Goal: Information Seeking & Learning: Learn about a topic

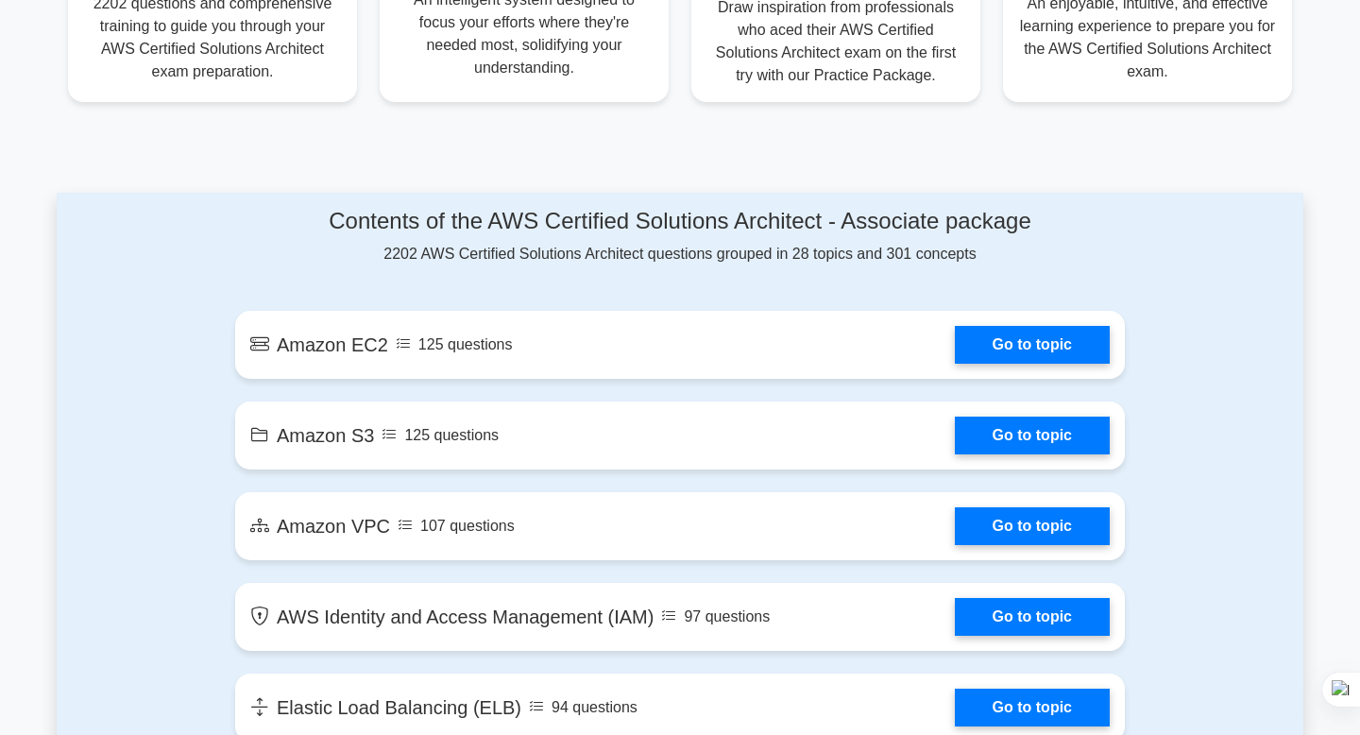
scroll to position [863, 0]
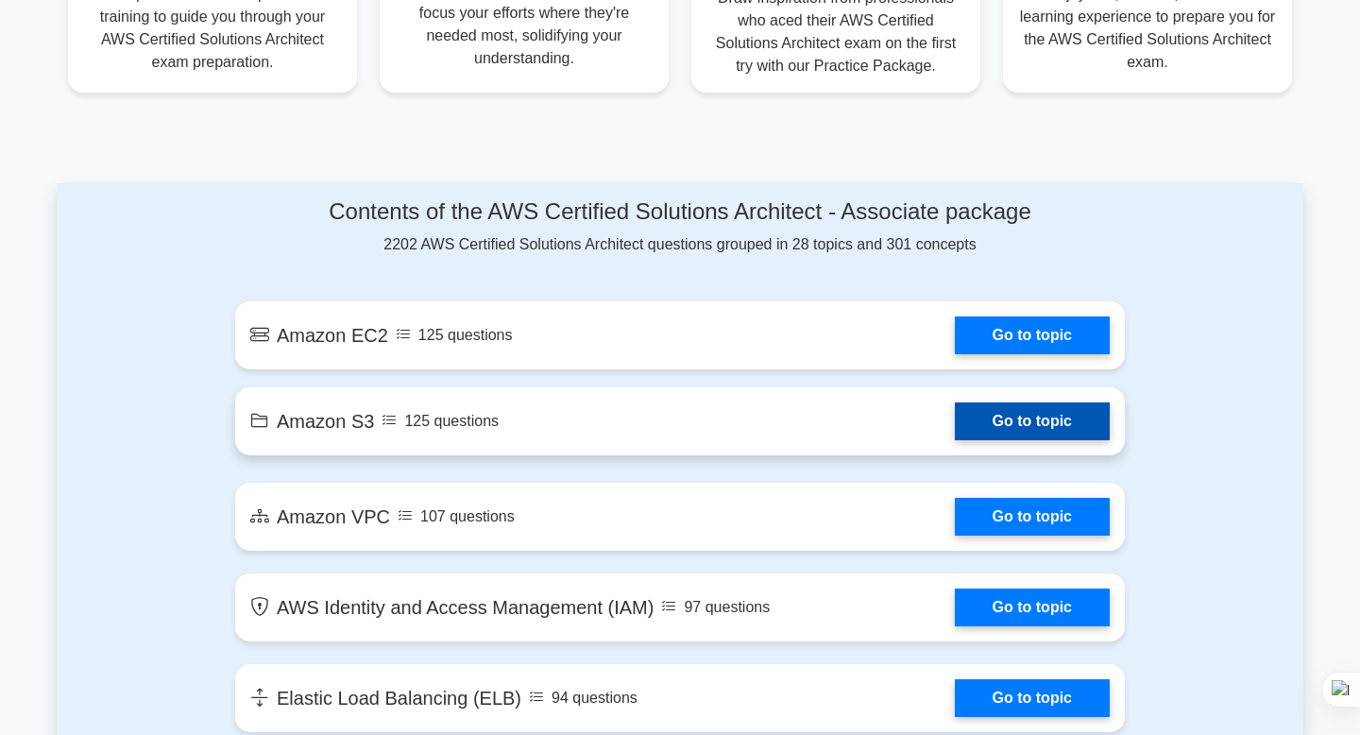
click at [955, 414] on link "Go to topic" at bounding box center [1032, 421] width 155 height 38
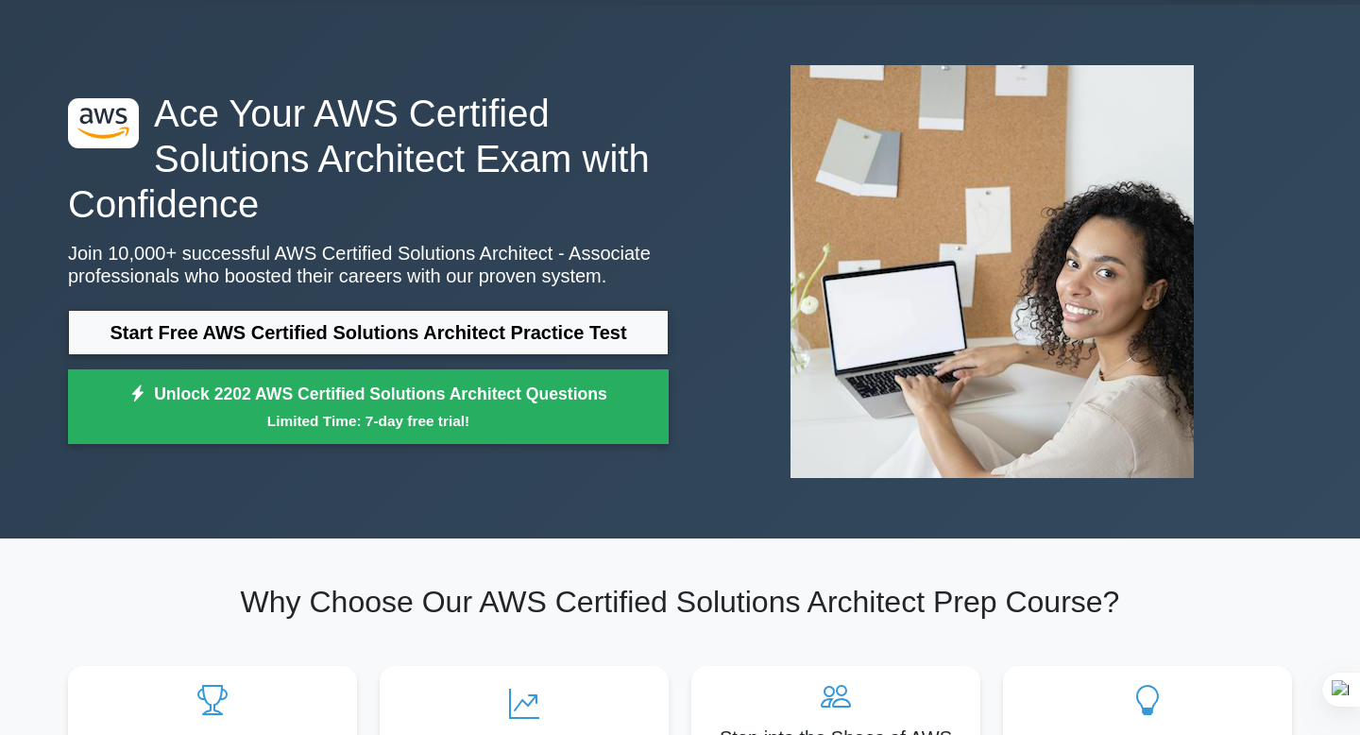
scroll to position [54, 0]
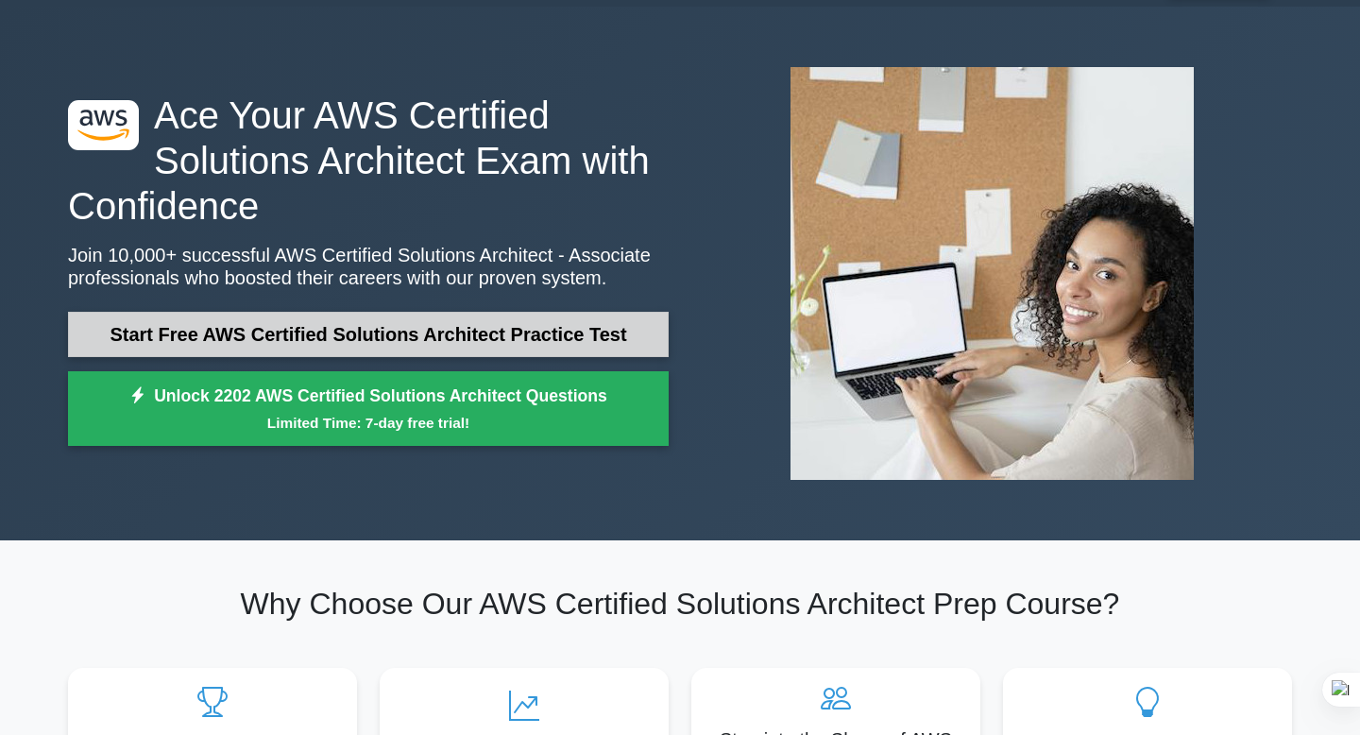
click at [549, 326] on link "Start Free AWS Certified Solutions Architect Practice Test" at bounding box center [368, 334] width 601 height 45
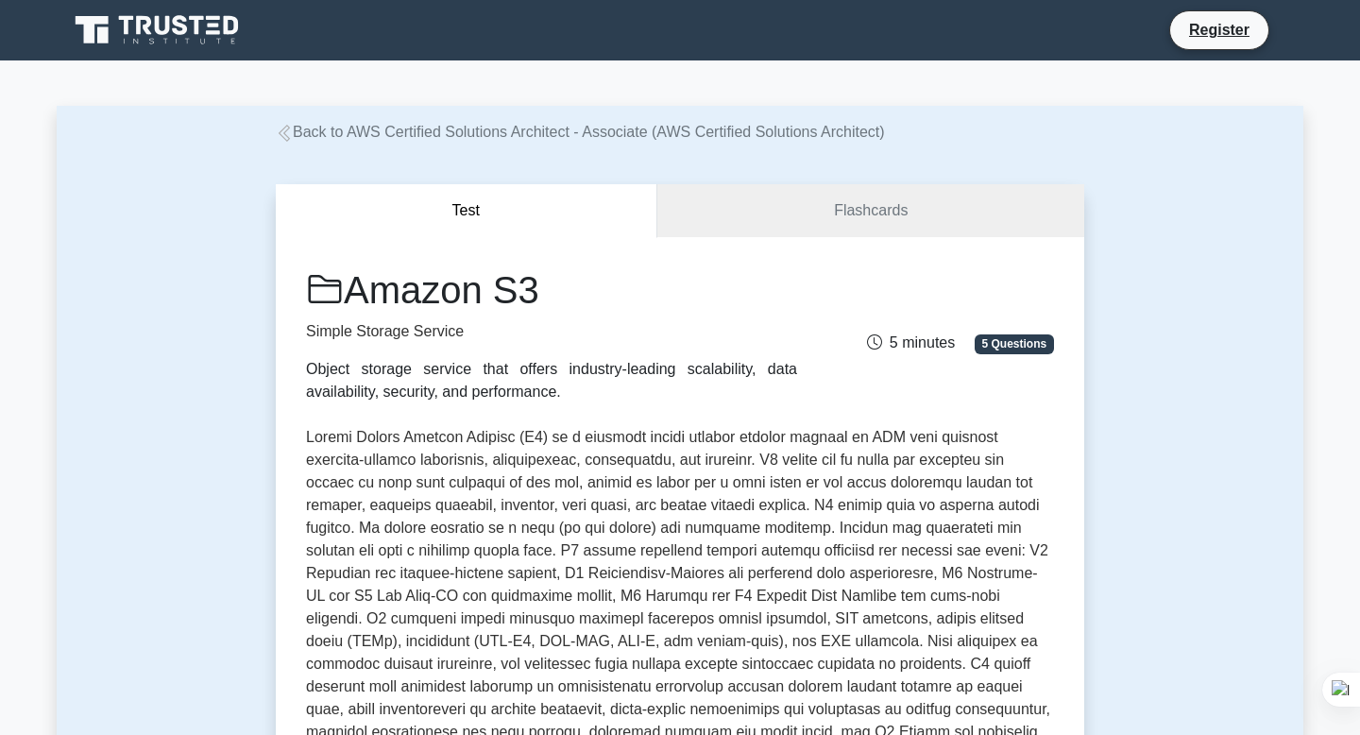
scroll to position [15, 0]
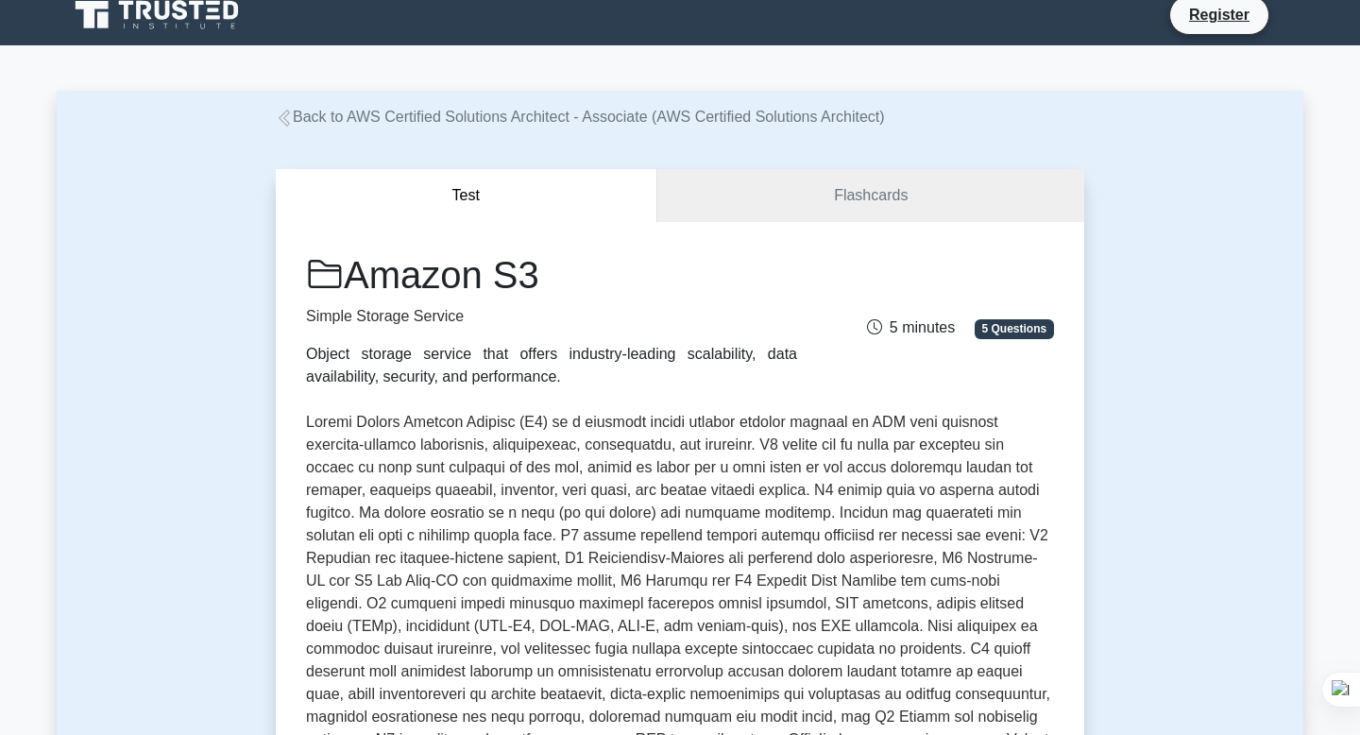
click at [944, 335] on span "5 minutes" at bounding box center [911, 327] width 88 height 16
click at [914, 212] on link "Flashcards" at bounding box center [871, 196] width 427 height 54
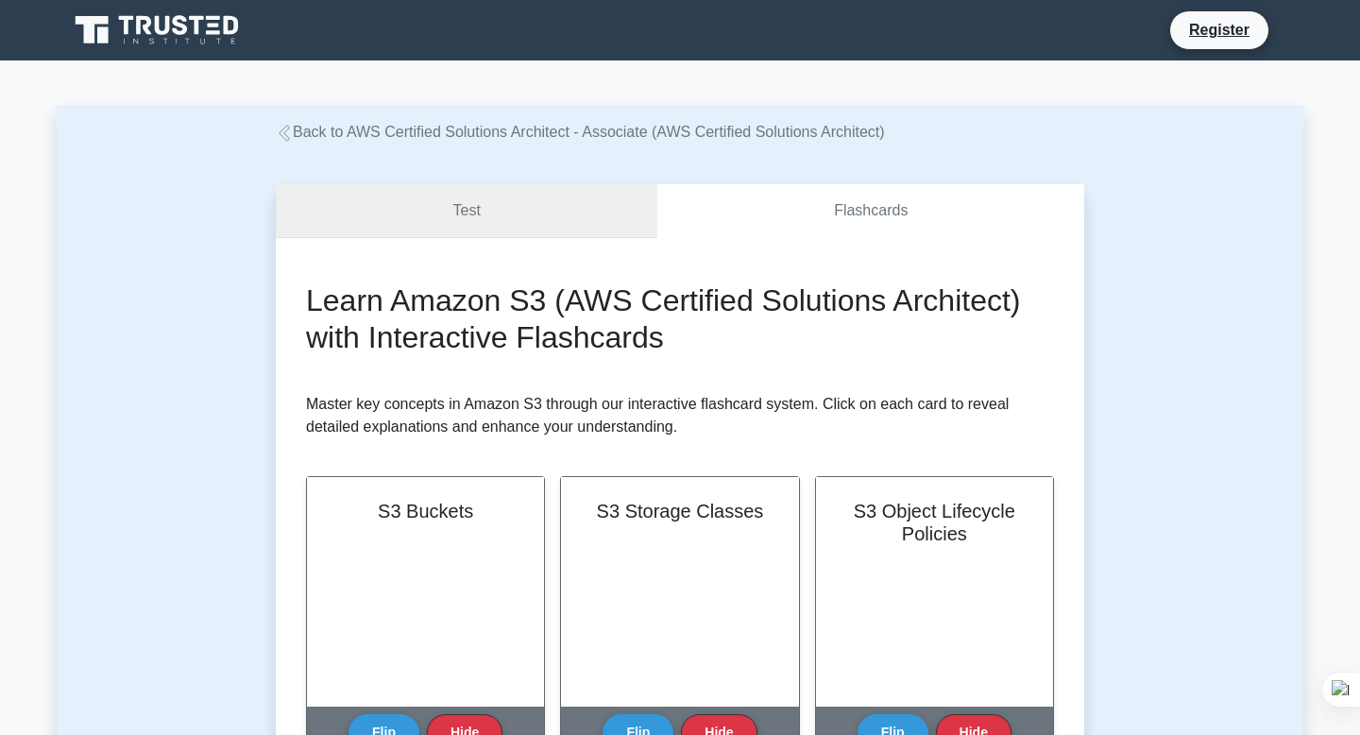
click at [512, 210] on link "Test" at bounding box center [467, 211] width 382 height 54
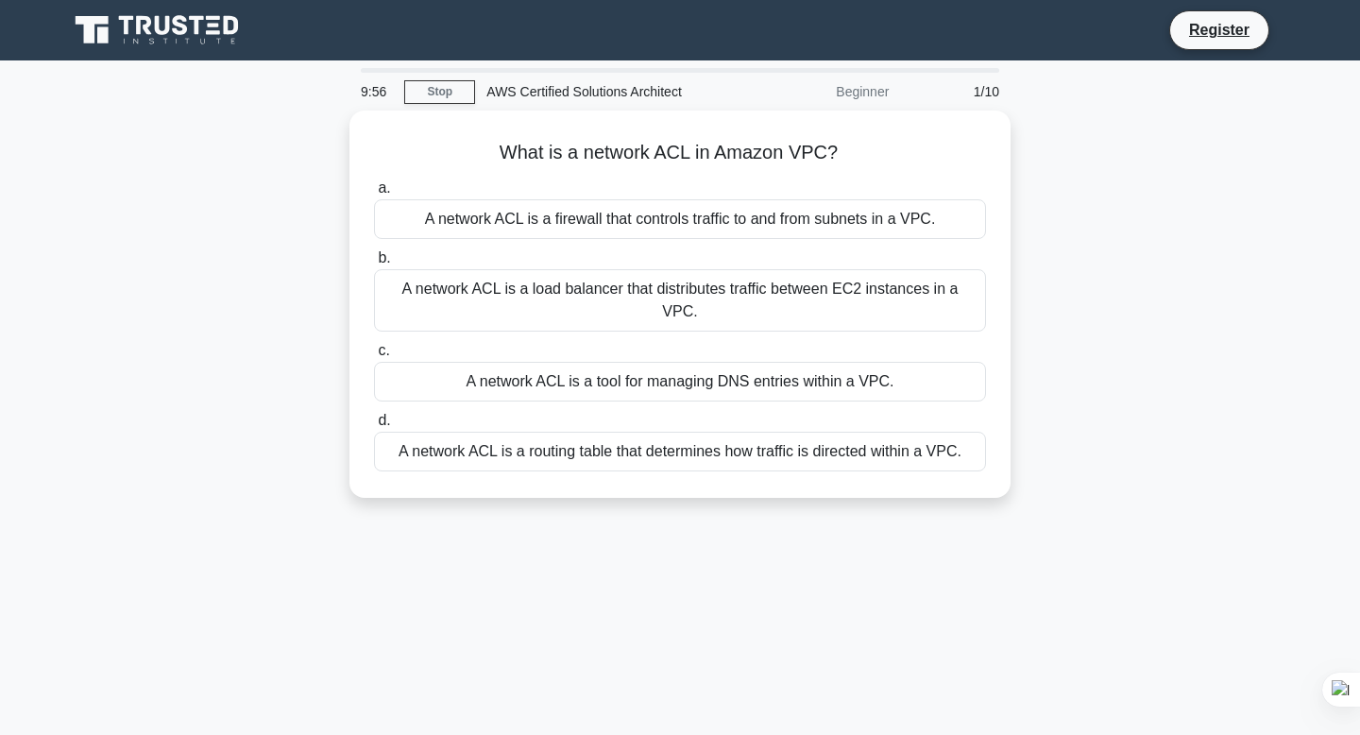
click at [442, 79] on div "9:56 Stop AWS Certified Solutions Architect Beginner 1/10" at bounding box center [680, 92] width 661 height 38
click at [441, 91] on link "Stop" at bounding box center [439, 92] width 71 height 24
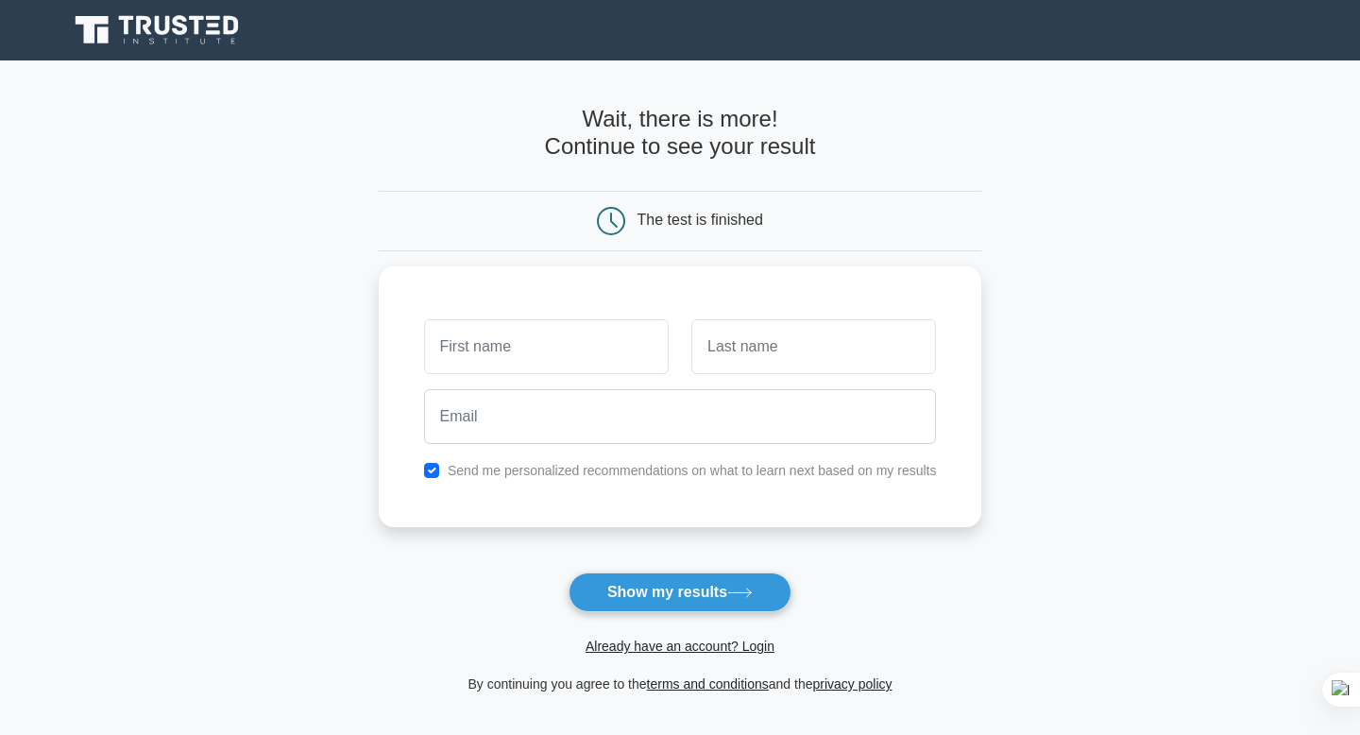
click at [150, 11] on link at bounding box center [158, 30] width 181 height 45
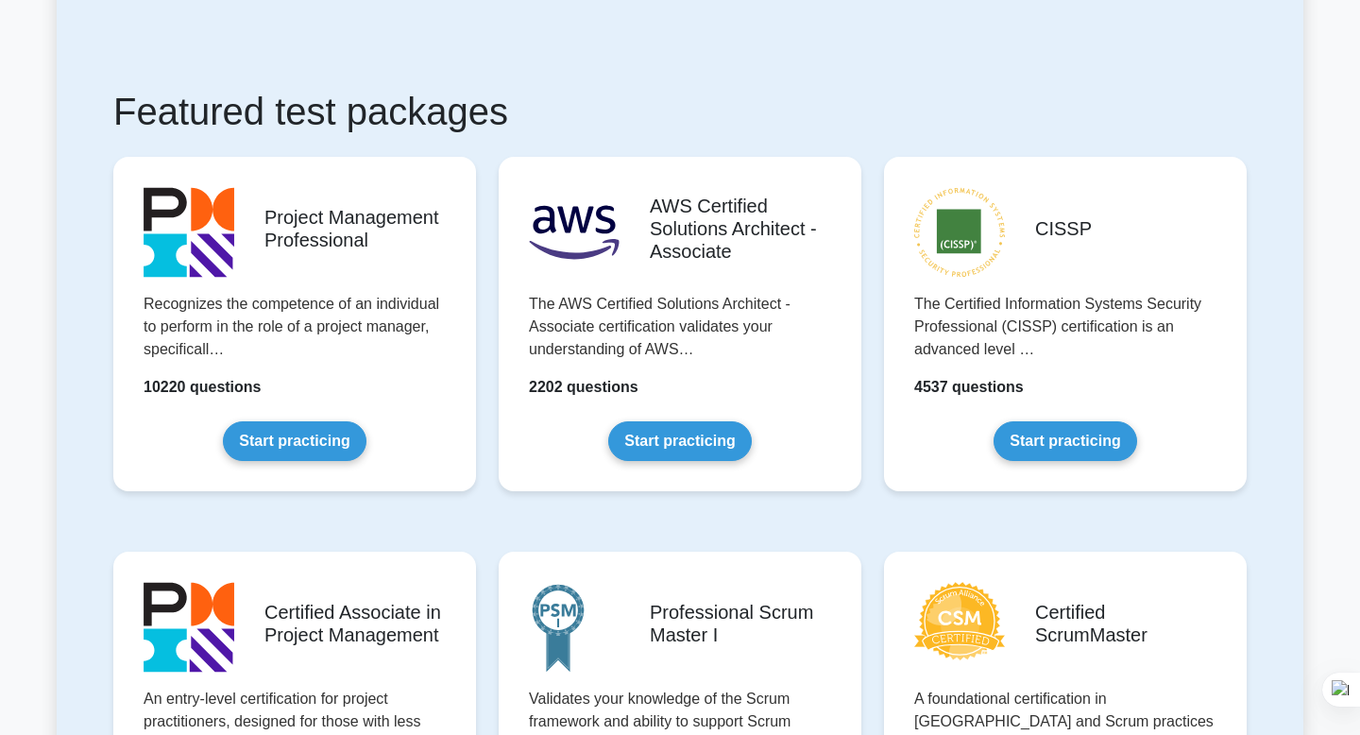
scroll to position [299, 0]
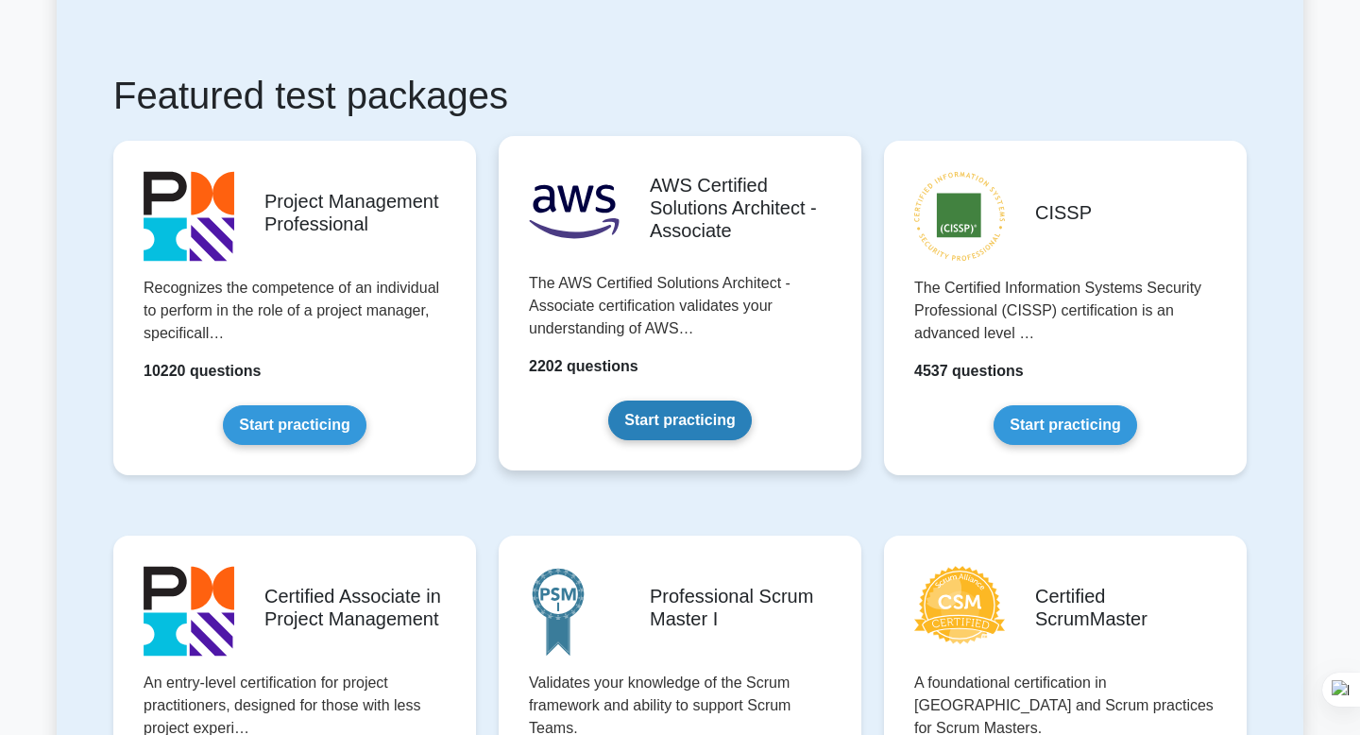
click at [689, 401] on link "Start practicing" at bounding box center [679, 421] width 143 height 40
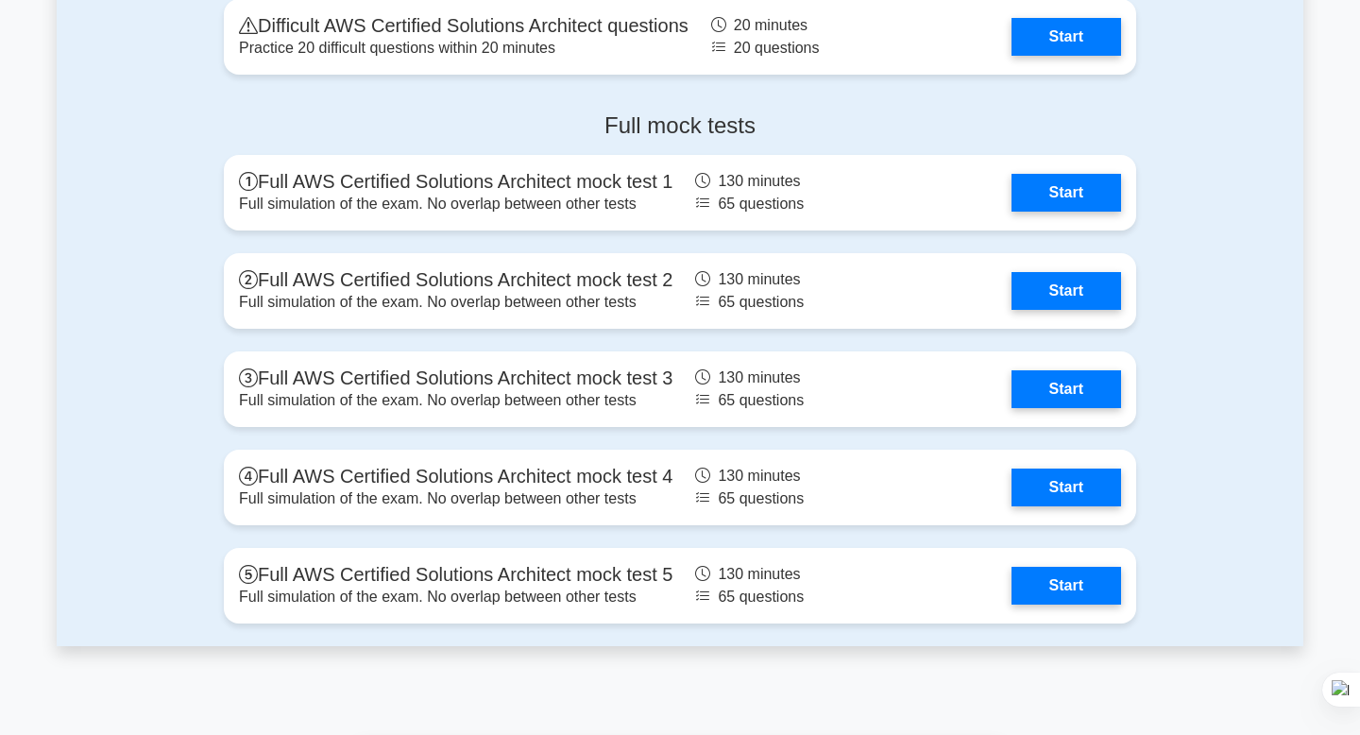
scroll to position [4275, 0]
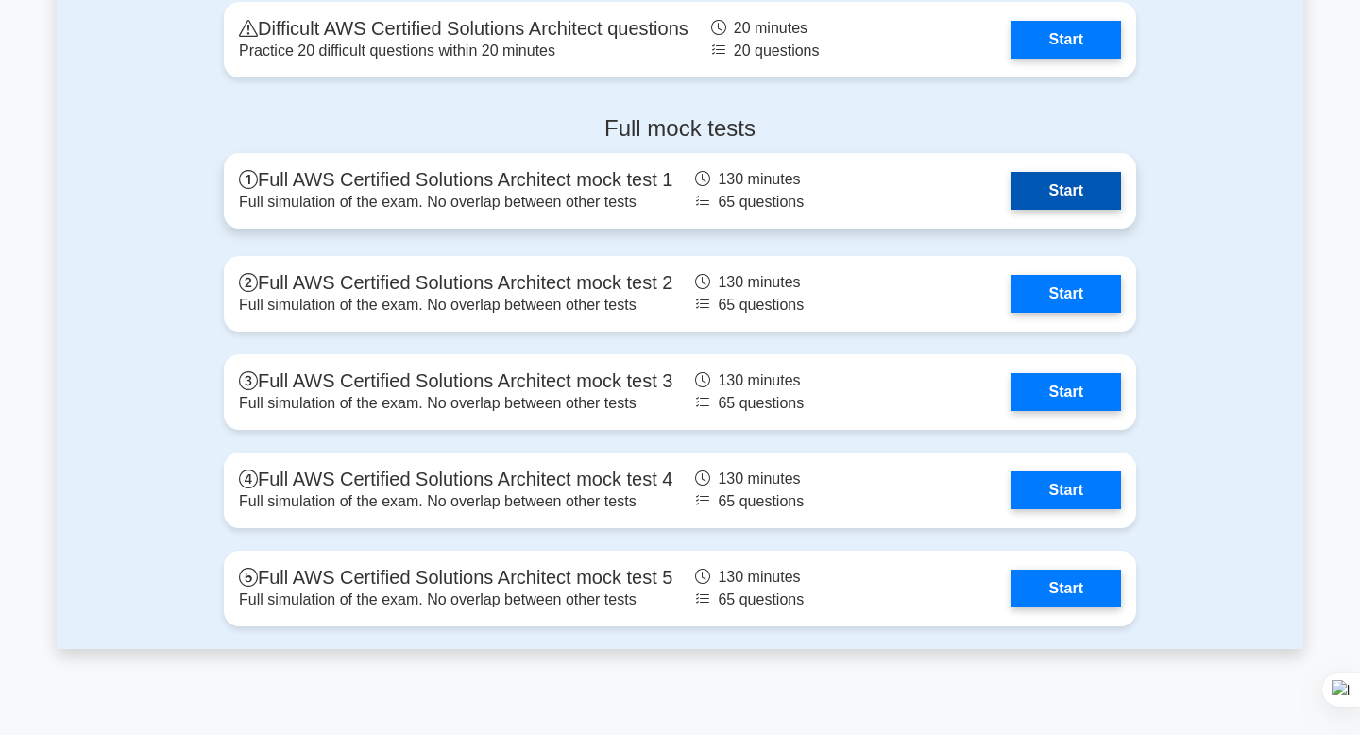
click at [1012, 197] on link "Start" at bounding box center [1067, 191] width 110 height 38
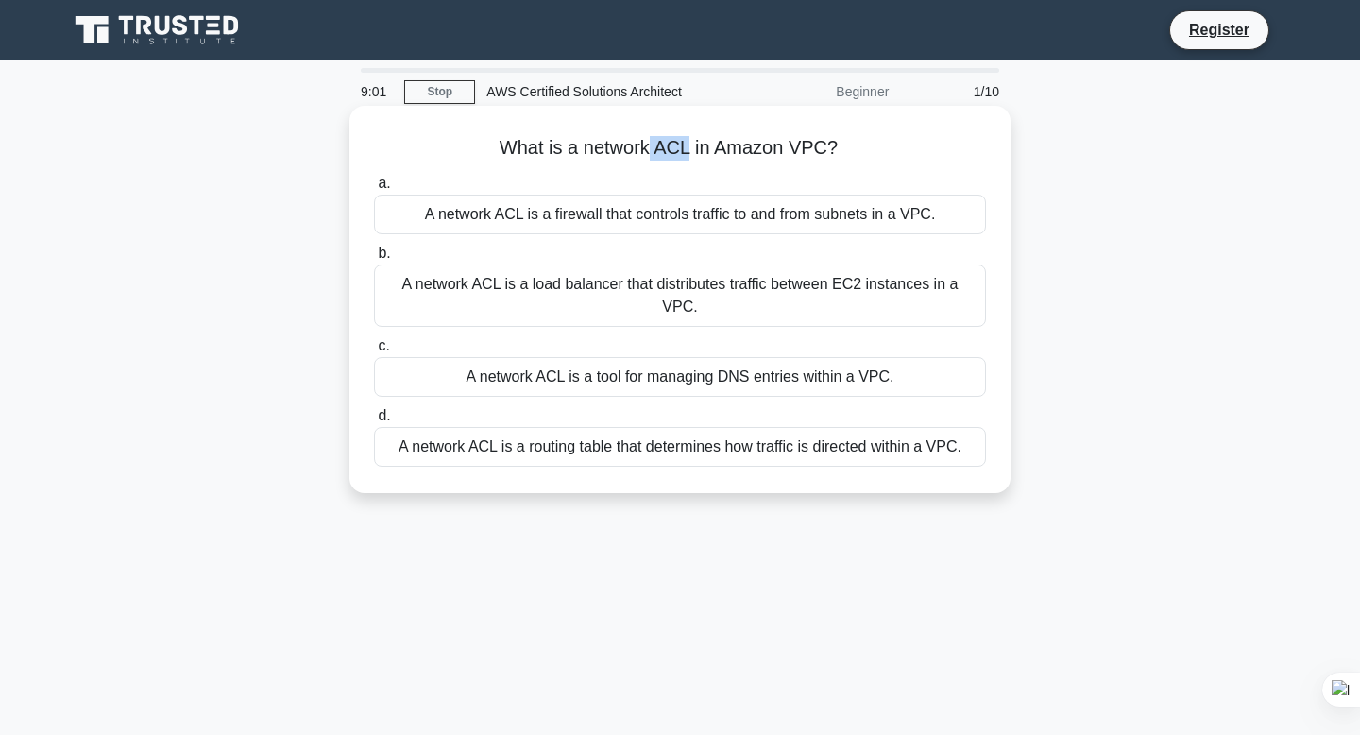
drag, startPoint x: 693, startPoint y: 146, endPoint x: 651, endPoint y: 146, distance: 41.6
click at [651, 146] on h5 "What is a network ACL in Amazon VPC? .spinner_0XTQ{transform-origin:center;anim…" at bounding box center [680, 148] width 616 height 25
copy h5 "ACL"
click at [608, 359] on div "A network ACL is a tool for managing DNS entries within a VPC." at bounding box center [680, 377] width 612 height 40
click at [374, 352] on input "c. A network ACL is a tool for managing DNS entries within a VPC." at bounding box center [374, 346] width 0 height 12
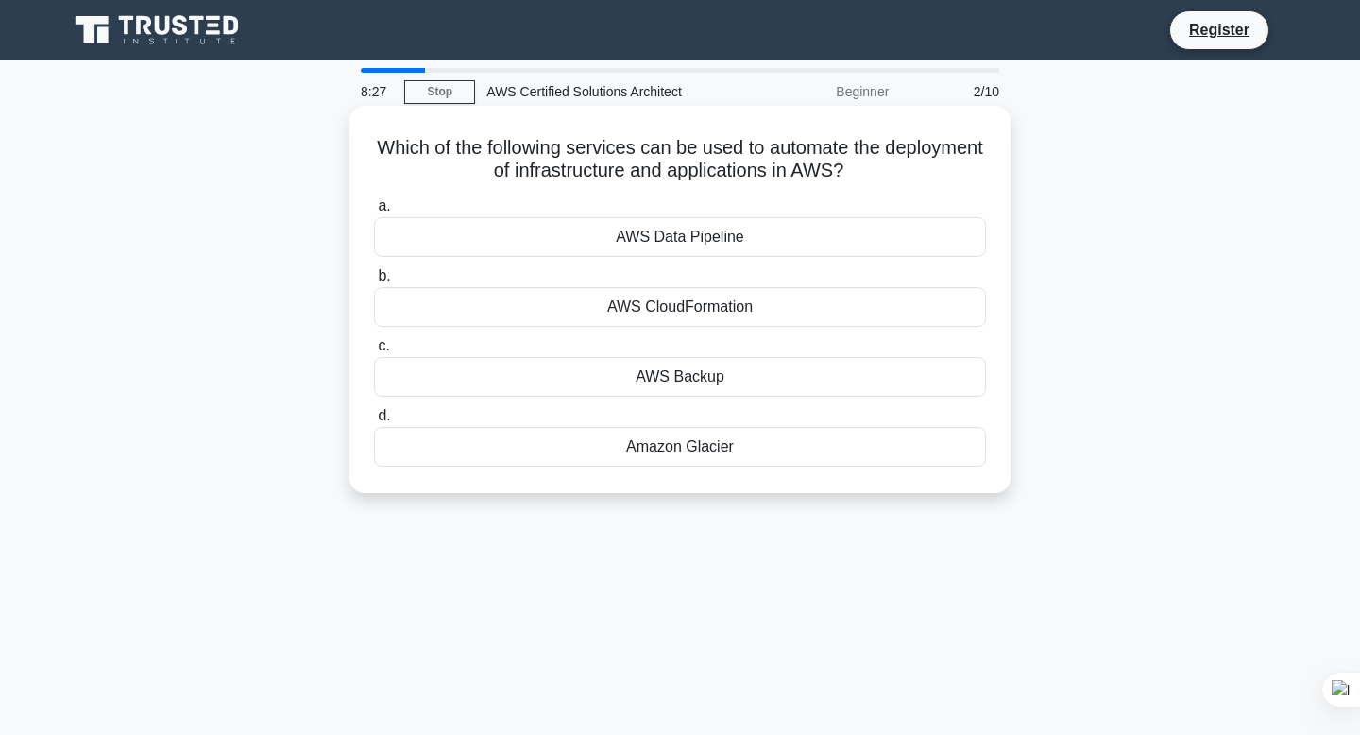
click at [696, 453] on div "Amazon Glacier" at bounding box center [680, 447] width 612 height 40
click at [374, 422] on input "d. Amazon Glacier" at bounding box center [374, 416] width 0 height 12
click at [739, 236] on div "Amazon RDS" at bounding box center [680, 237] width 612 height 40
click at [374, 213] on input "a. Amazon RDS" at bounding box center [374, 206] width 0 height 12
click at [676, 372] on div "AWS IAM" at bounding box center [680, 377] width 612 height 40
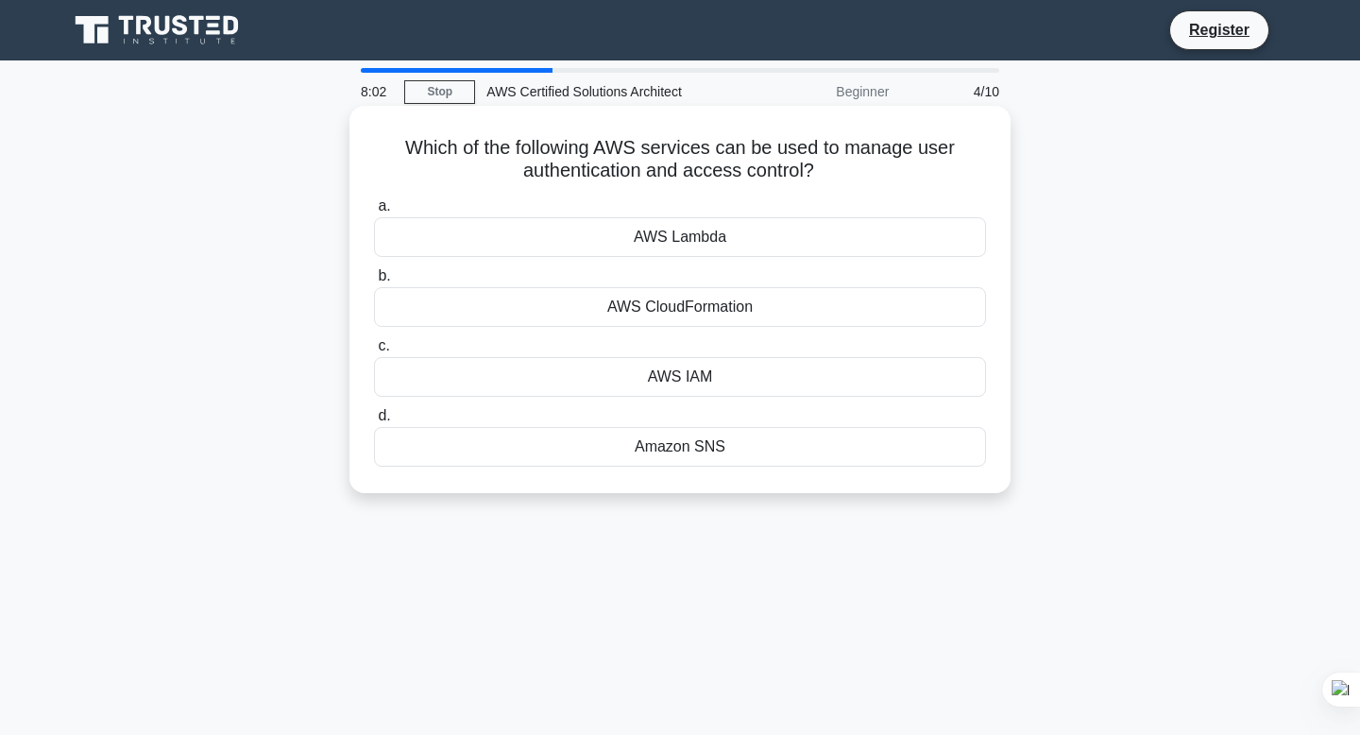
click at [374, 352] on input "c. AWS IAM" at bounding box center [374, 346] width 0 height 12
click at [744, 232] on div "Amazon RDS" at bounding box center [680, 237] width 612 height 40
click at [374, 213] on input "a. Amazon RDS" at bounding box center [374, 206] width 0 height 12
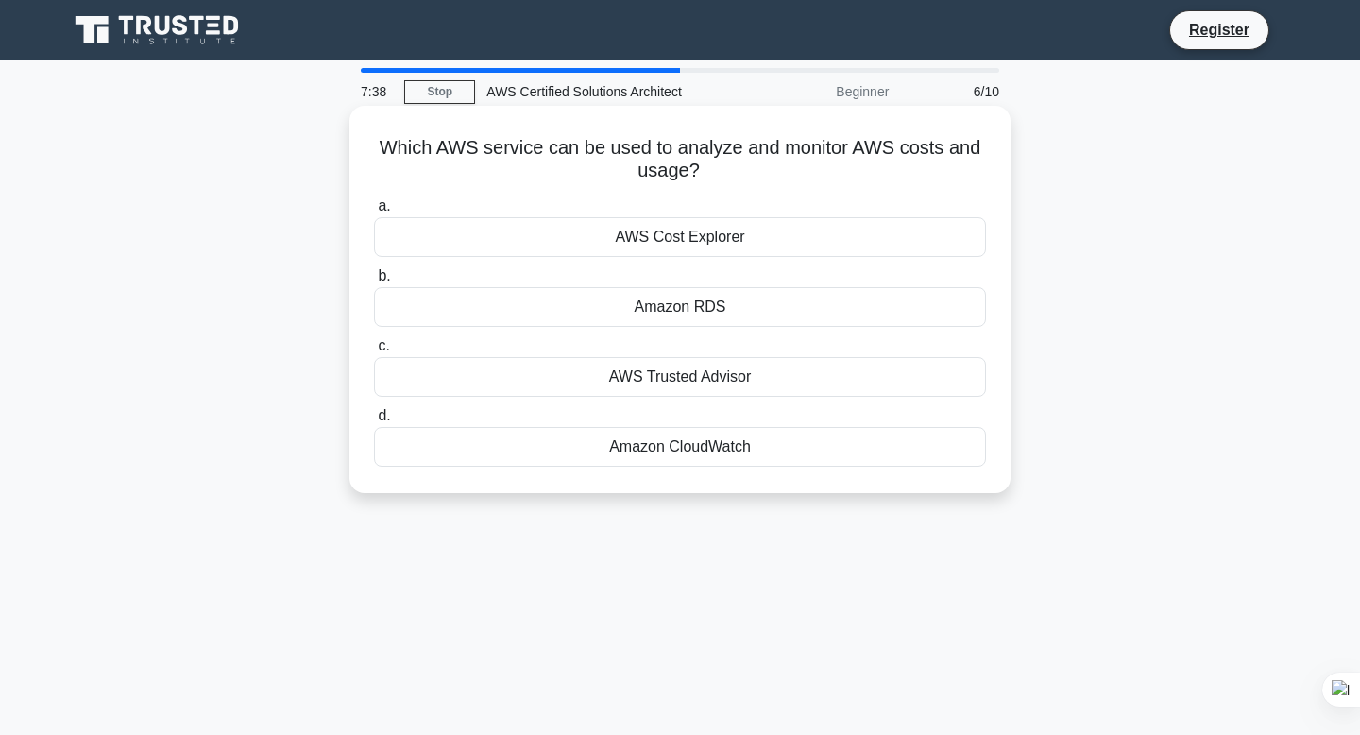
click at [735, 243] on div "AWS Cost Explorer" at bounding box center [680, 237] width 612 height 40
click at [374, 213] on input "a. AWS Cost Explorer" at bounding box center [374, 206] width 0 height 12
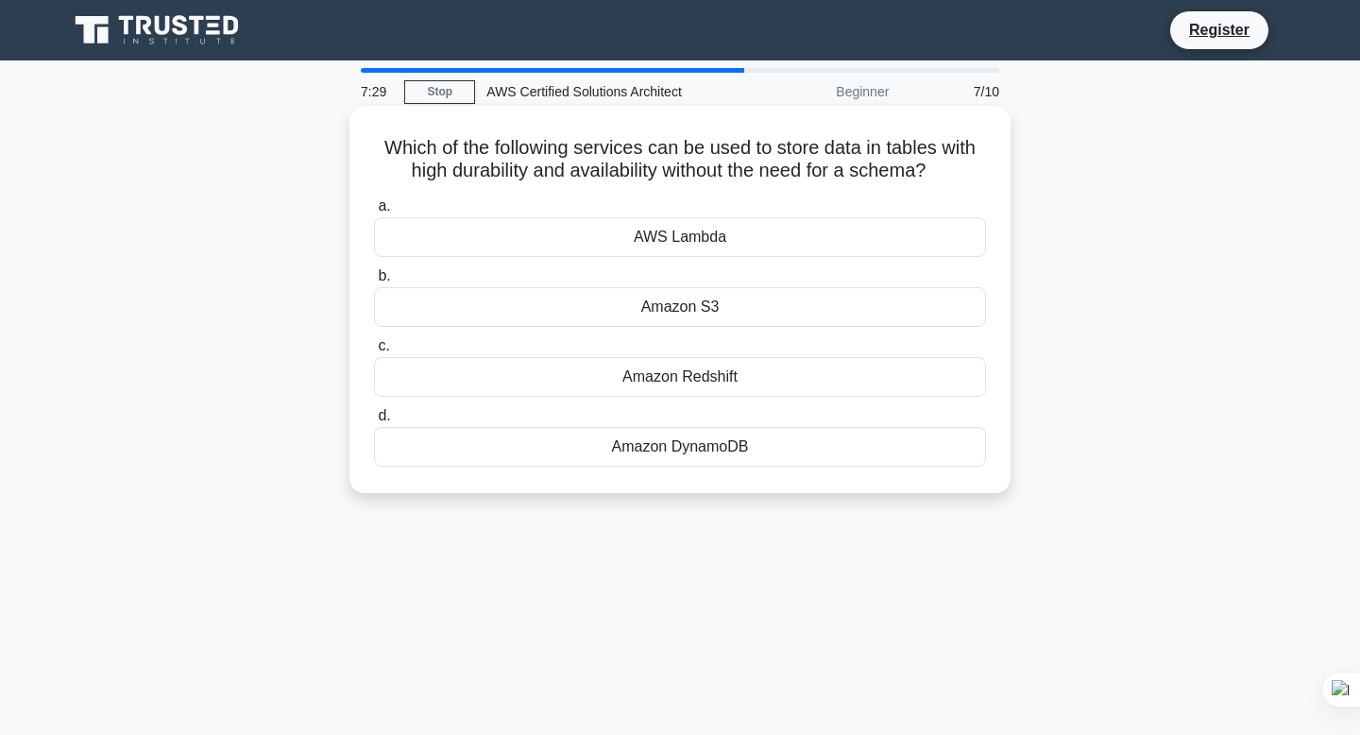
click at [591, 305] on div "Amazon S3" at bounding box center [680, 307] width 612 height 40
click at [374, 282] on input "b. Amazon S3" at bounding box center [374, 276] width 0 height 12
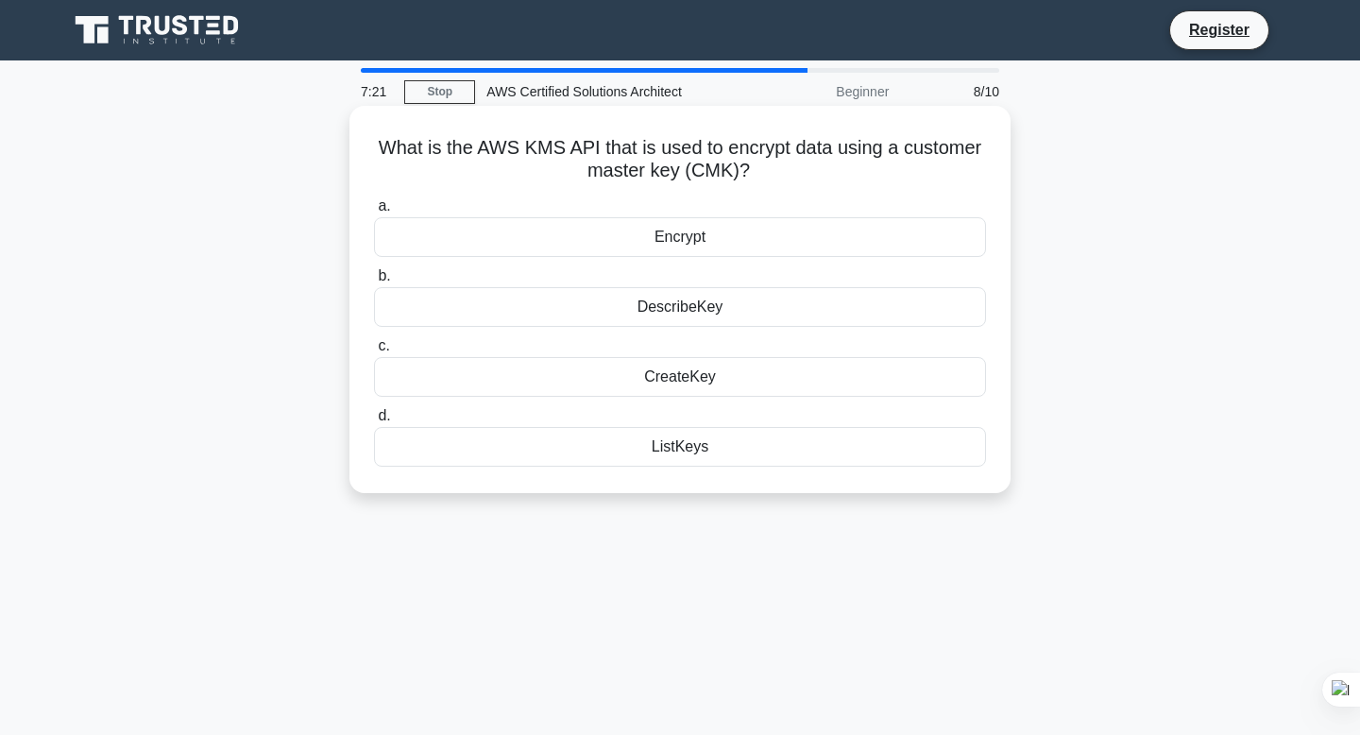
click at [752, 241] on div "Encrypt" at bounding box center [680, 237] width 612 height 40
click at [374, 213] on input "a. Encrypt" at bounding box center [374, 206] width 0 height 12
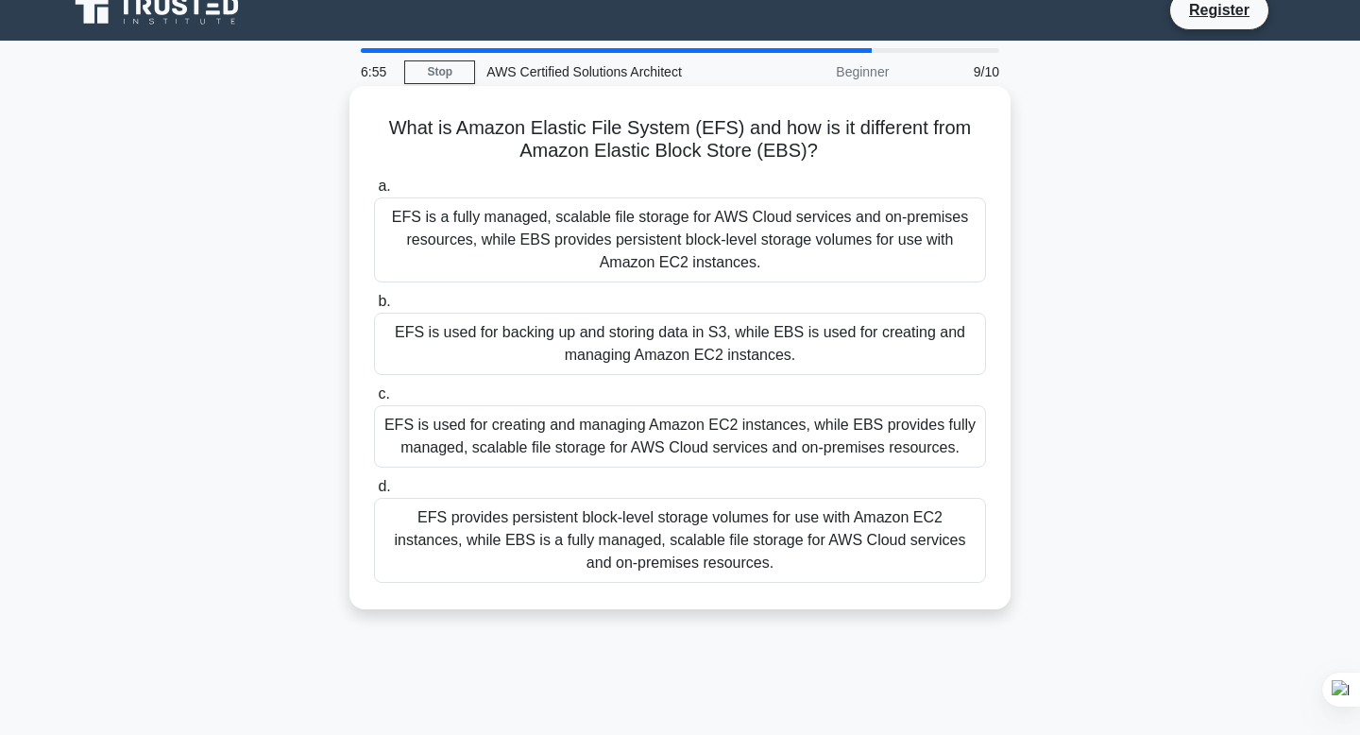
scroll to position [27, 0]
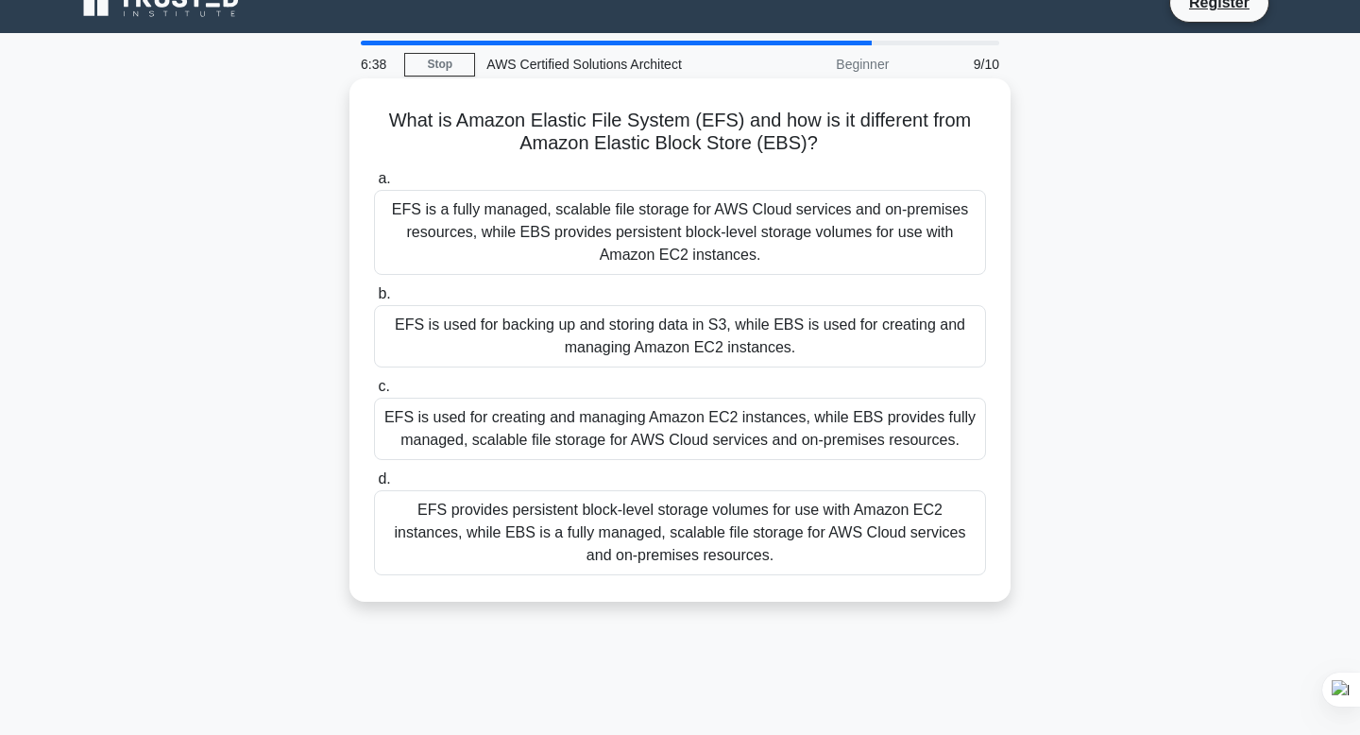
click at [710, 222] on div "EFS is a fully managed, scalable file storage for AWS Cloud services and on-pre…" at bounding box center [680, 232] width 612 height 85
click at [374, 185] on input "a. EFS is a fully managed, scalable file storage for AWS Cloud services and on-…" at bounding box center [374, 179] width 0 height 12
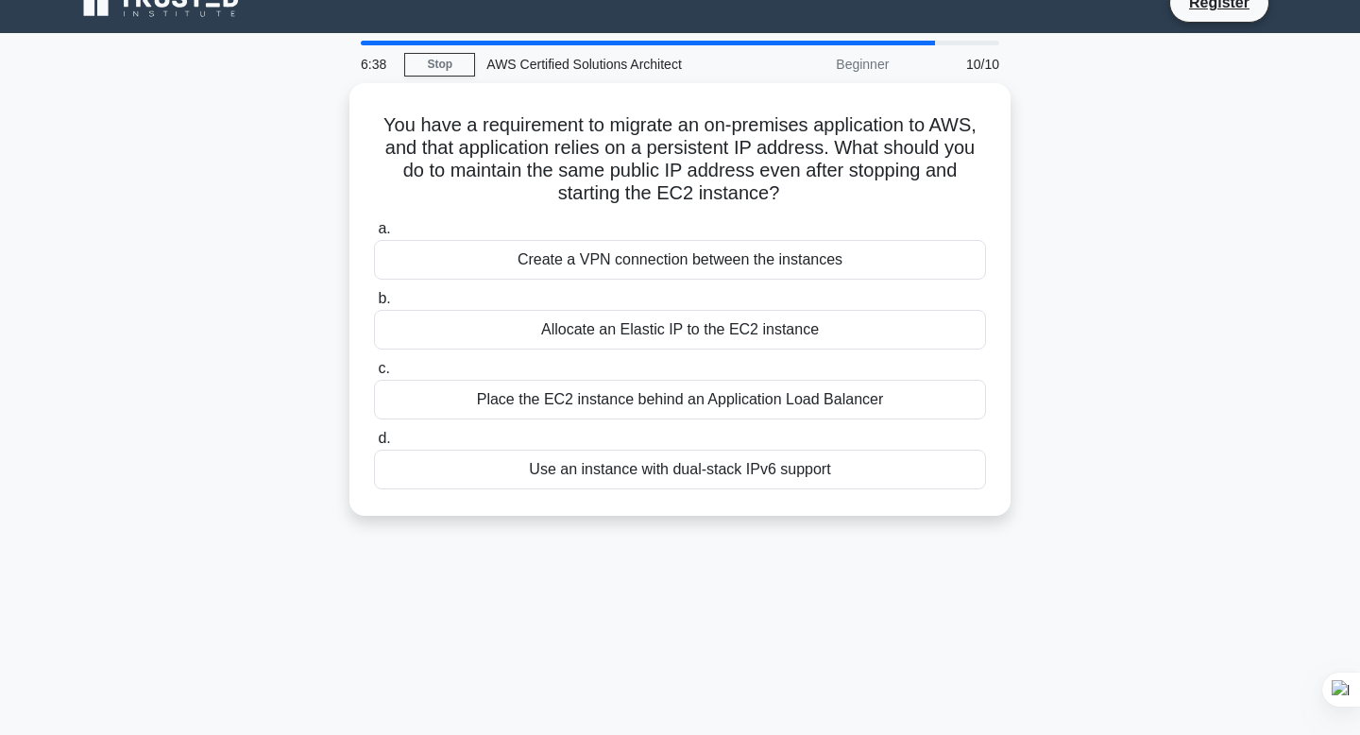
scroll to position [0, 0]
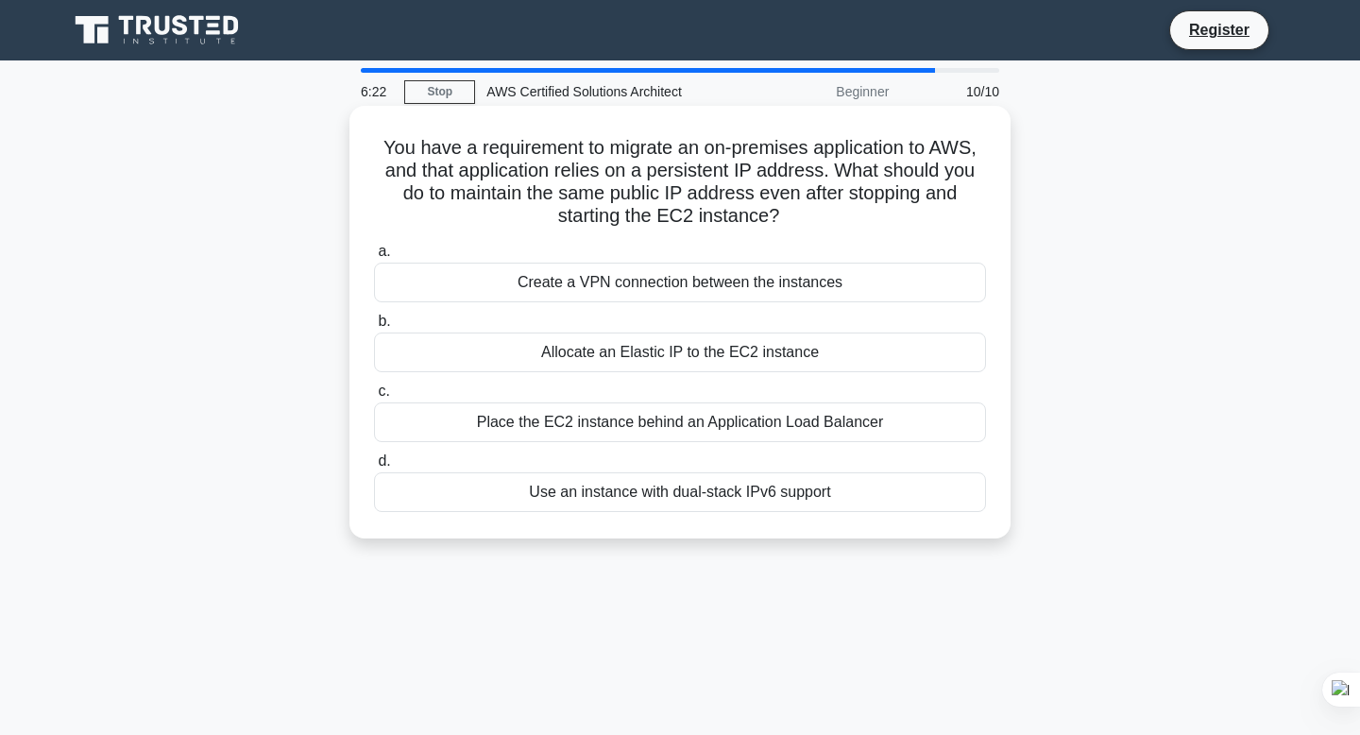
click at [678, 350] on div "Allocate an Elastic IP to the EC2 instance" at bounding box center [680, 353] width 612 height 40
click at [374, 328] on input "b. Allocate an Elastic IP to the EC2 instance" at bounding box center [374, 322] width 0 height 12
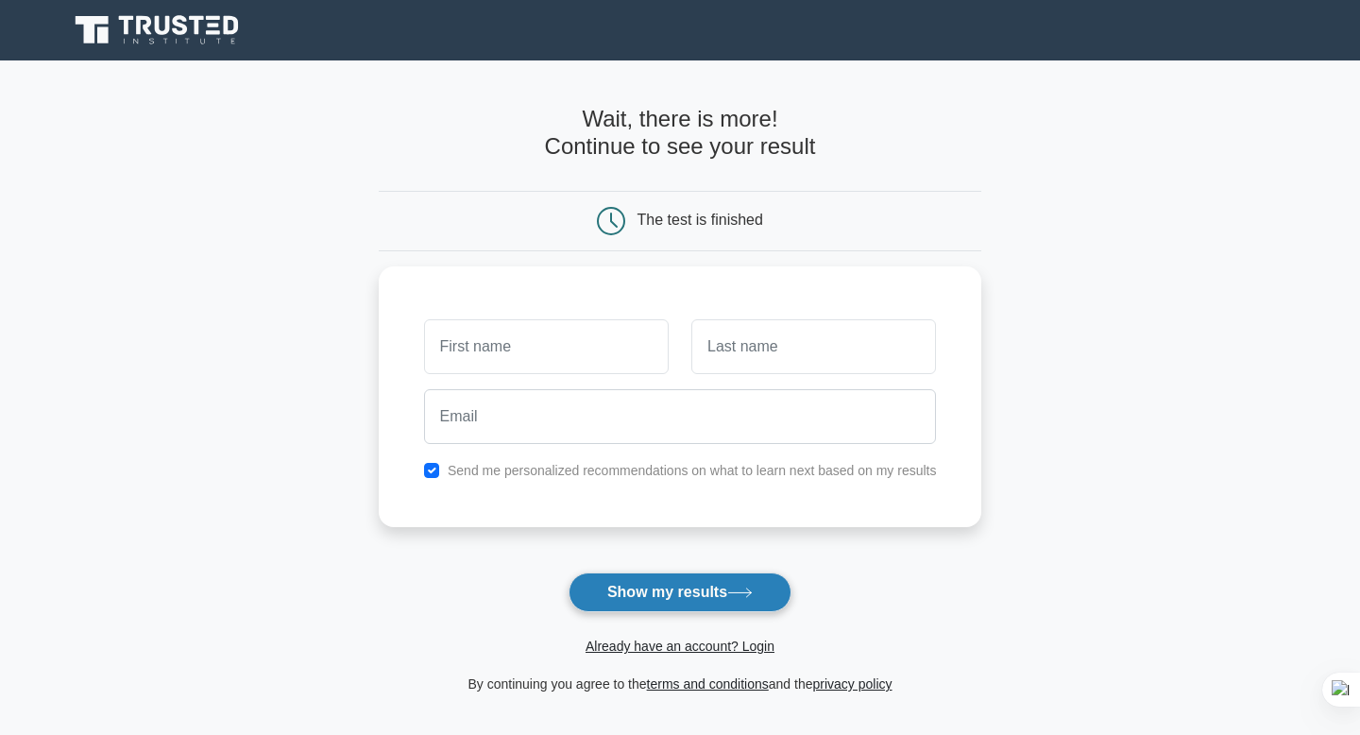
click at [676, 601] on button "Show my results" at bounding box center [680, 593] width 223 height 40
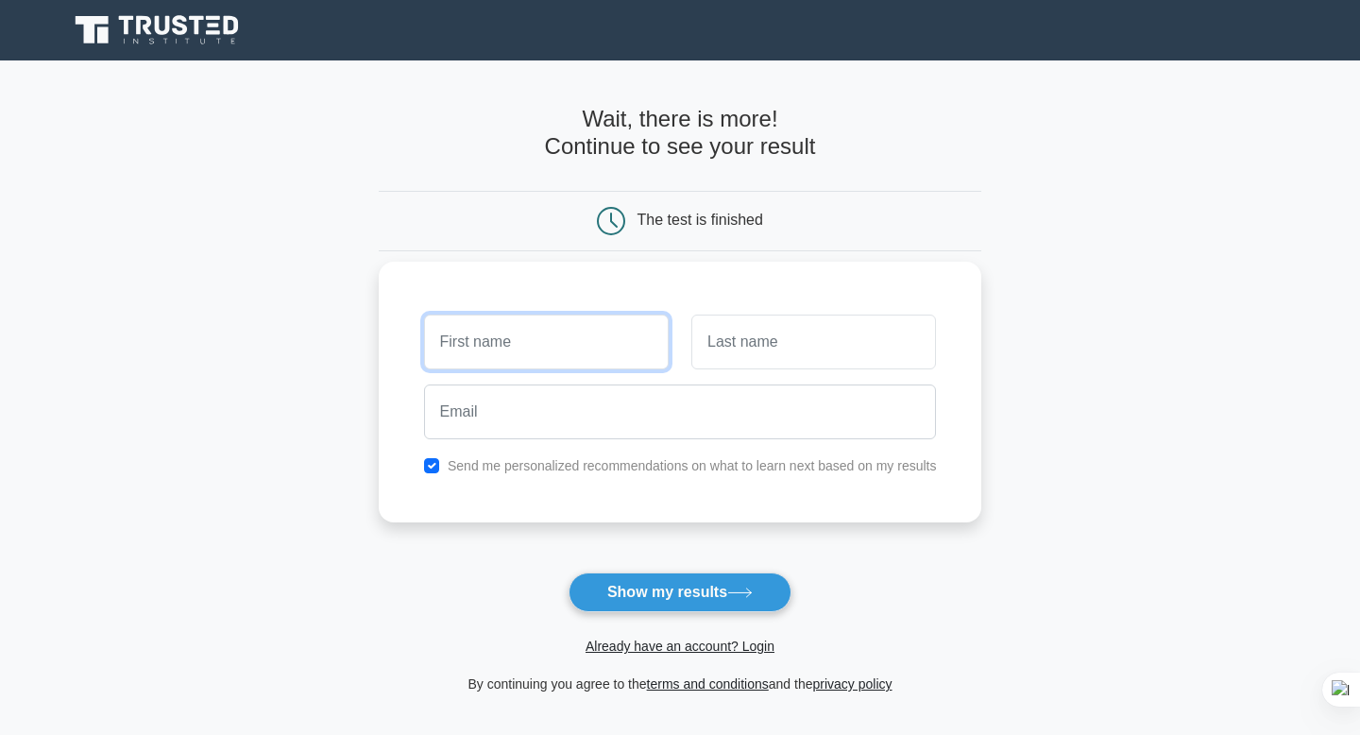
click at [574, 348] on input "text" at bounding box center [546, 342] width 245 height 55
click at [499, 327] on input "text" at bounding box center [546, 342] width 245 height 55
type input "[PERSON_NAME]"
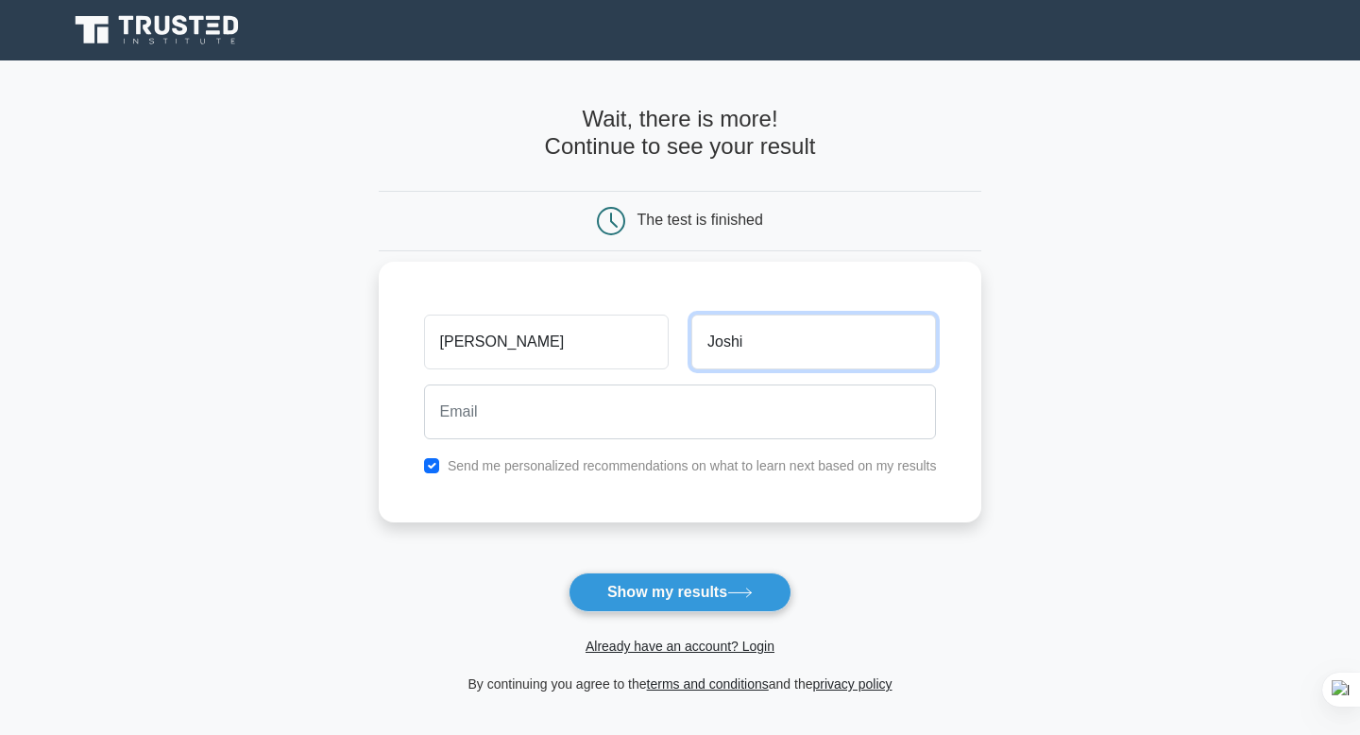
type input "Joshi"
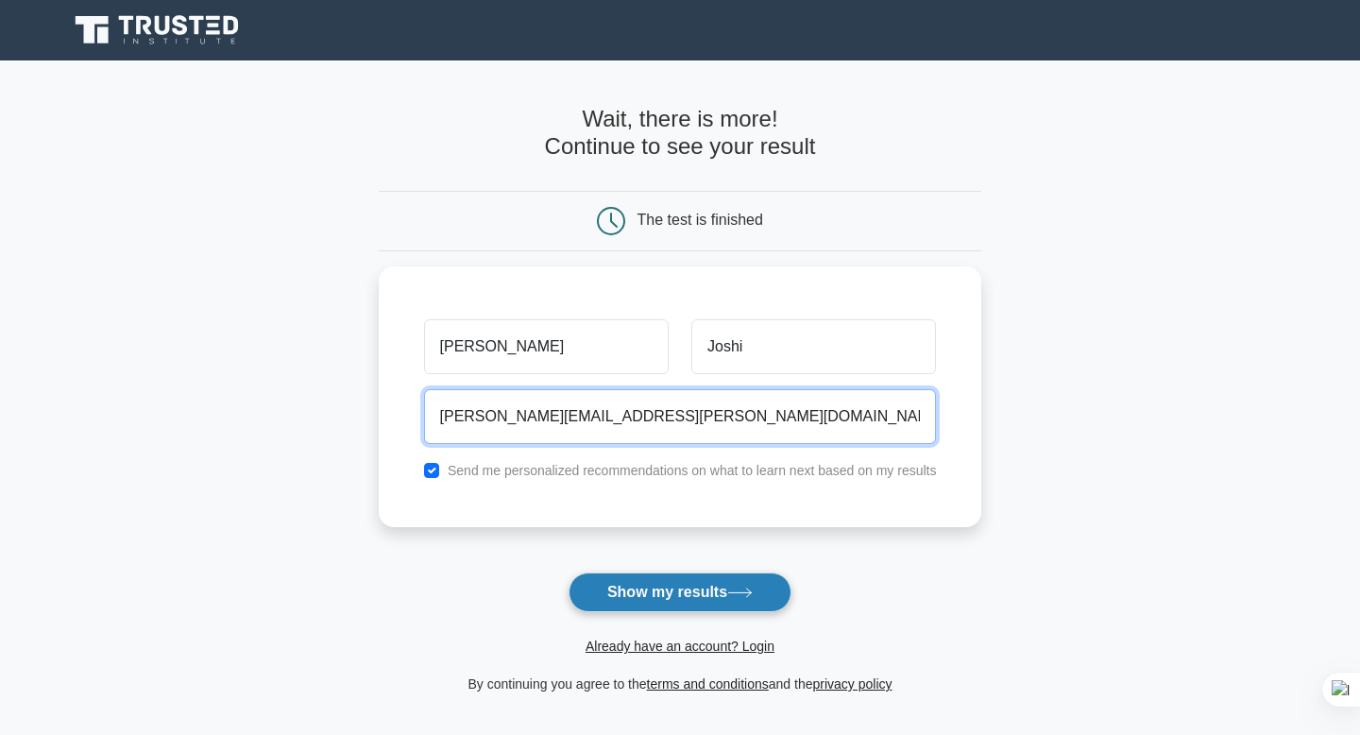
type input "Puneet.a.joshi@rakuten.com"
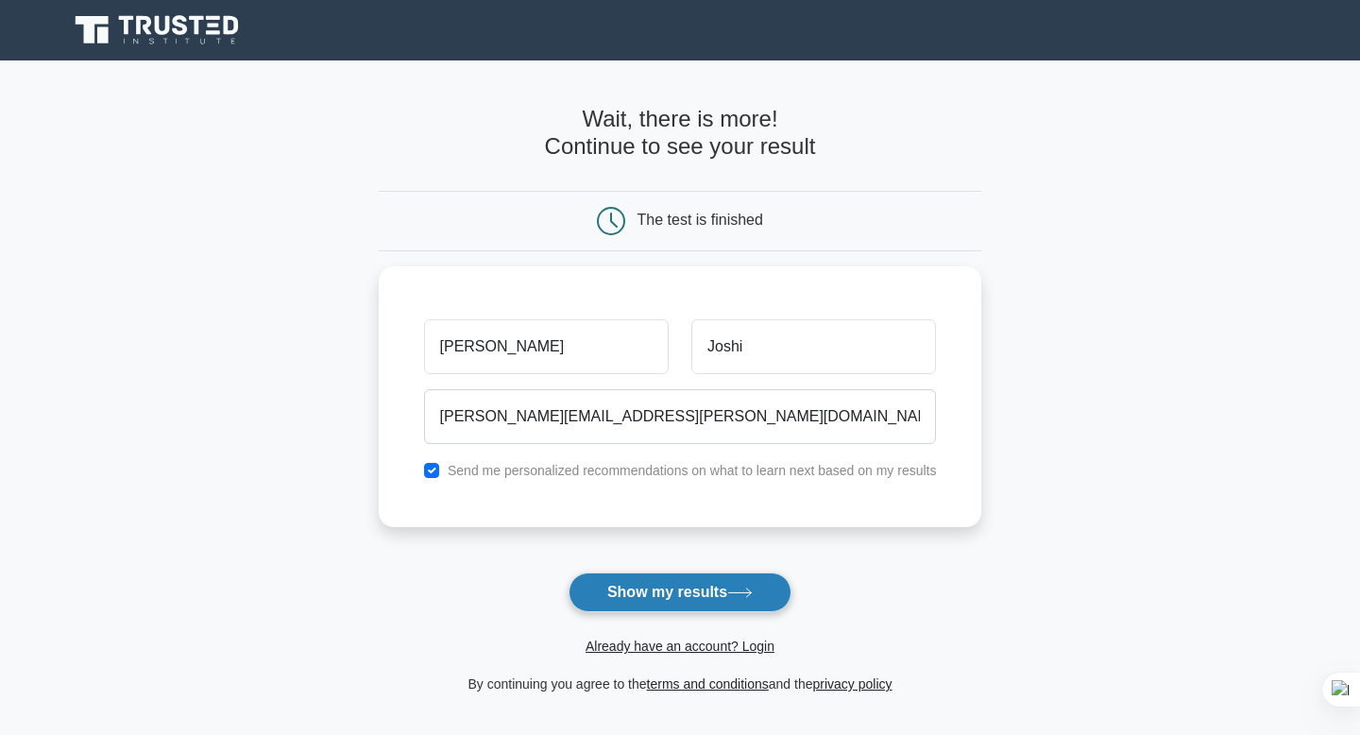
click at [664, 580] on button "Show my results" at bounding box center [680, 593] width 223 height 40
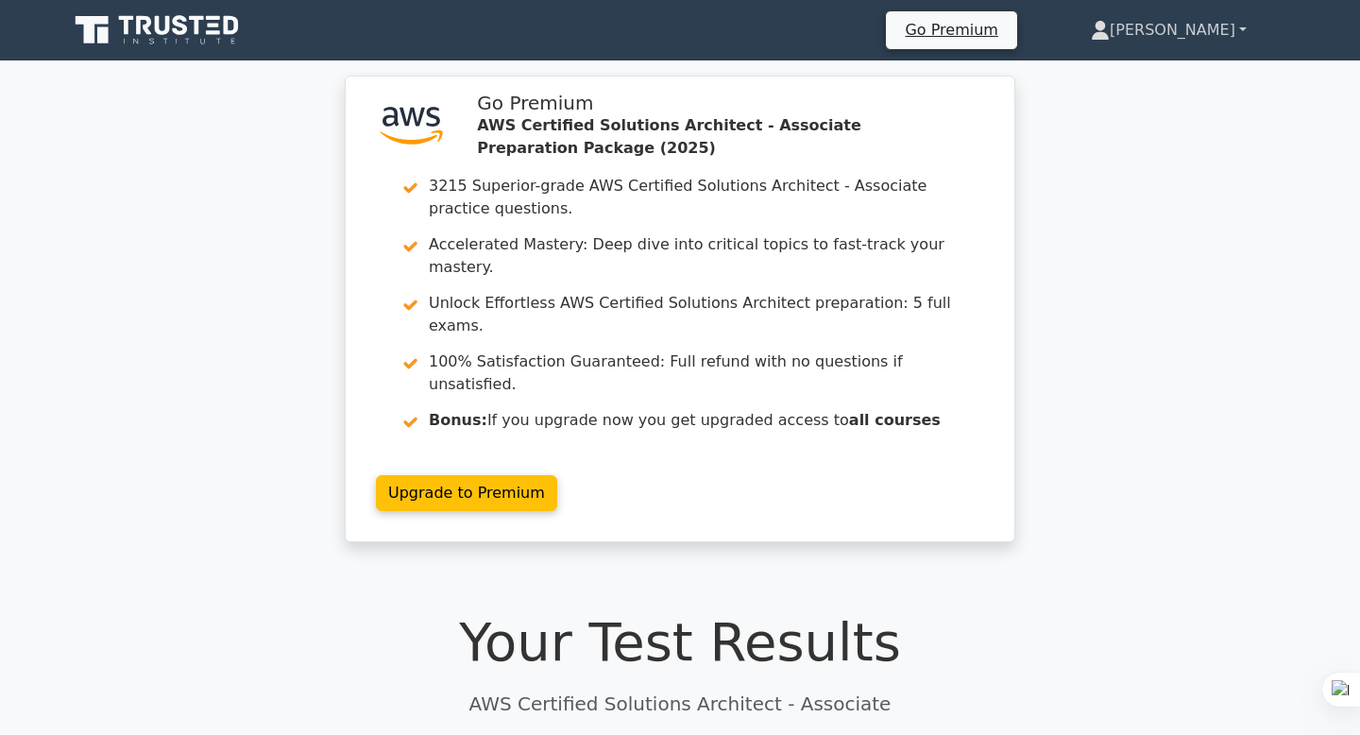
click at [1176, 36] on link "[PERSON_NAME]" at bounding box center [1169, 30] width 247 height 38
click at [177, 28] on icon at bounding box center [180, 25] width 15 height 20
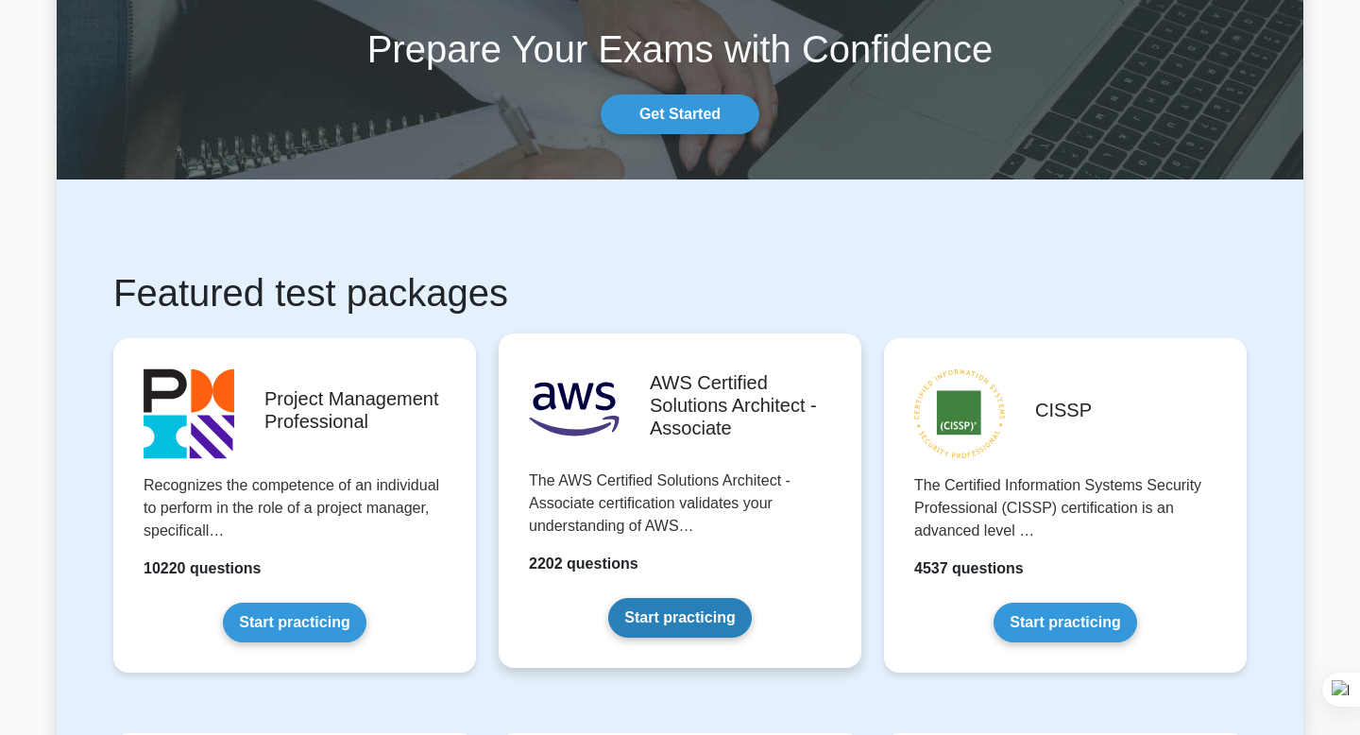
click at [704, 598] on link "Start practicing" at bounding box center [679, 618] width 143 height 40
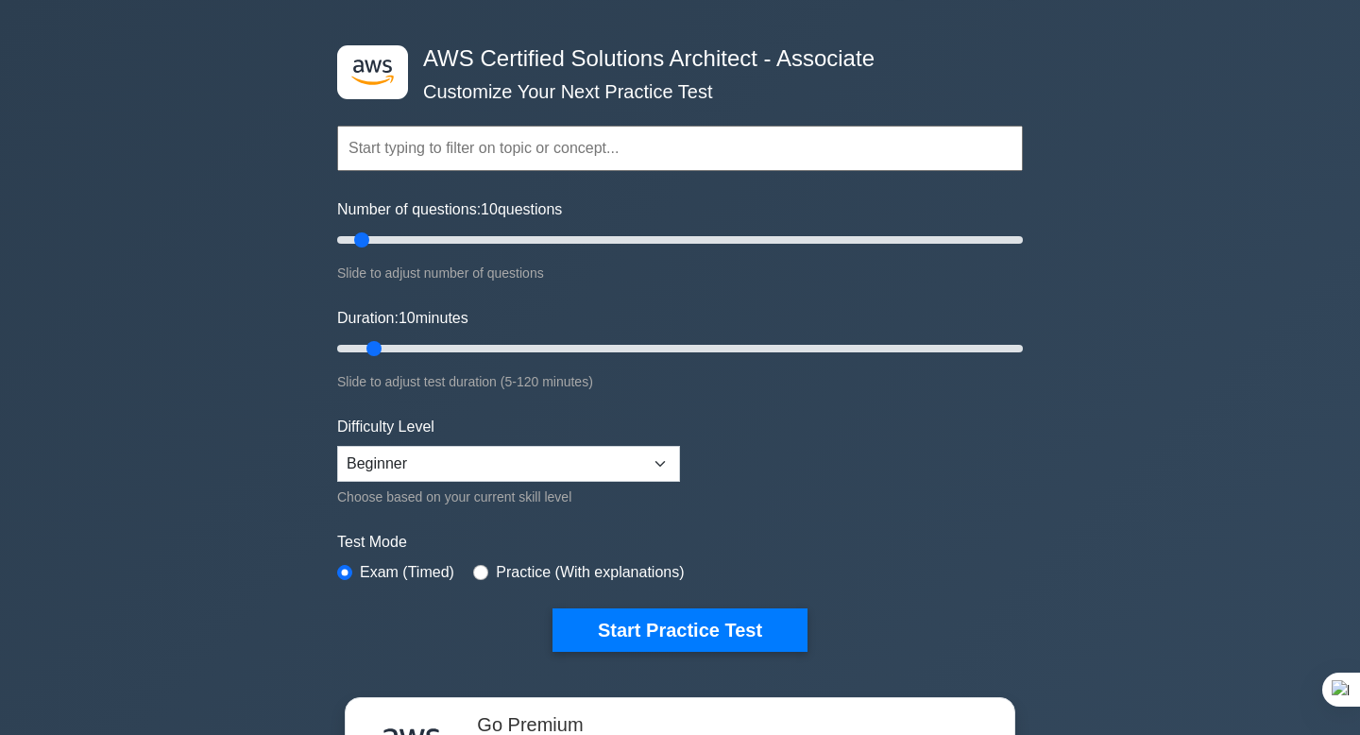
scroll to position [82, 0]
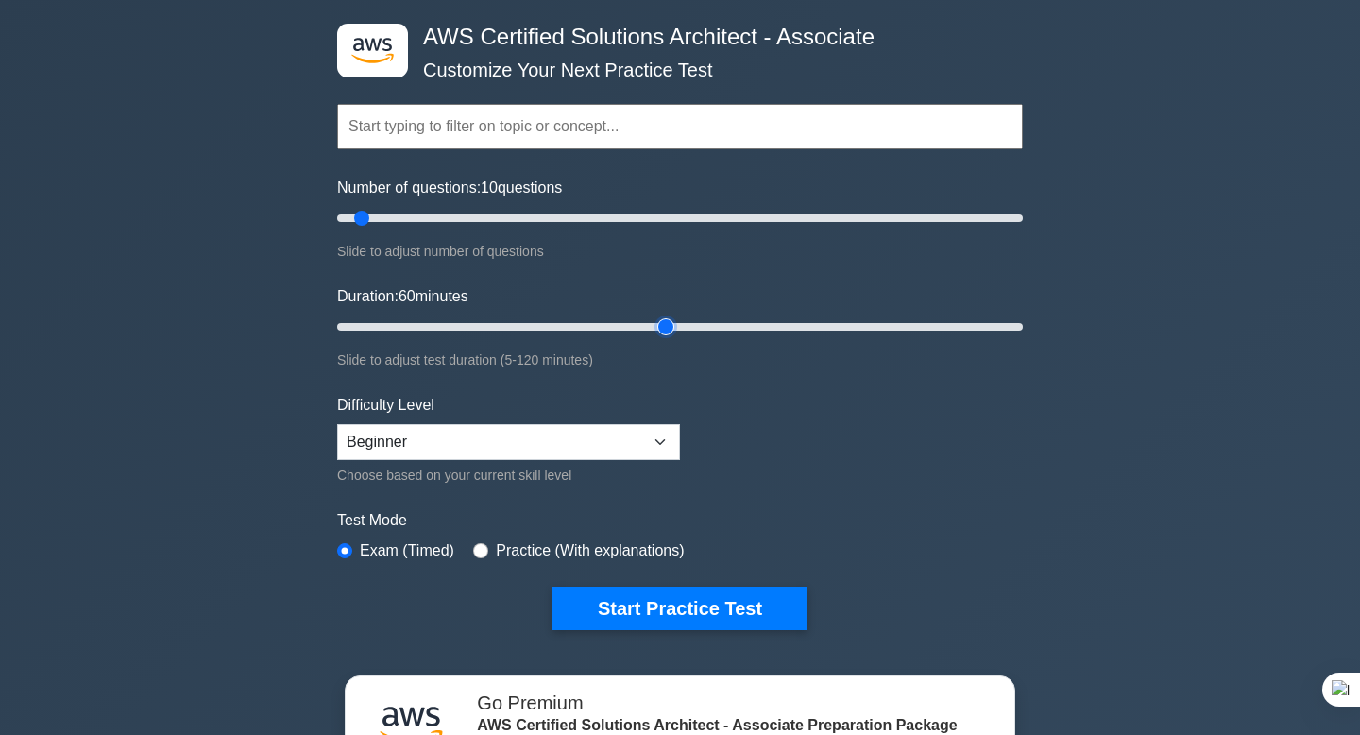
click at [668, 327] on input "Duration: 60 minutes" at bounding box center [680, 327] width 686 height 23
type input "60"
click at [666, 327] on input "Duration: 60 minutes" at bounding box center [680, 327] width 686 height 23
drag, startPoint x: 646, startPoint y: 219, endPoint x: 667, endPoint y: 234, distance: 25.7
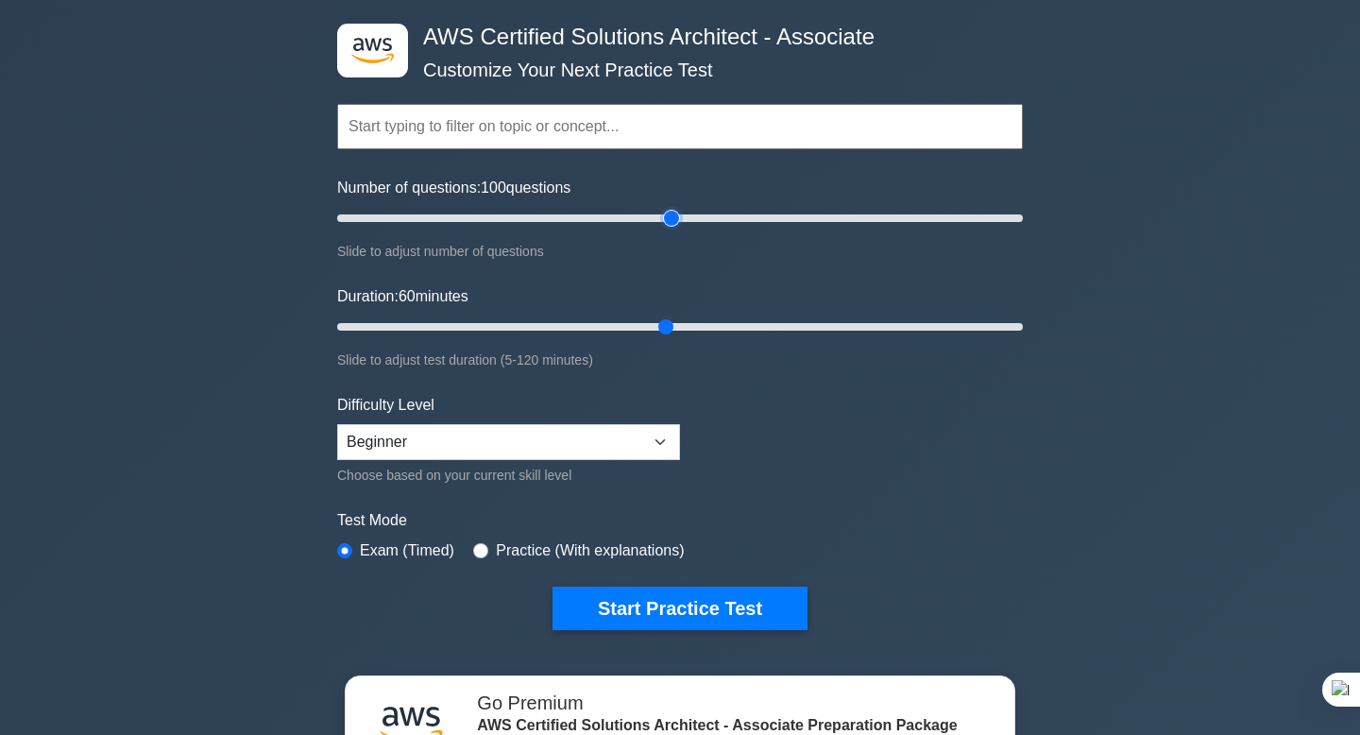
type input "100"
click at [667, 230] on input "Number of questions: 100 questions" at bounding box center [680, 218] width 686 height 23
click at [491, 439] on select "Beginner Intermediate Expert" at bounding box center [508, 442] width 343 height 36
select select "expert"
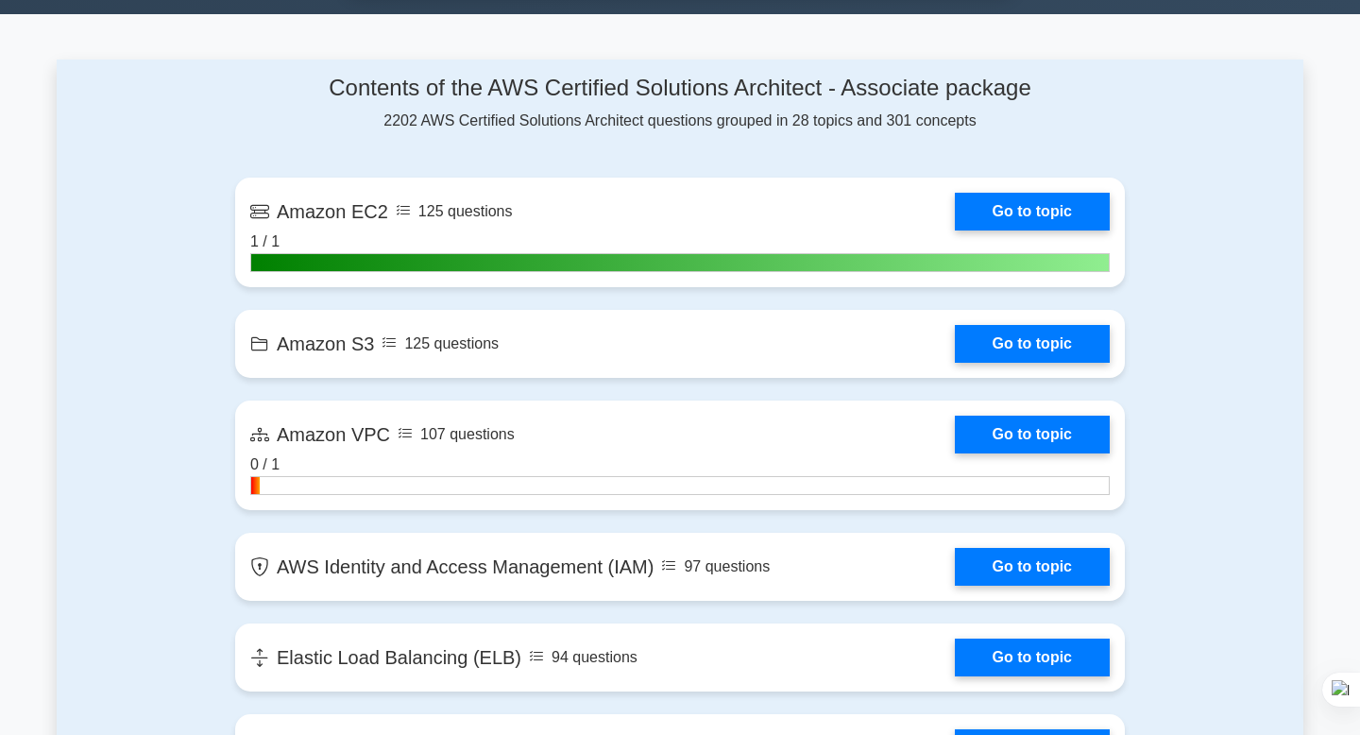
scroll to position [1154, 0]
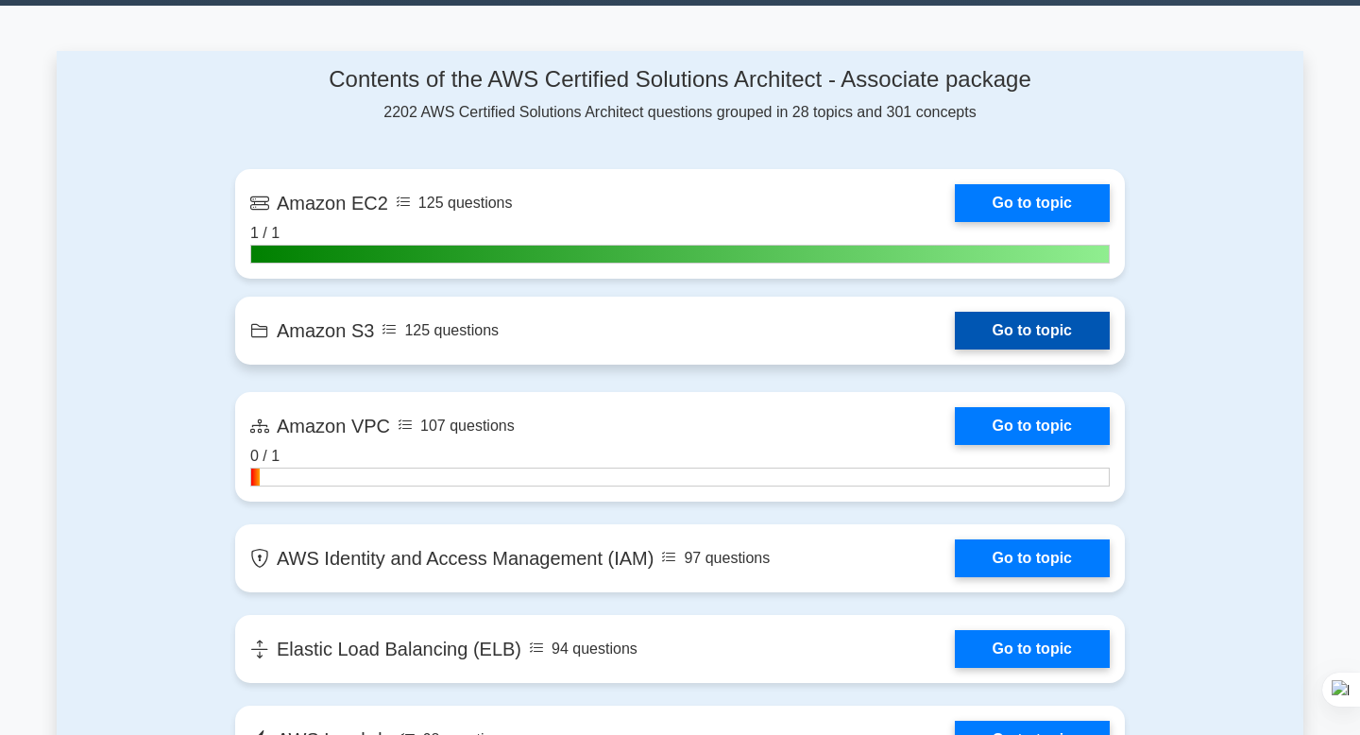
click at [955, 342] on link "Go to topic" at bounding box center [1032, 331] width 155 height 38
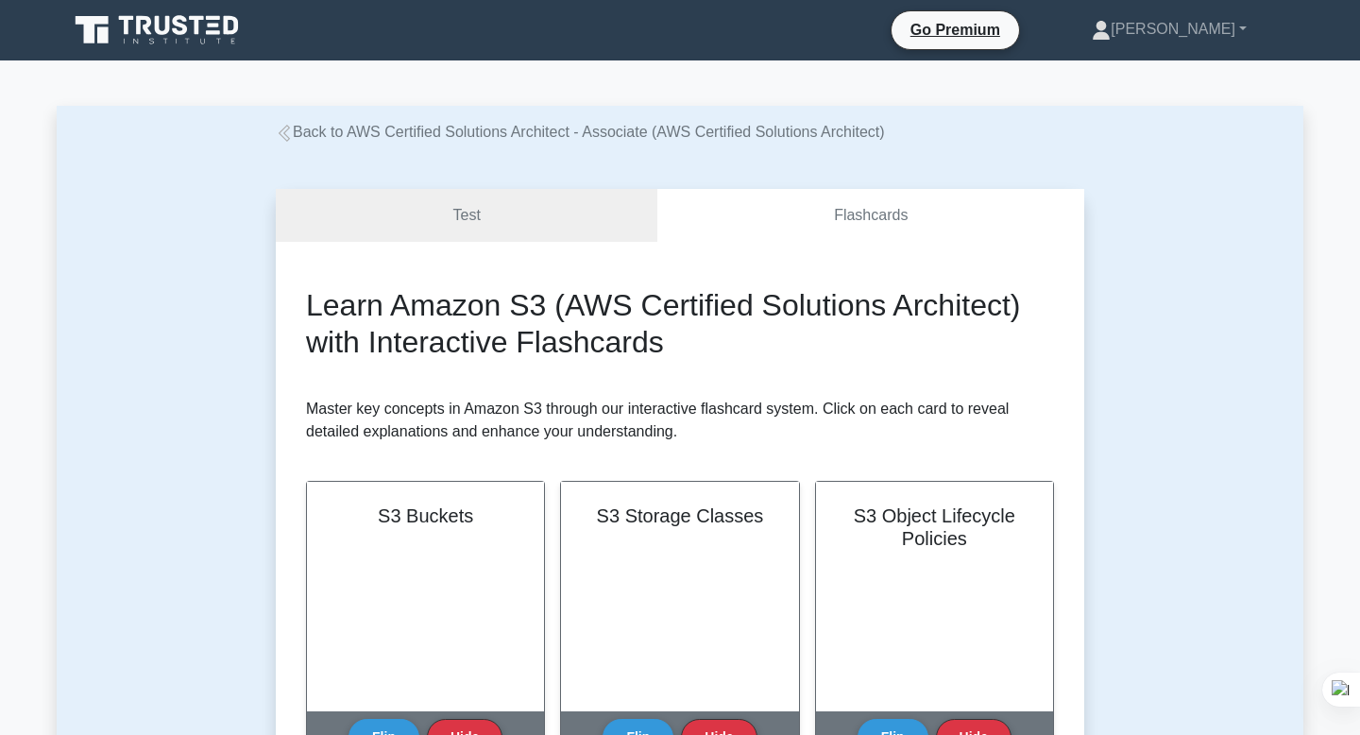
click at [486, 218] on link "Test" at bounding box center [467, 216] width 382 height 54
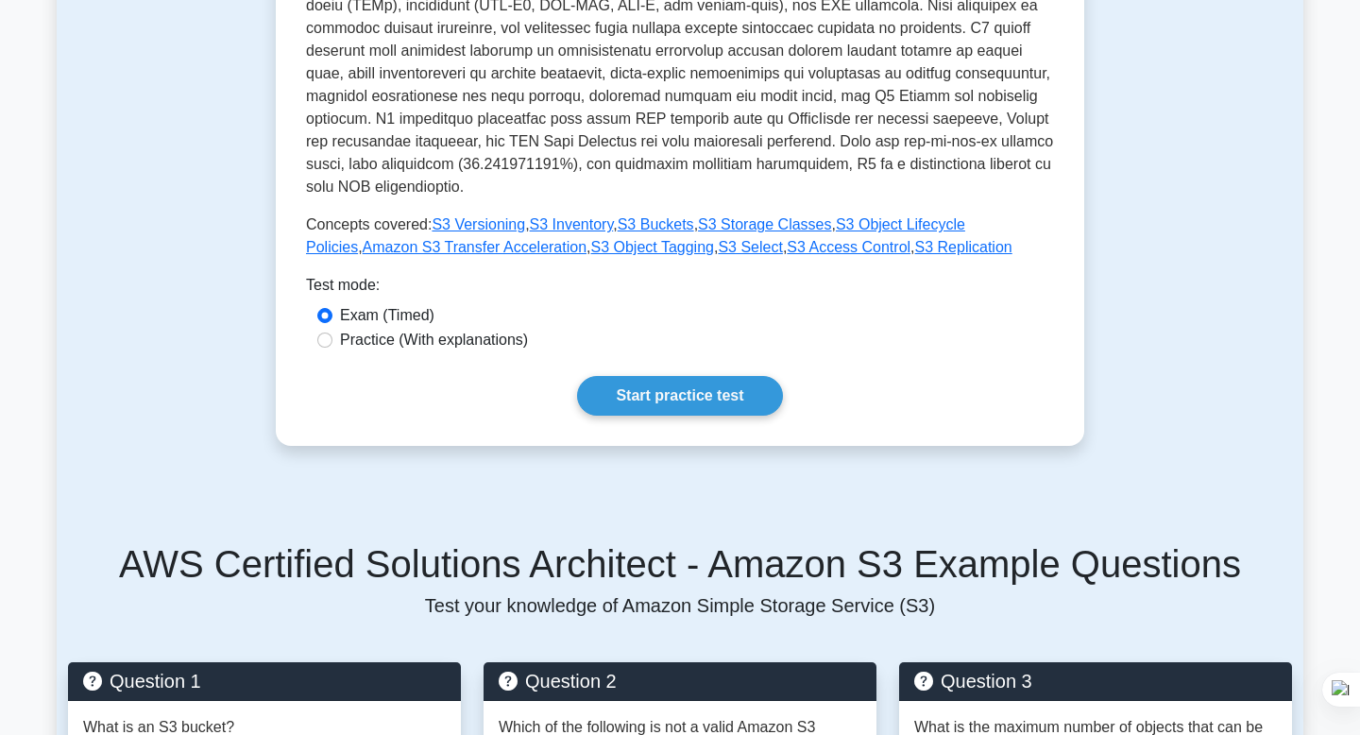
click at [383, 329] on label "Practice (With explanations)" at bounding box center [434, 340] width 188 height 23
click at [333, 333] on input "Practice (With explanations)" at bounding box center [324, 340] width 15 height 15
radio input "true"
click at [346, 304] on label "Exam (Timed)" at bounding box center [387, 315] width 94 height 23
click at [333, 308] on input "Exam (Timed)" at bounding box center [324, 315] width 15 height 15
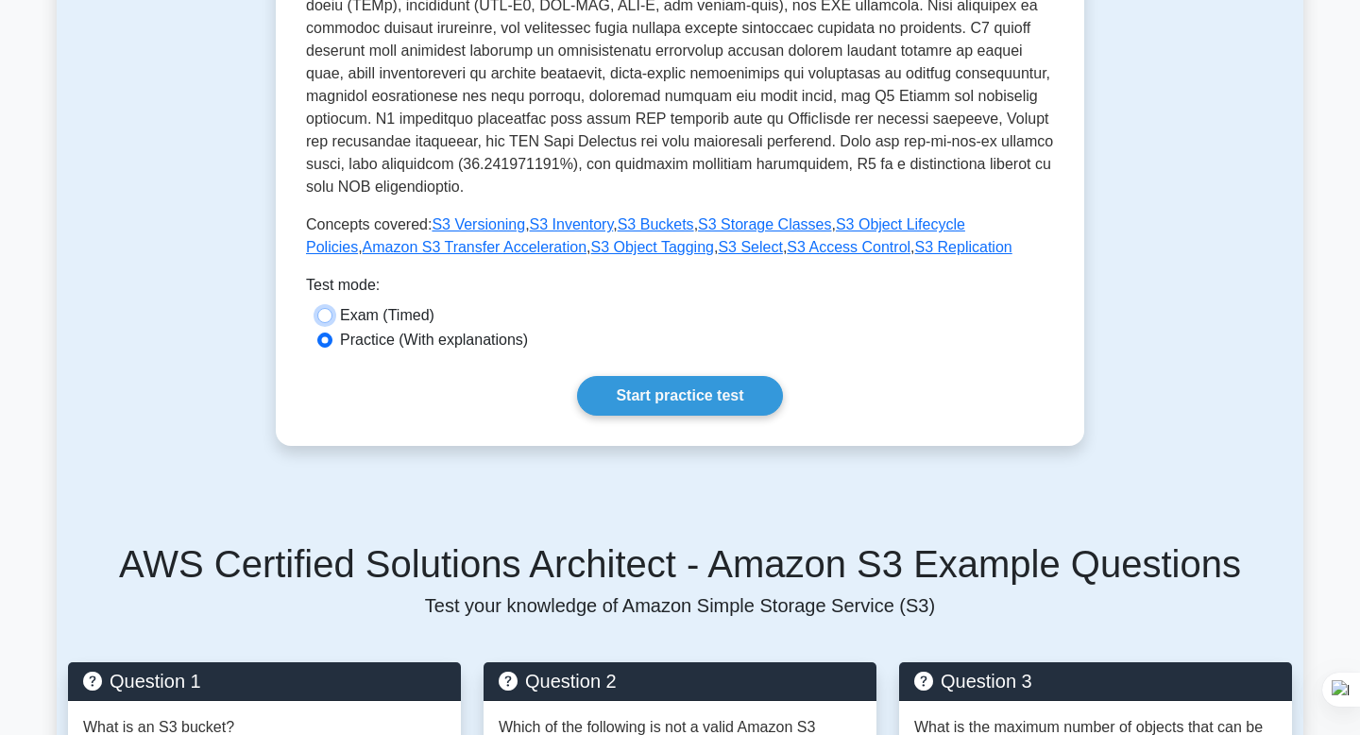
radio input "true"
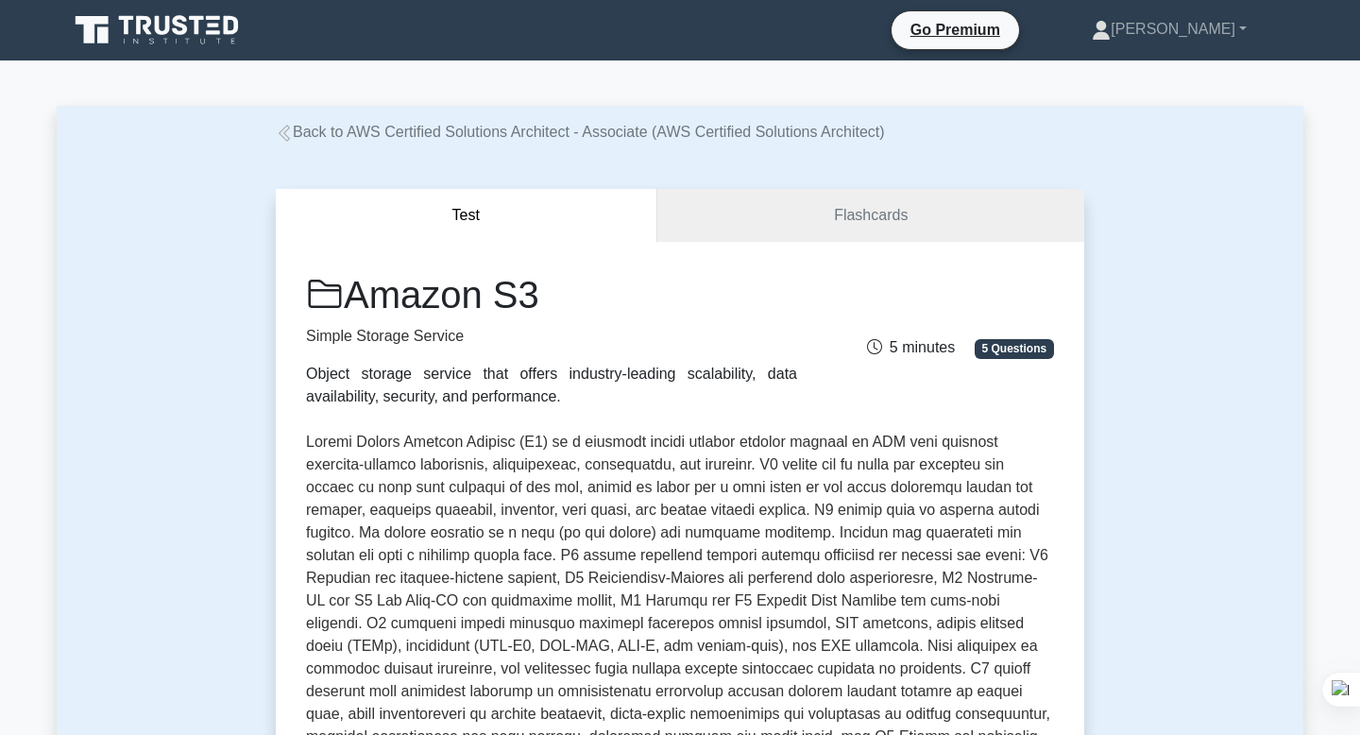
click at [186, 23] on icon at bounding box center [158, 30] width 181 height 36
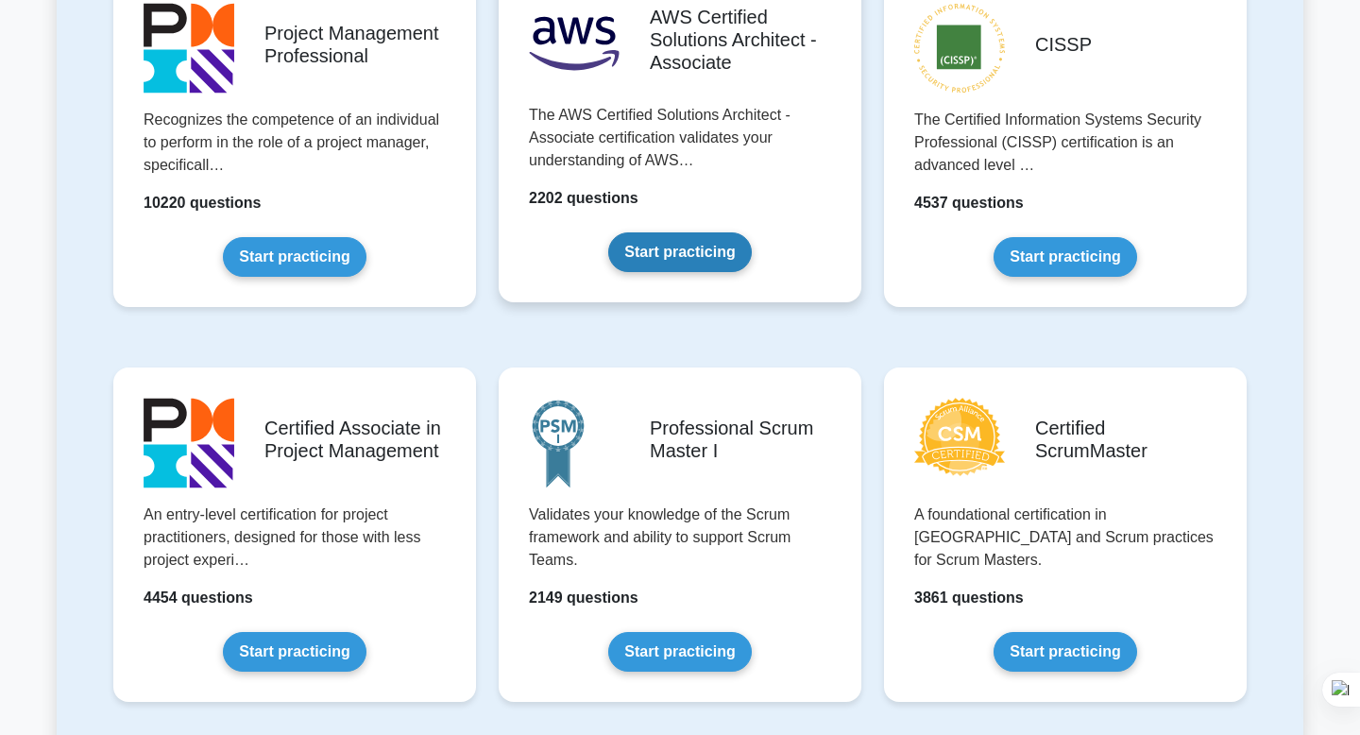
scroll to position [468, 0]
click at [700, 248] on link "Start practicing" at bounding box center [679, 252] width 143 height 40
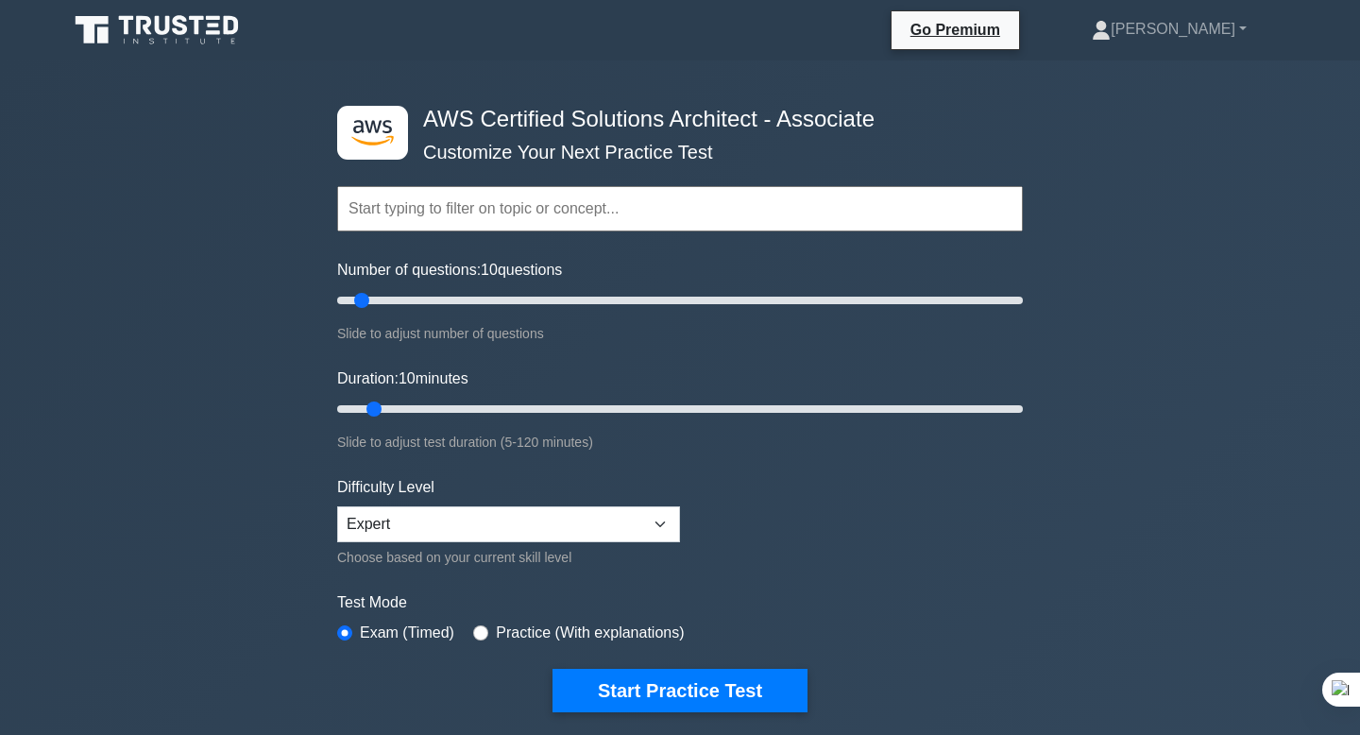
click at [540, 204] on input "text" at bounding box center [680, 208] width 686 height 45
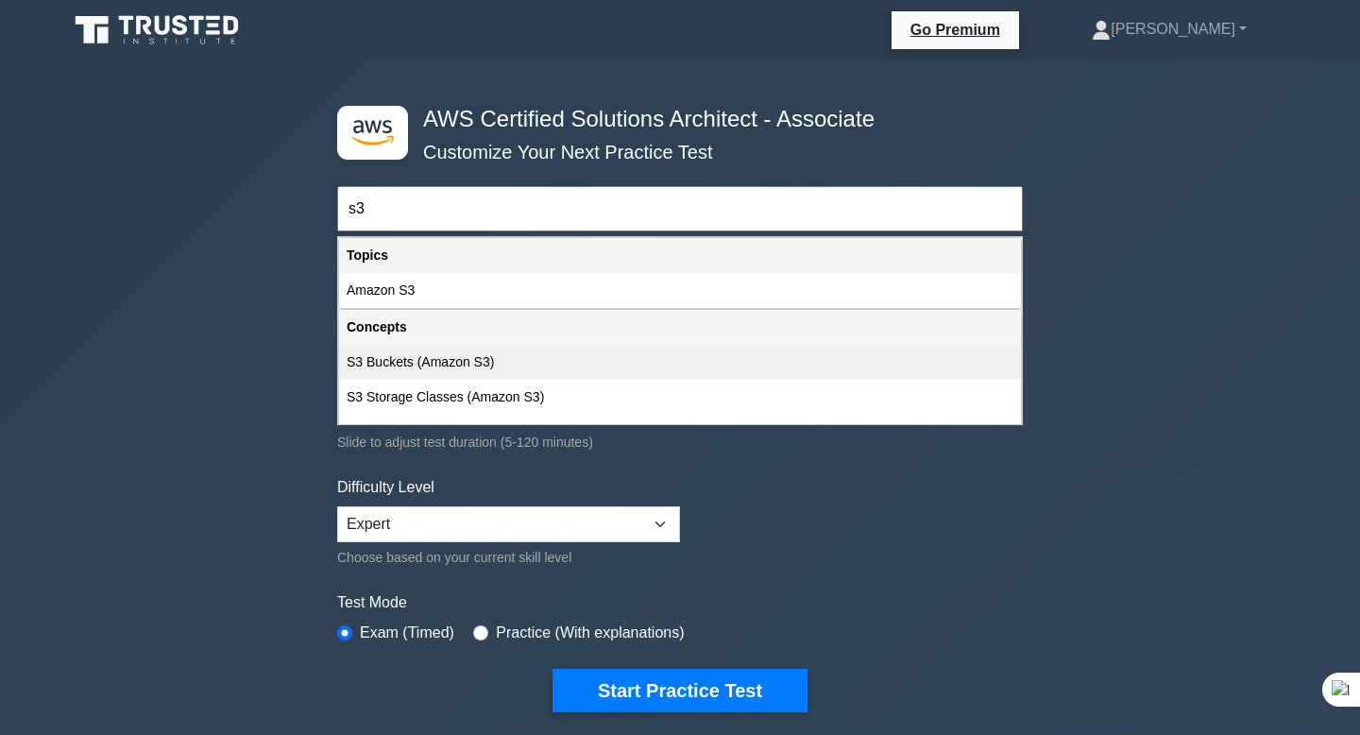
click at [521, 364] on div "S3 Buckets (Amazon S3)" at bounding box center [680, 362] width 682 height 35
type input "S3 Buckets (Amazon S3)"
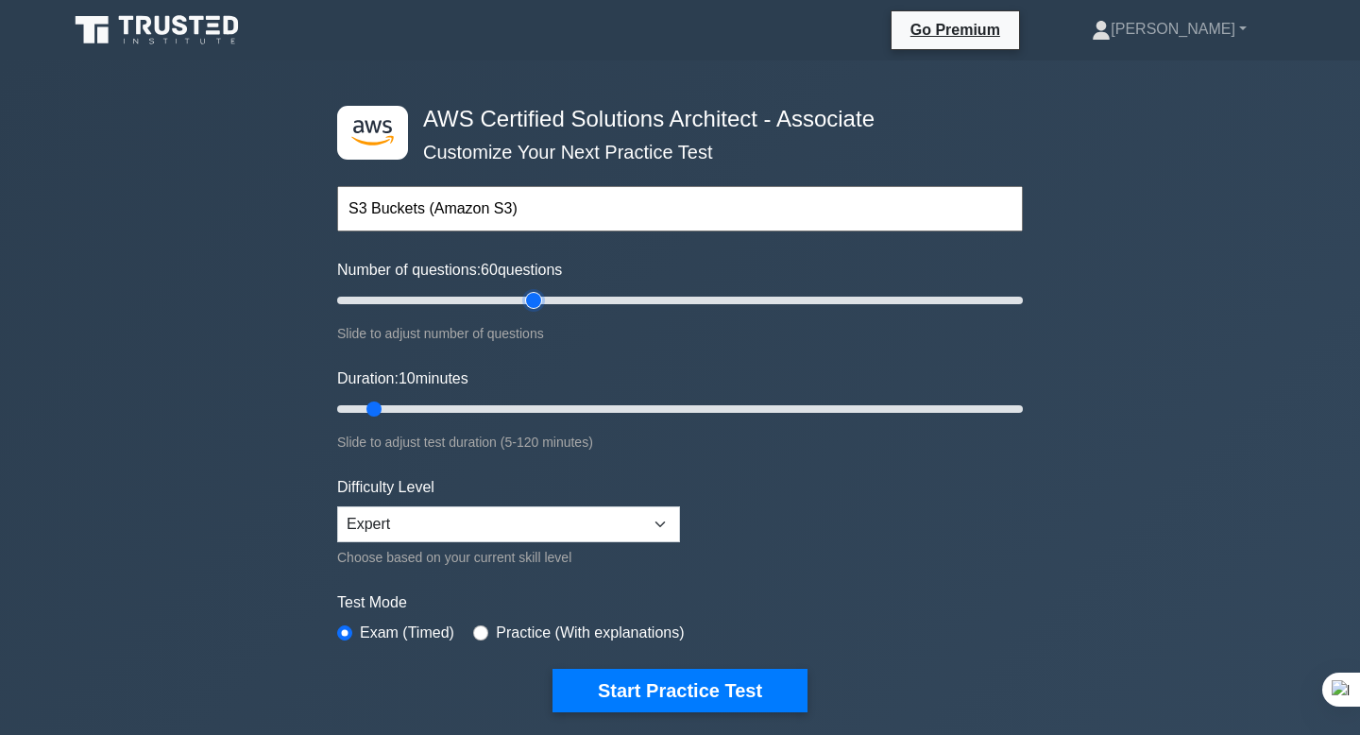
type input "60"
click at [525, 299] on input "Number of questions: 60 questions" at bounding box center [680, 300] width 686 height 23
click at [564, 206] on input "text" at bounding box center [680, 208] width 686 height 45
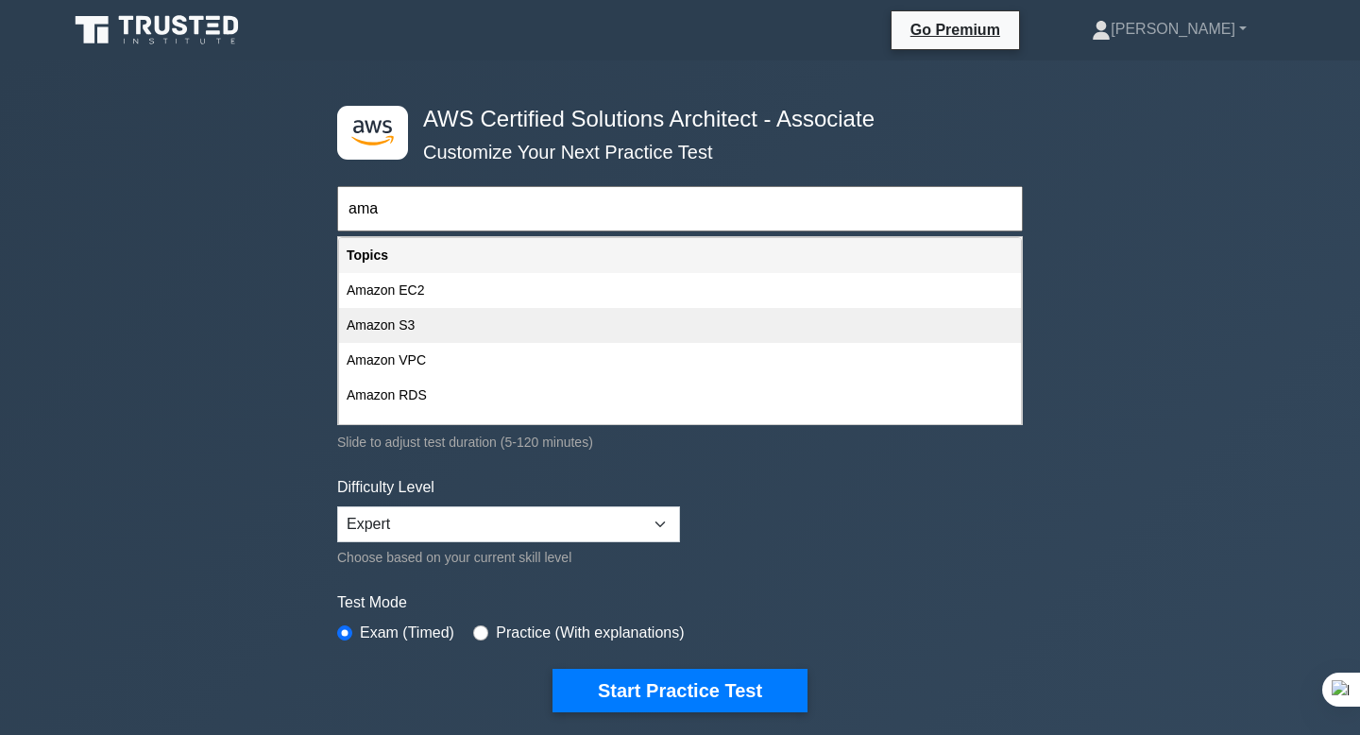
click at [469, 323] on div "Amazon S3" at bounding box center [680, 325] width 682 height 35
type input "Amazon S3"
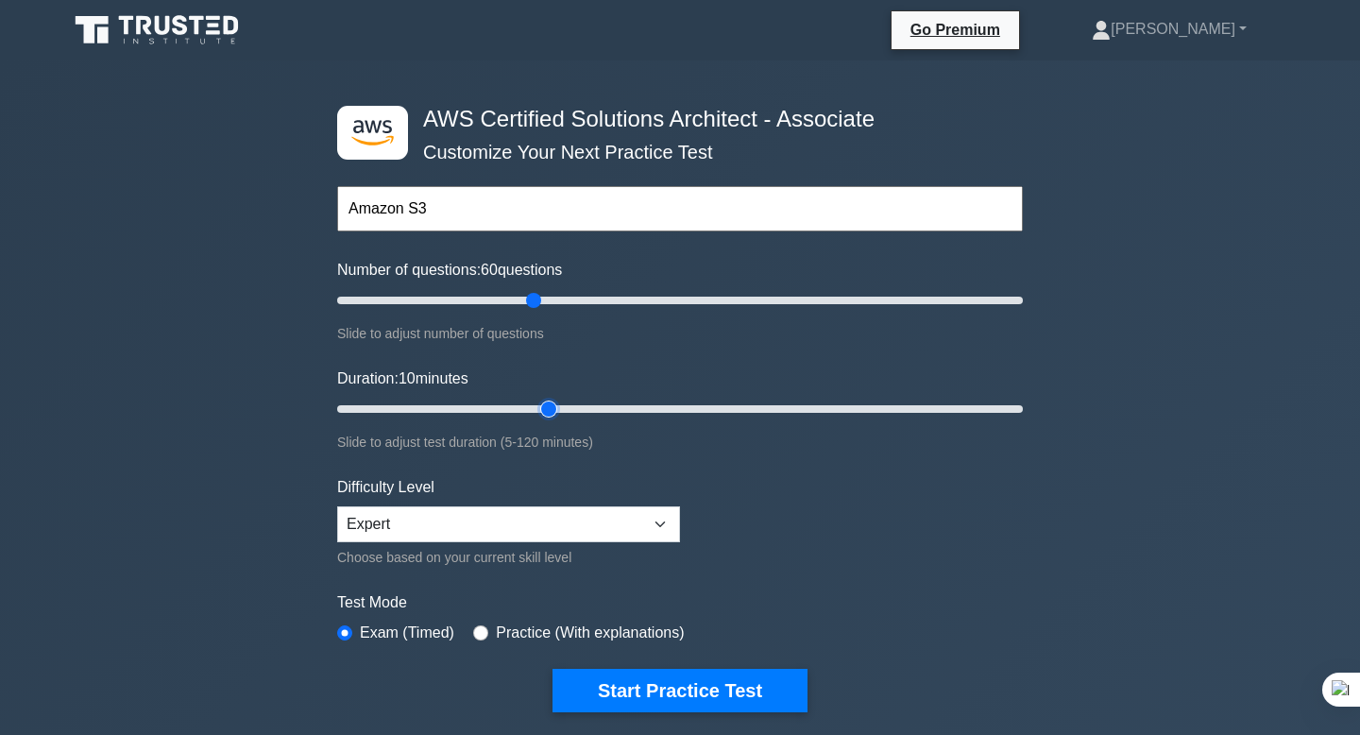
type input "40"
click at [538, 404] on input "Duration: 10 minutes" at bounding box center [680, 409] width 686 height 23
drag, startPoint x: 543, startPoint y: 402, endPoint x: 662, endPoint y: 402, distance: 119.0
type input "60"
click at [662, 402] on input "Duration: 60 minutes" at bounding box center [680, 409] width 686 height 23
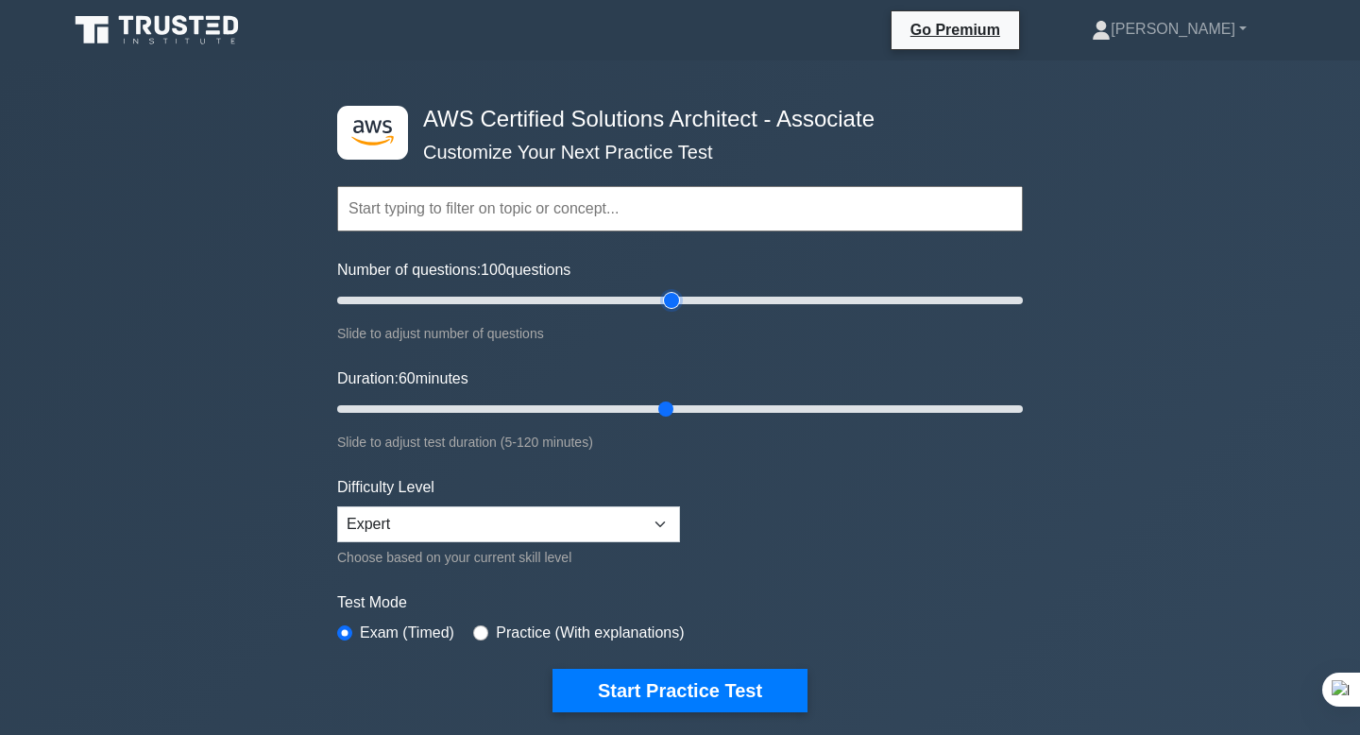
drag, startPoint x: 533, startPoint y: 299, endPoint x: 665, endPoint y: 301, distance: 132.3
type input "100"
click at [665, 301] on input "Number of questions: 100 questions" at bounding box center [680, 300] width 686 height 23
click at [587, 206] on input "text" at bounding box center [680, 208] width 686 height 45
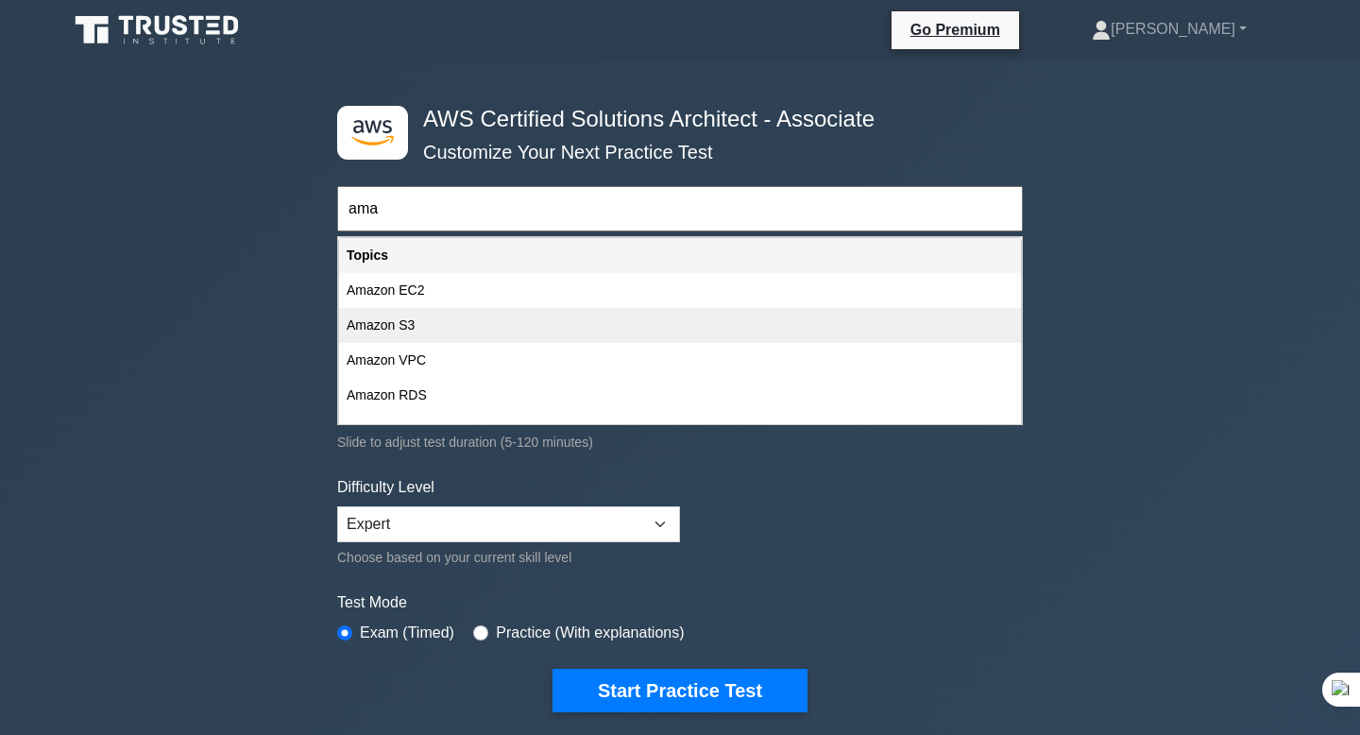
click at [500, 325] on div "Amazon S3" at bounding box center [680, 325] width 682 height 35
type input "Amazon S3"
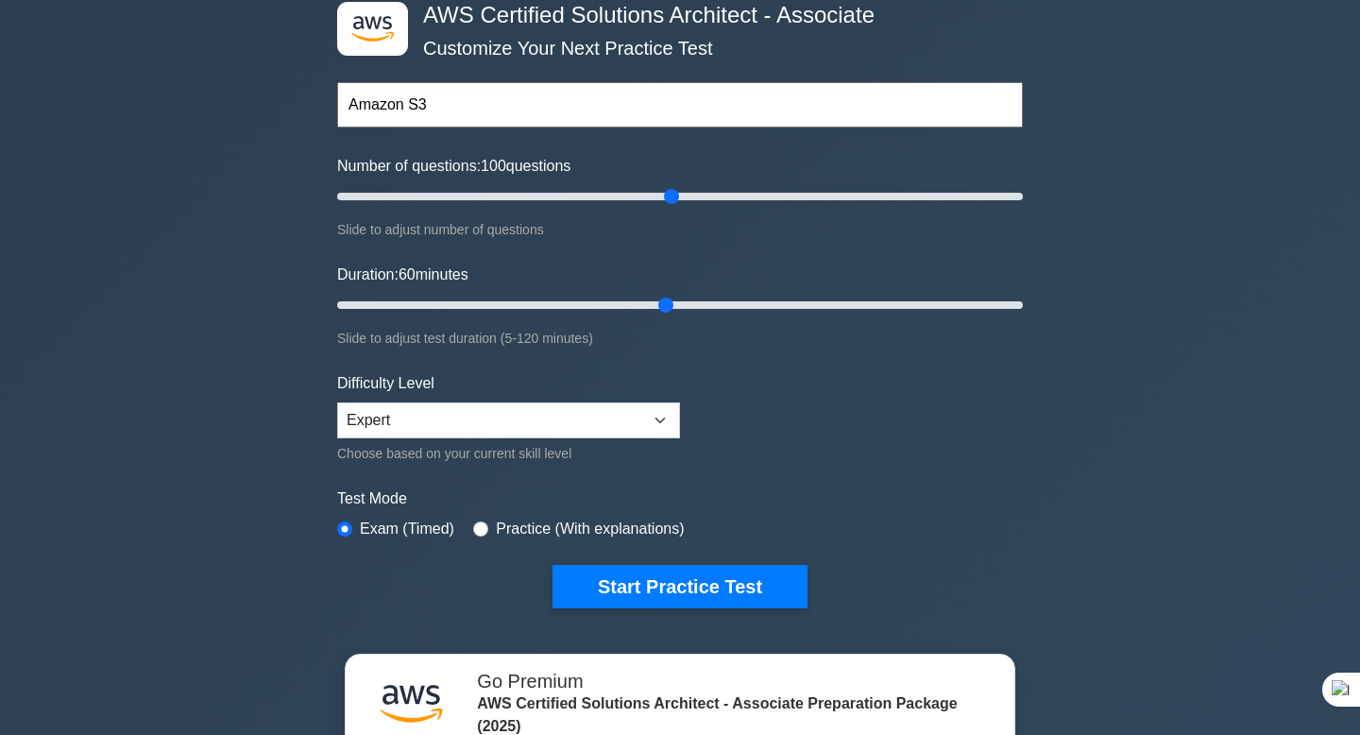
scroll to position [112, 0]
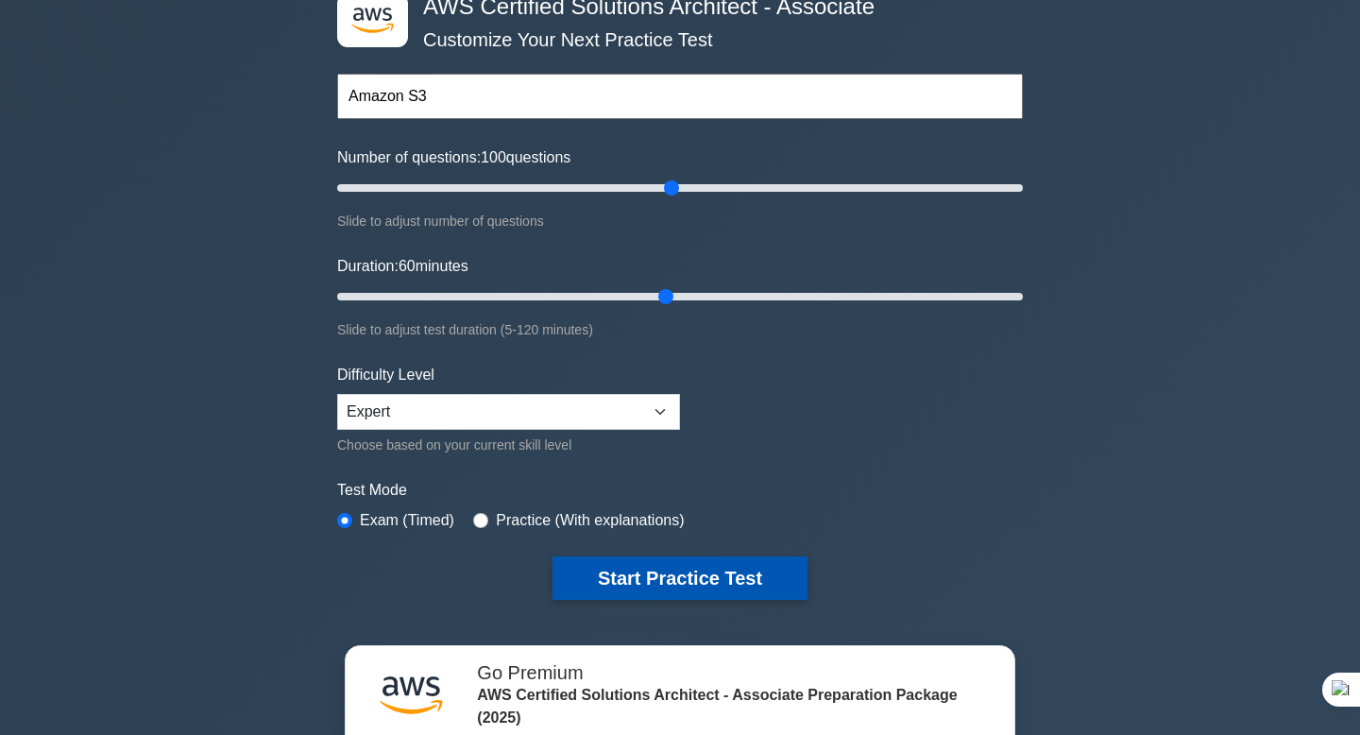
click at [641, 574] on button "Start Practice Test" at bounding box center [680, 577] width 255 height 43
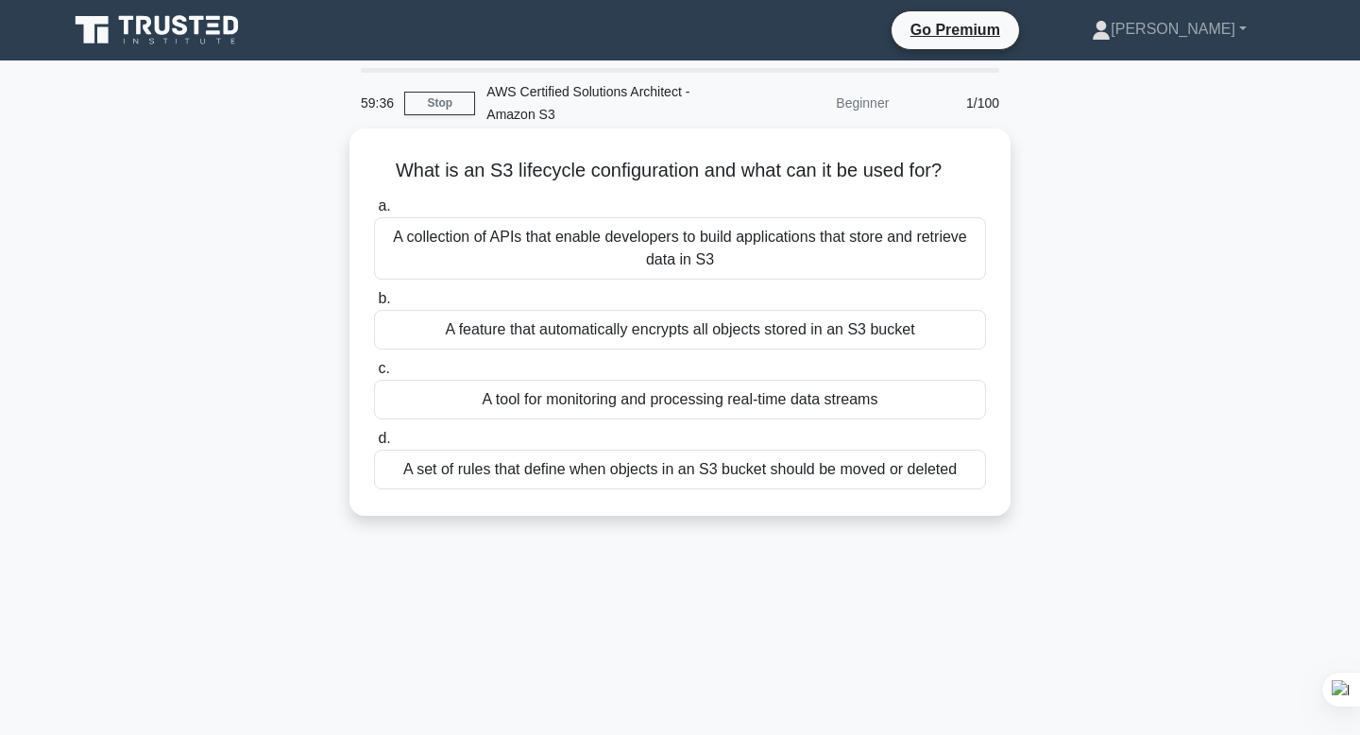
click at [609, 470] on div "A set of rules that define when objects in an S3 bucket should be moved or dele…" at bounding box center [680, 470] width 612 height 40
click at [374, 445] on input "d. A set of rules that define when objects in an S3 bucket should be moved or d…" at bounding box center [374, 439] width 0 height 12
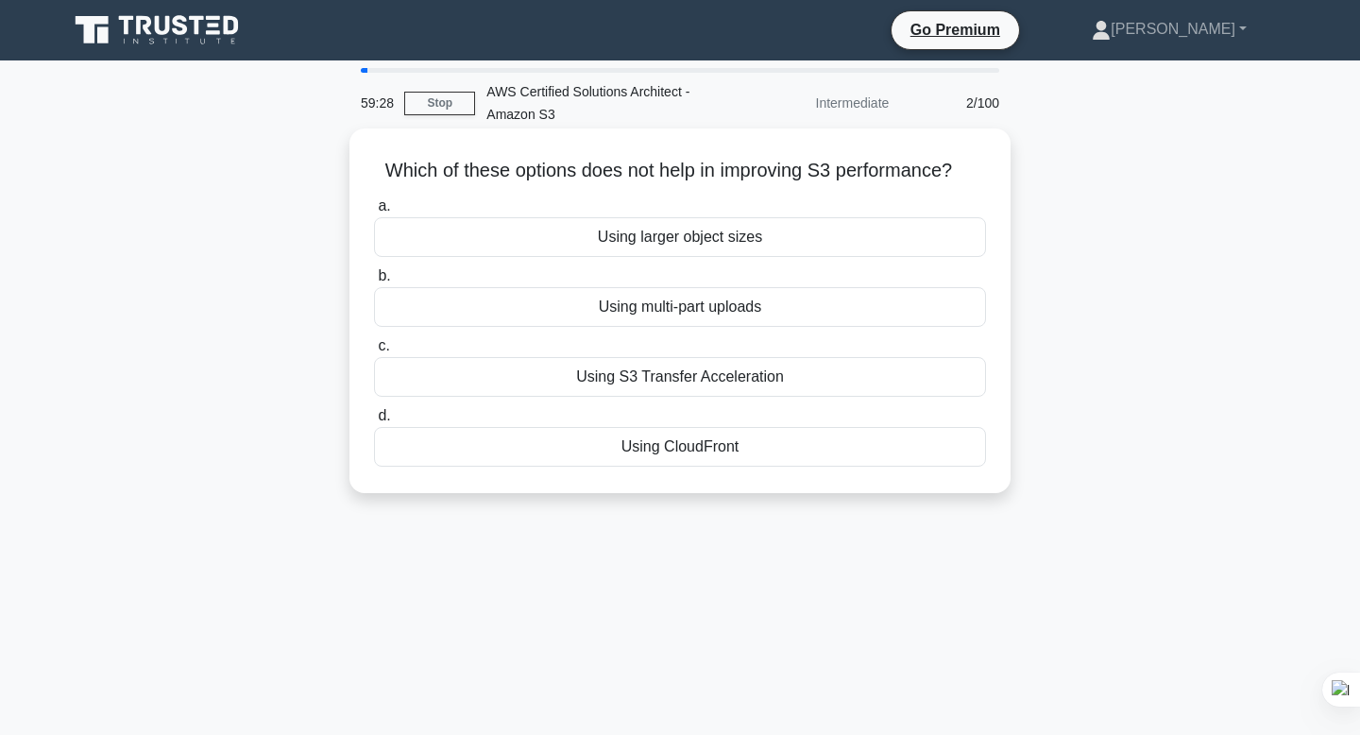
click at [772, 233] on div "Using larger object sizes" at bounding box center [680, 237] width 612 height 40
click at [374, 213] on input "a. Using larger object sizes" at bounding box center [374, 206] width 0 height 12
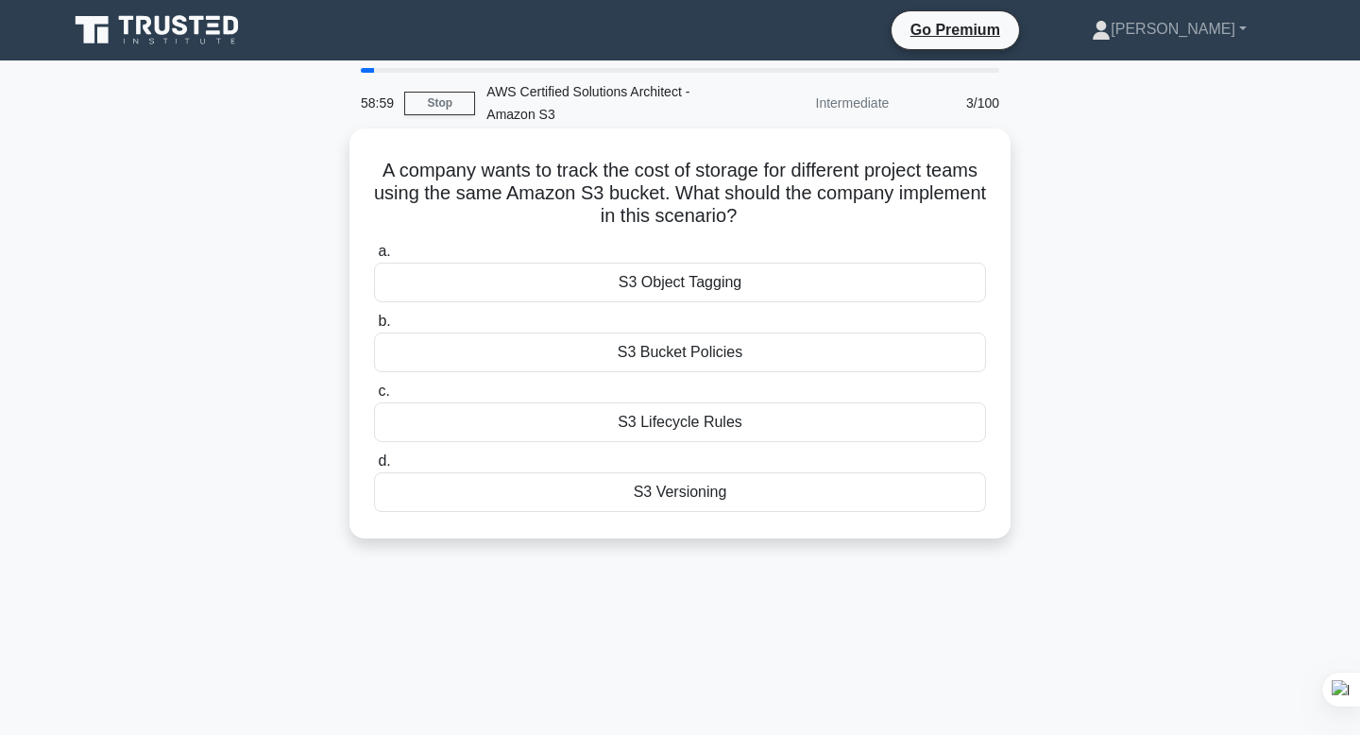
click at [769, 283] on div "S3 Object Tagging" at bounding box center [680, 283] width 612 height 40
click at [374, 258] on input "a. S3 Object Tagging" at bounding box center [374, 252] width 0 height 12
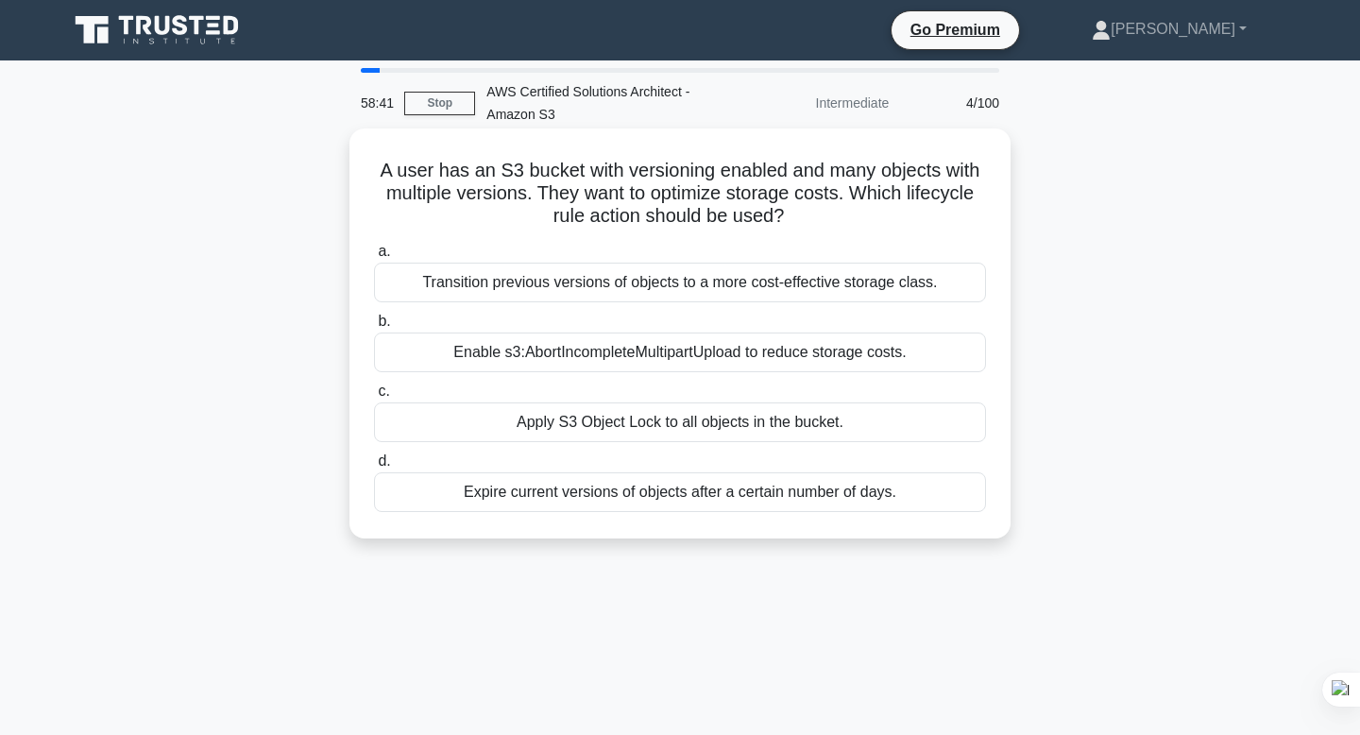
click at [638, 500] on div "Expire current versions of objects after a certain number of days." at bounding box center [680, 492] width 612 height 40
click at [374, 468] on input "d. Expire current versions of objects after a certain number of days." at bounding box center [374, 461] width 0 height 12
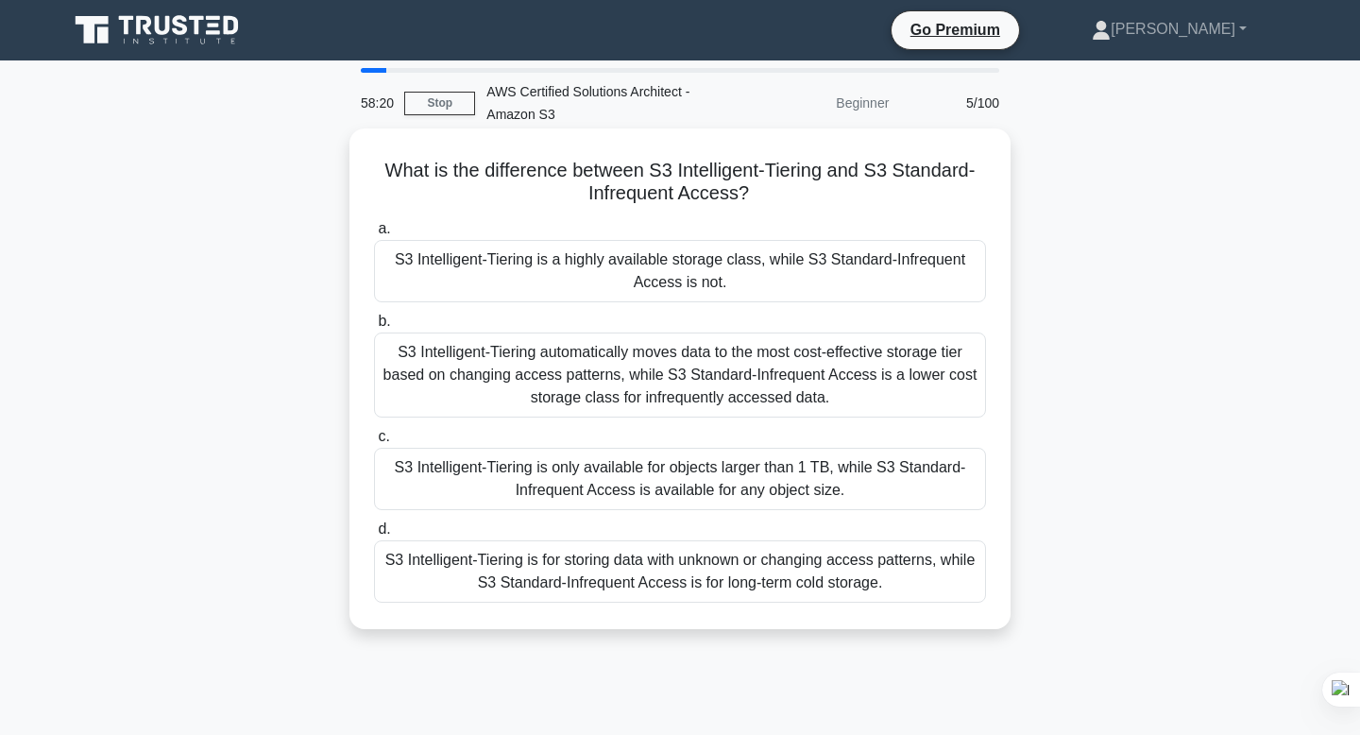
click at [784, 379] on div "S3 Intelligent-Tiering automatically moves data to the most cost-effective stor…" at bounding box center [680, 375] width 612 height 85
click at [374, 328] on input "b. S3 Intelligent-Tiering automatically moves data to the most cost-effective s…" at bounding box center [374, 322] width 0 height 12
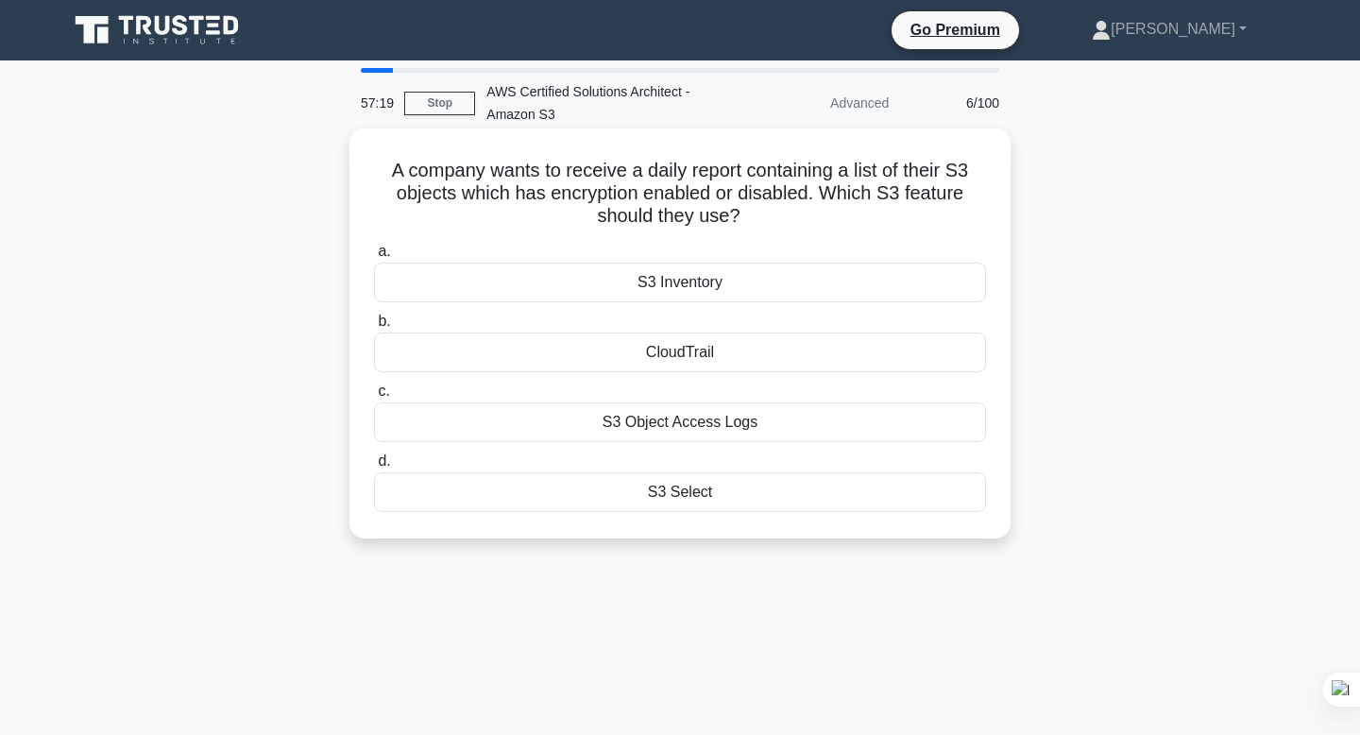
click at [719, 487] on div "S3 Select" at bounding box center [680, 492] width 612 height 40
click at [374, 468] on input "d. S3 Select" at bounding box center [374, 461] width 0 height 12
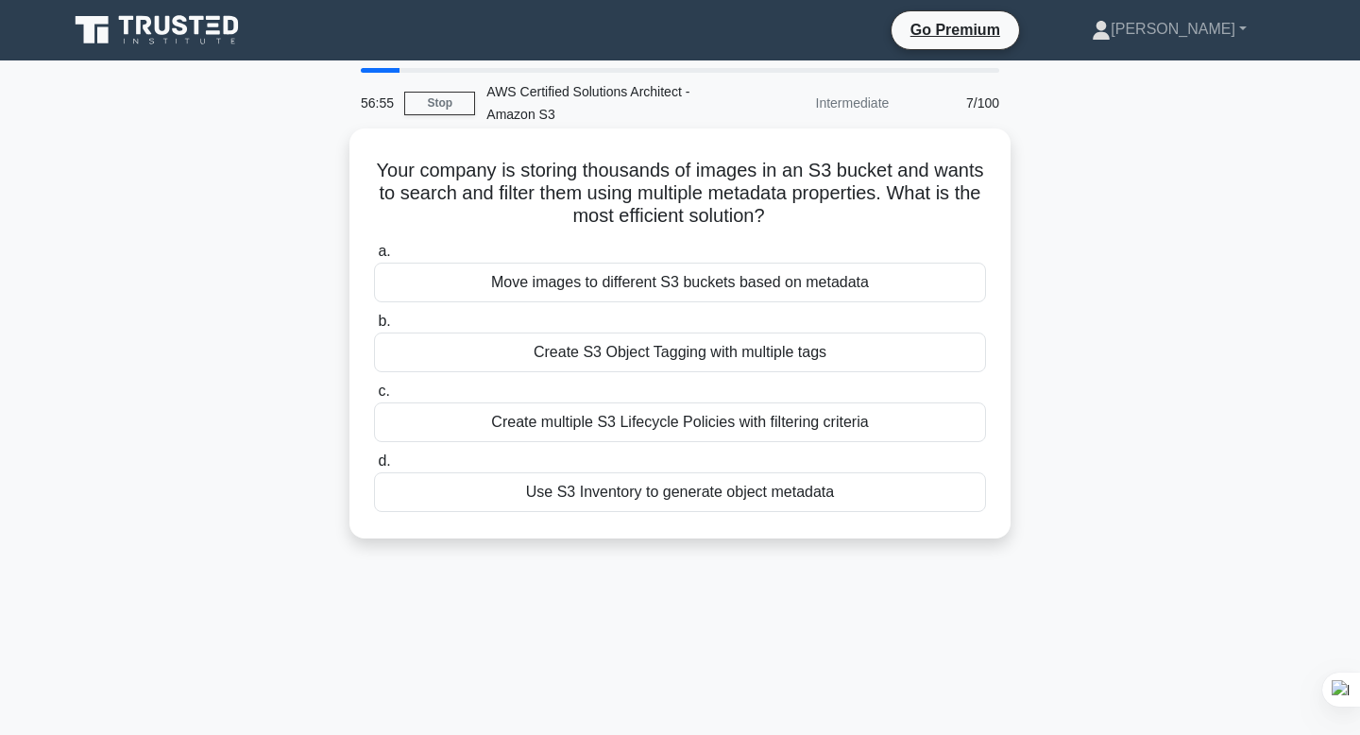
click at [732, 428] on div "Create multiple S3 Lifecycle Policies with filtering criteria" at bounding box center [680, 422] width 612 height 40
click at [374, 398] on input "c. Create multiple S3 Lifecycle Policies with filtering criteria" at bounding box center [374, 391] width 0 height 12
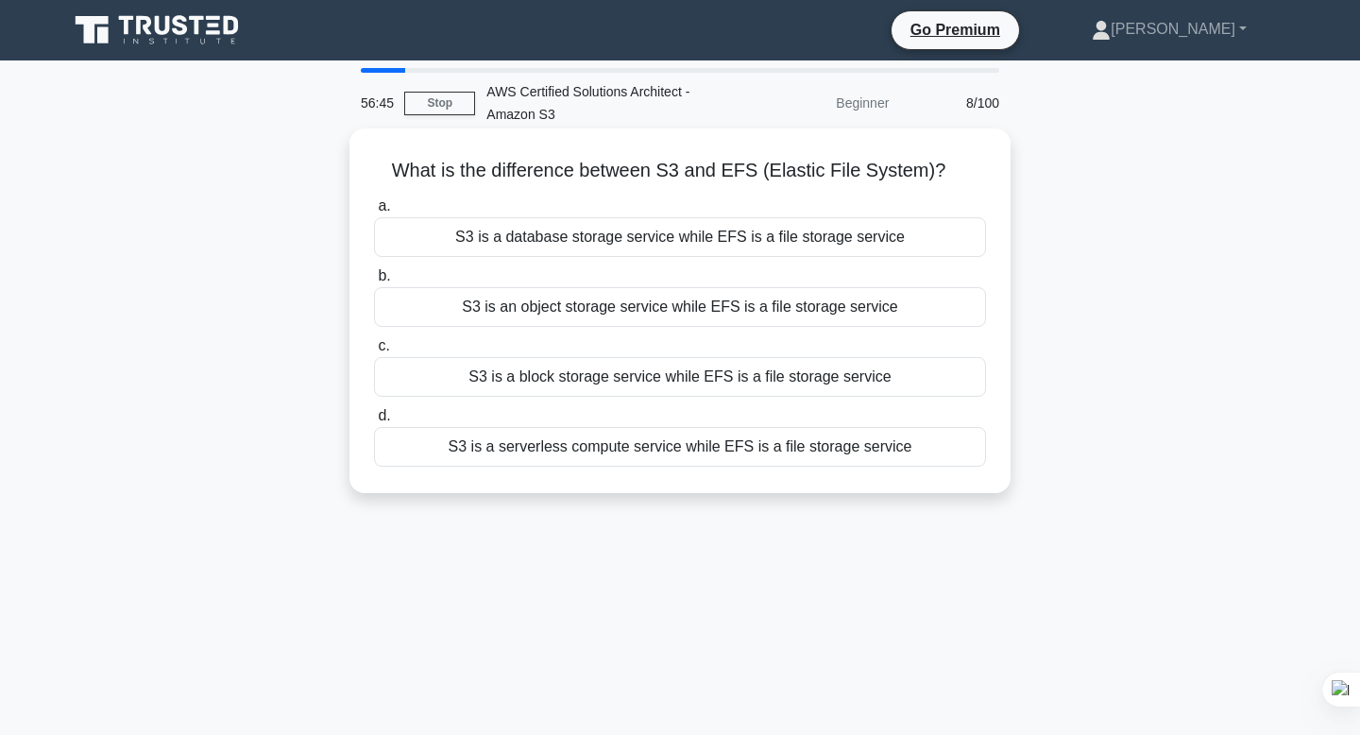
click at [625, 316] on div "S3 is an object storage service while EFS is a file storage service" at bounding box center [680, 307] width 612 height 40
click at [374, 282] on input "b. S3 is an object storage service while EFS is a file storage service" at bounding box center [374, 276] width 0 height 12
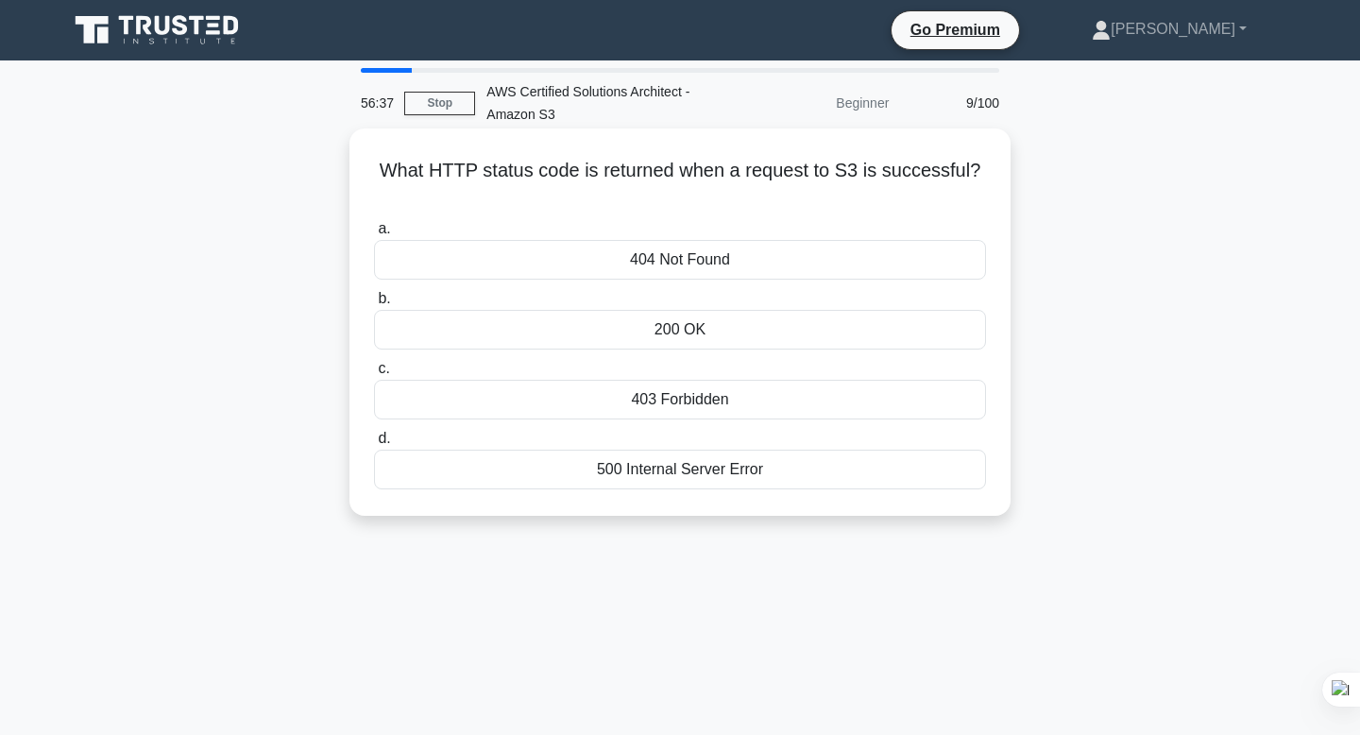
click at [766, 335] on div "200 OK" at bounding box center [680, 330] width 612 height 40
click at [374, 305] on input "b. 200 OK" at bounding box center [374, 299] width 0 height 12
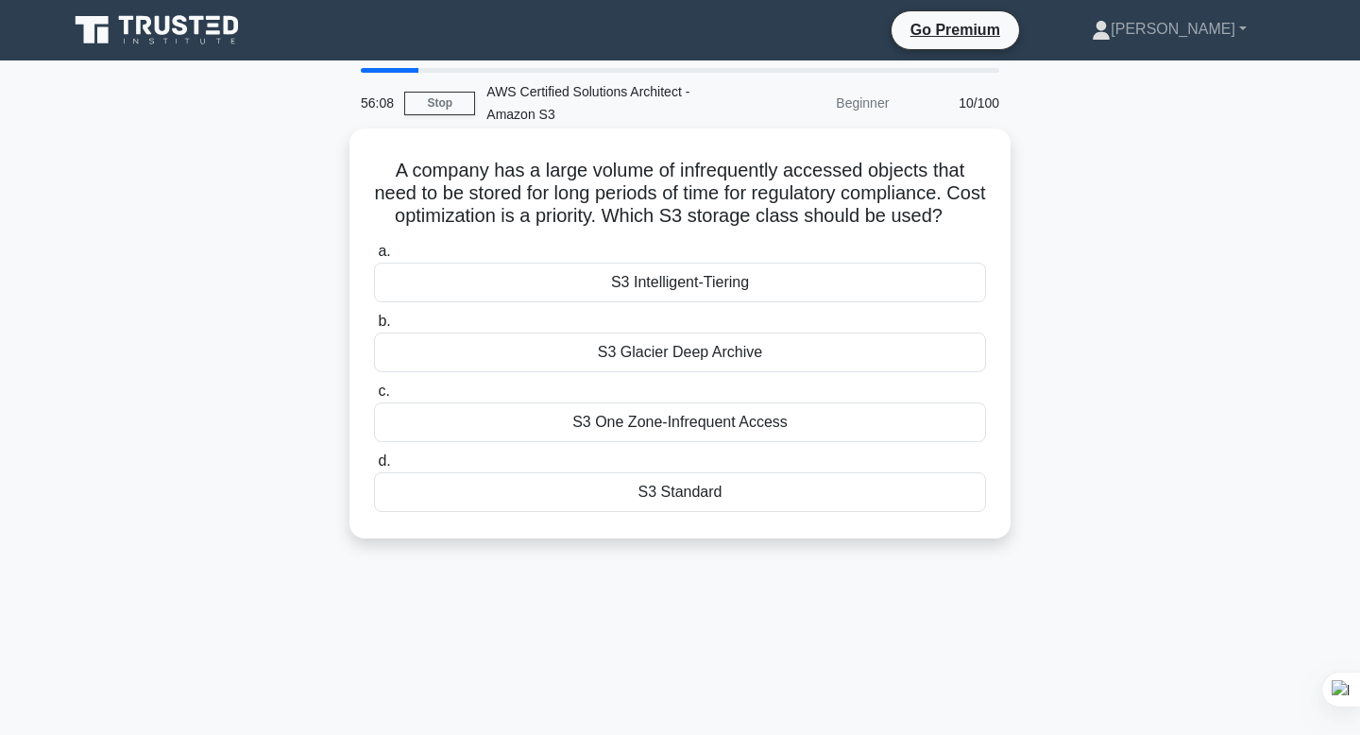
click at [727, 357] on div "S3 Glacier Deep Archive" at bounding box center [680, 353] width 612 height 40
click at [374, 328] on input "b. S3 Glacier Deep Archive" at bounding box center [374, 322] width 0 height 12
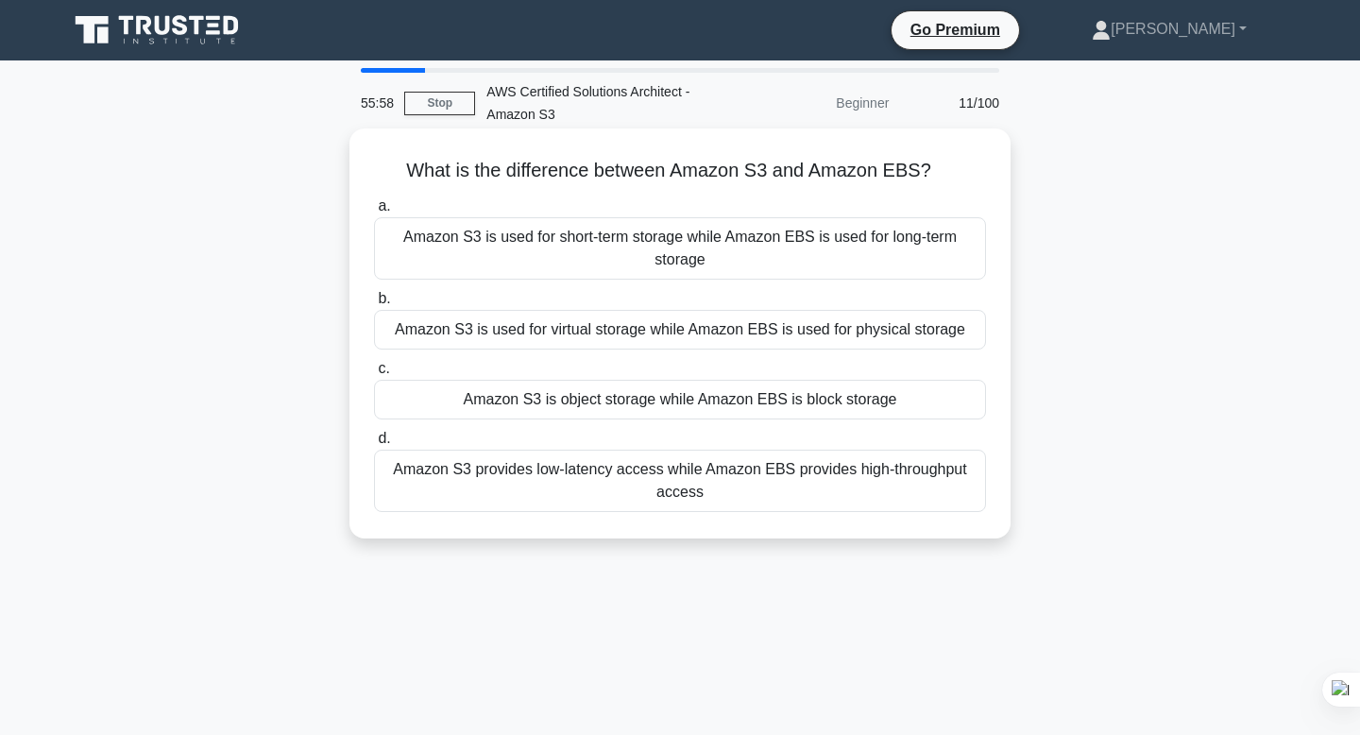
click at [601, 407] on div "Amazon S3 is object storage while Amazon EBS is block storage" at bounding box center [680, 400] width 612 height 40
click at [374, 375] on input "c. Amazon S3 is object storage while Amazon EBS is block storage" at bounding box center [374, 369] width 0 height 12
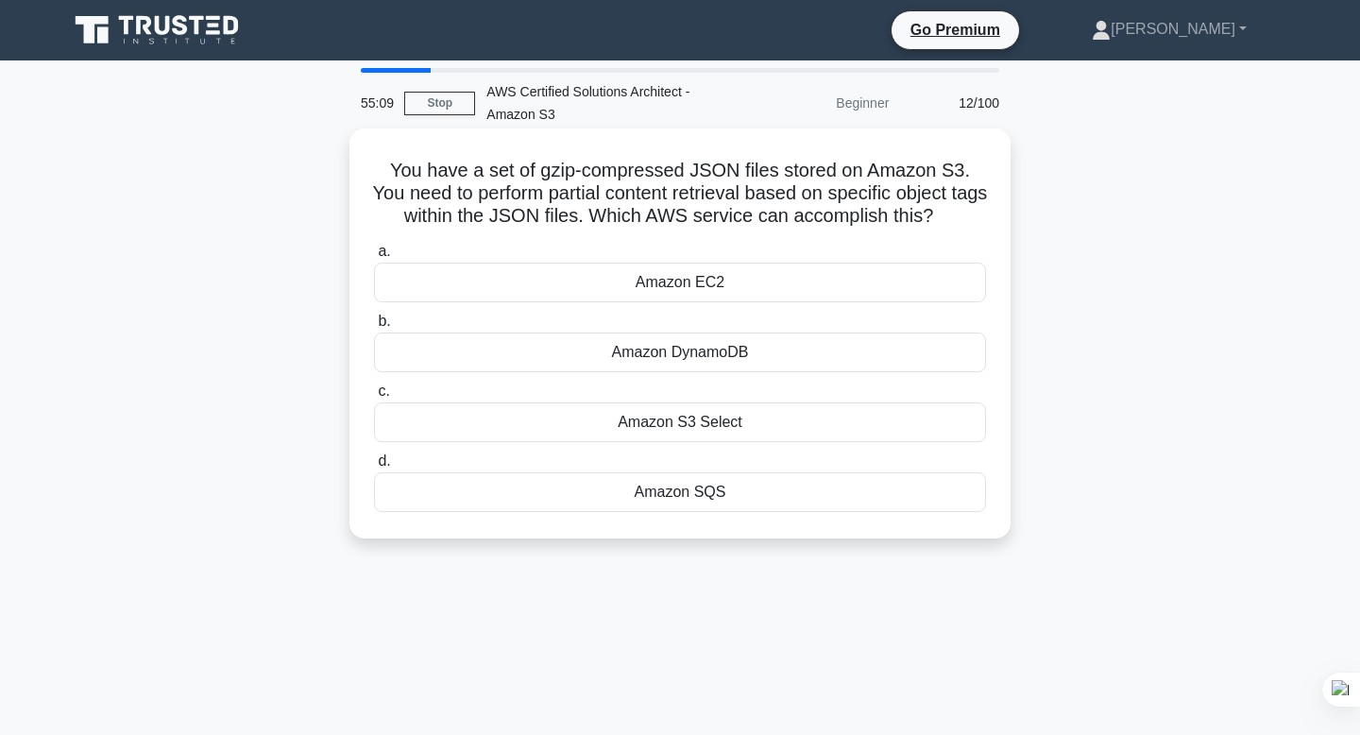
click at [718, 425] on div "Amazon S3 Select" at bounding box center [680, 422] width 612 height 40
click at [374, 398] on input "c. Amazon S3 Select" at bounding box center [374, 391] width 0 height 12
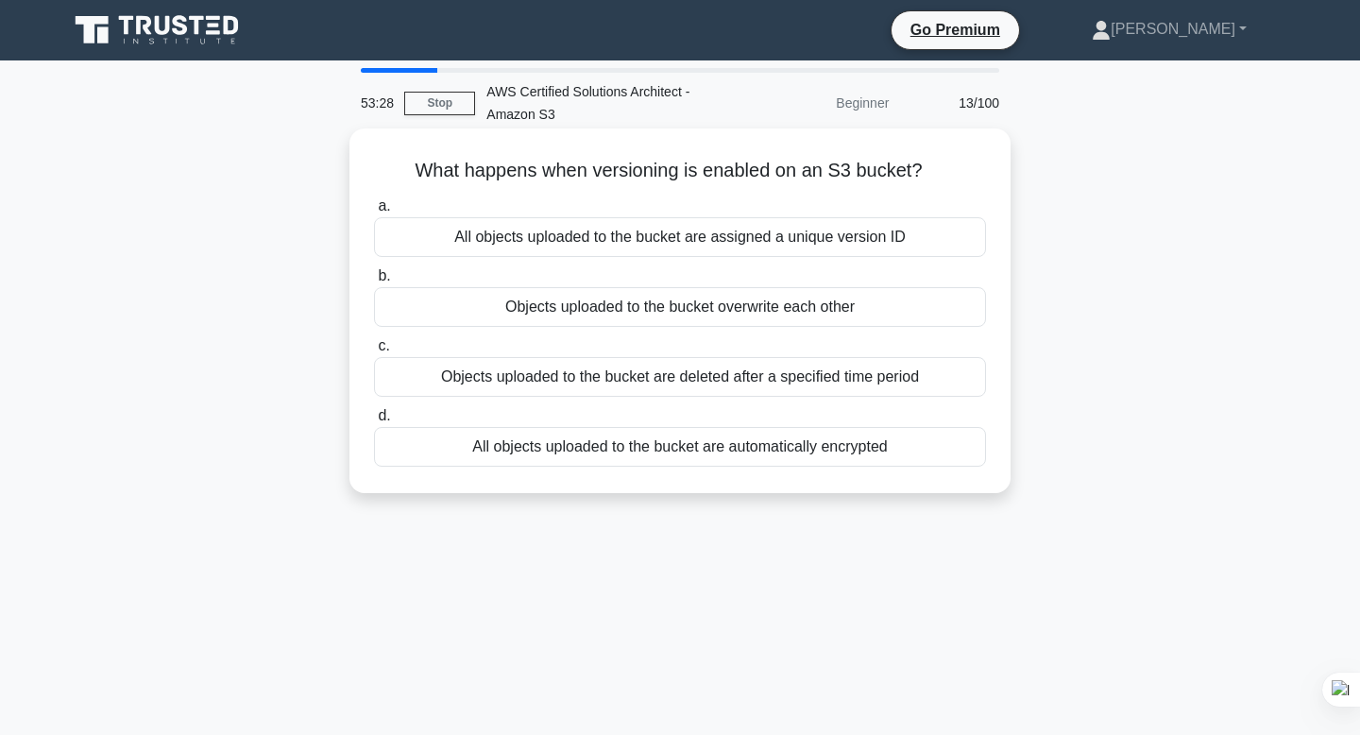
click at [743, 237] on div "All objects uploaded to the bucket are assigned a unique version ID" at bounding box center [680, 237] width 612 height 40
click at [374, 213] on input "a. All objects uploaded to the bucket are assigned a unique version ID" at bounding box center [374, 206] width 0 height 12
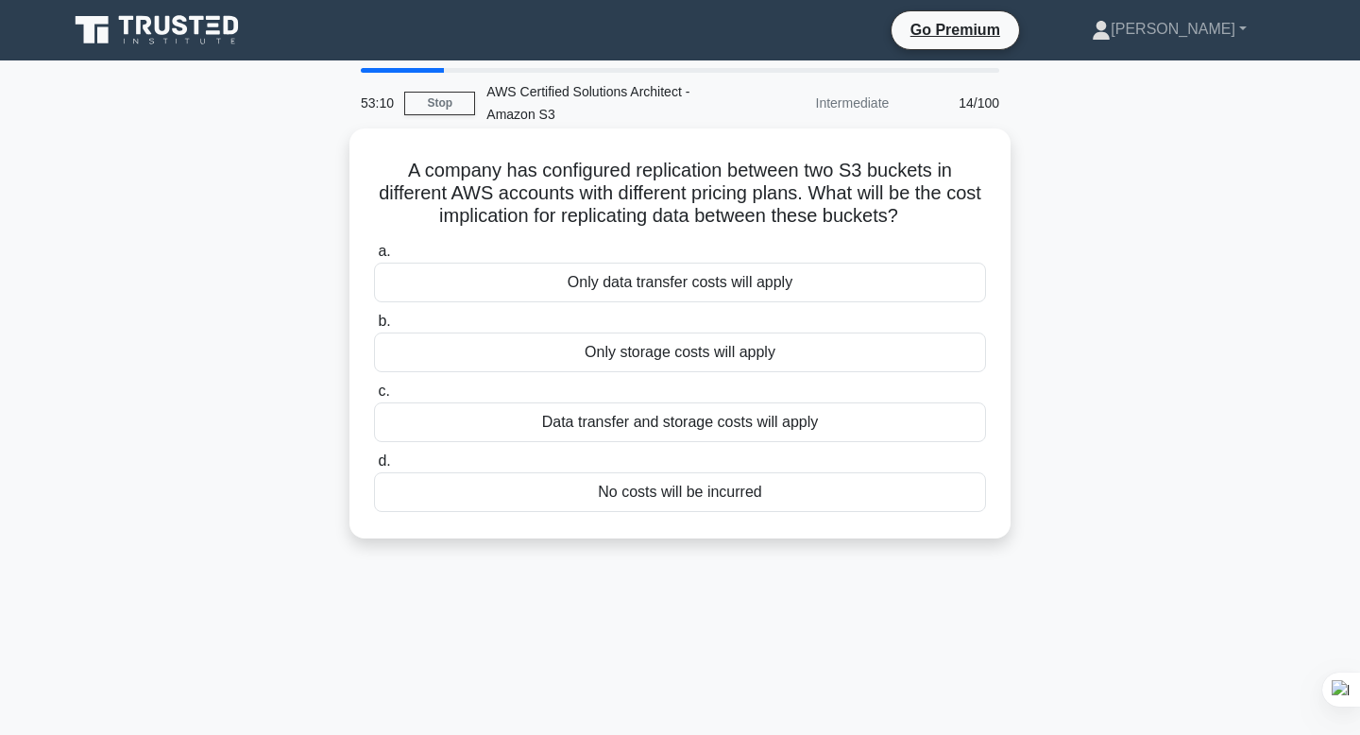
click at [718, 427] on div "Data transfer and storage costs will apply" at bounding box center [680, 422] width 612 height 40
click at [374, 398] on input "c. Data transfer and storage costs will apply" at bounding box center [374, 391] width 0 height 12
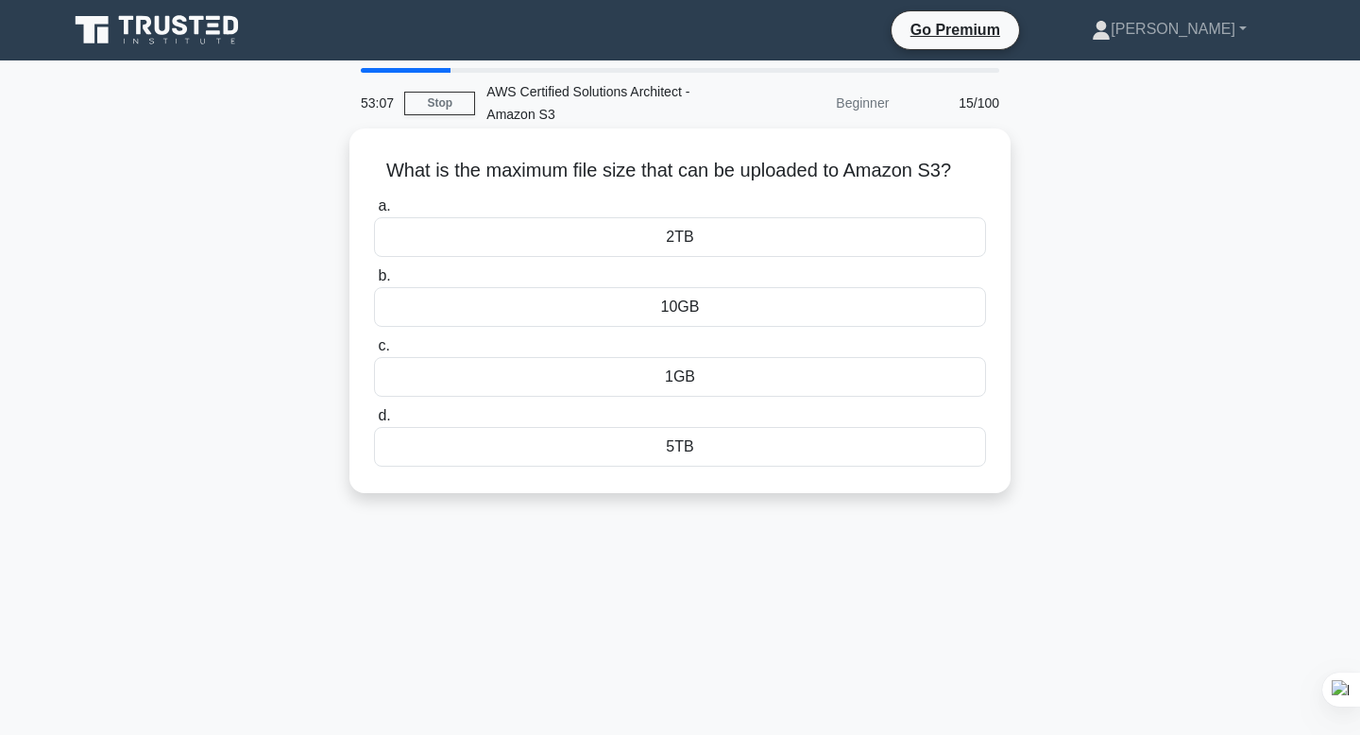
click at [696, 439] on div "5TB" at bounding box center [680, 447] width 612 height 40
click at [374, 422] on input "d. 5TB" at bounding box center [374, 416] width 0 height 12
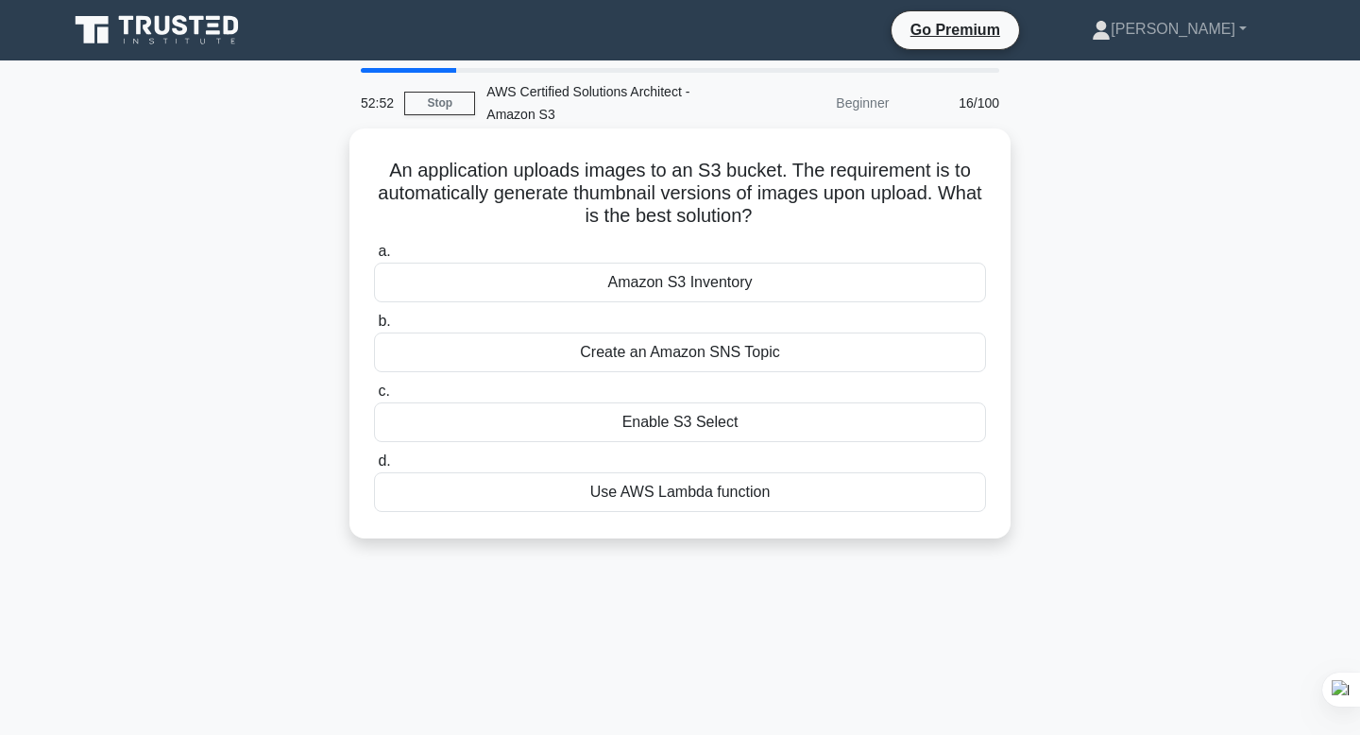
click at [682, 500] on div "Use AWS Lambda function" at bounding box center [680, 492] width 612 height 40
click at [374, 468] on input "d. Use AWS Lambda function" at bounding box center [374, 461] width 0 height 12
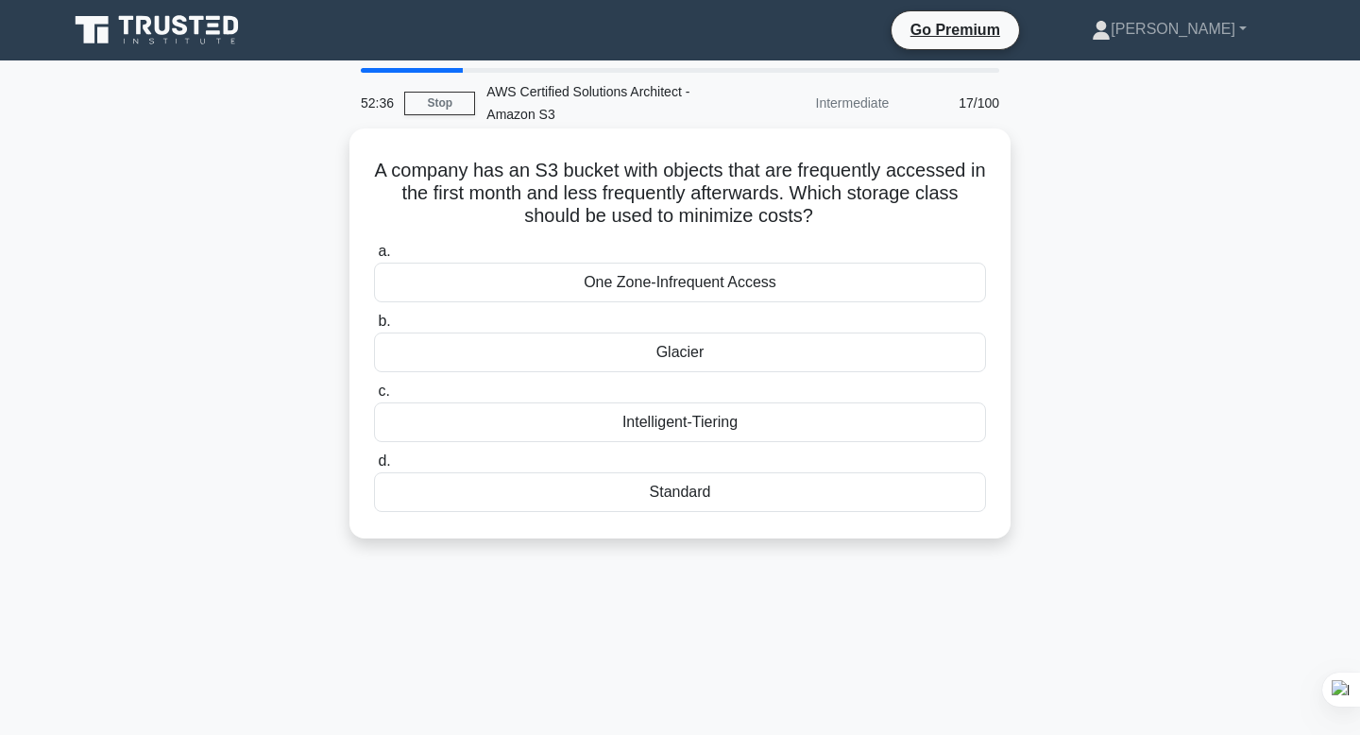
click at [780, 287] on div "One Zone-Infrequent Access" at bounding box center [680, 283] width 612 height 40
click at [374, 258] on input "a. One Zone-Infrequent Access" at bounding box center [374, 252] width 0 height 12
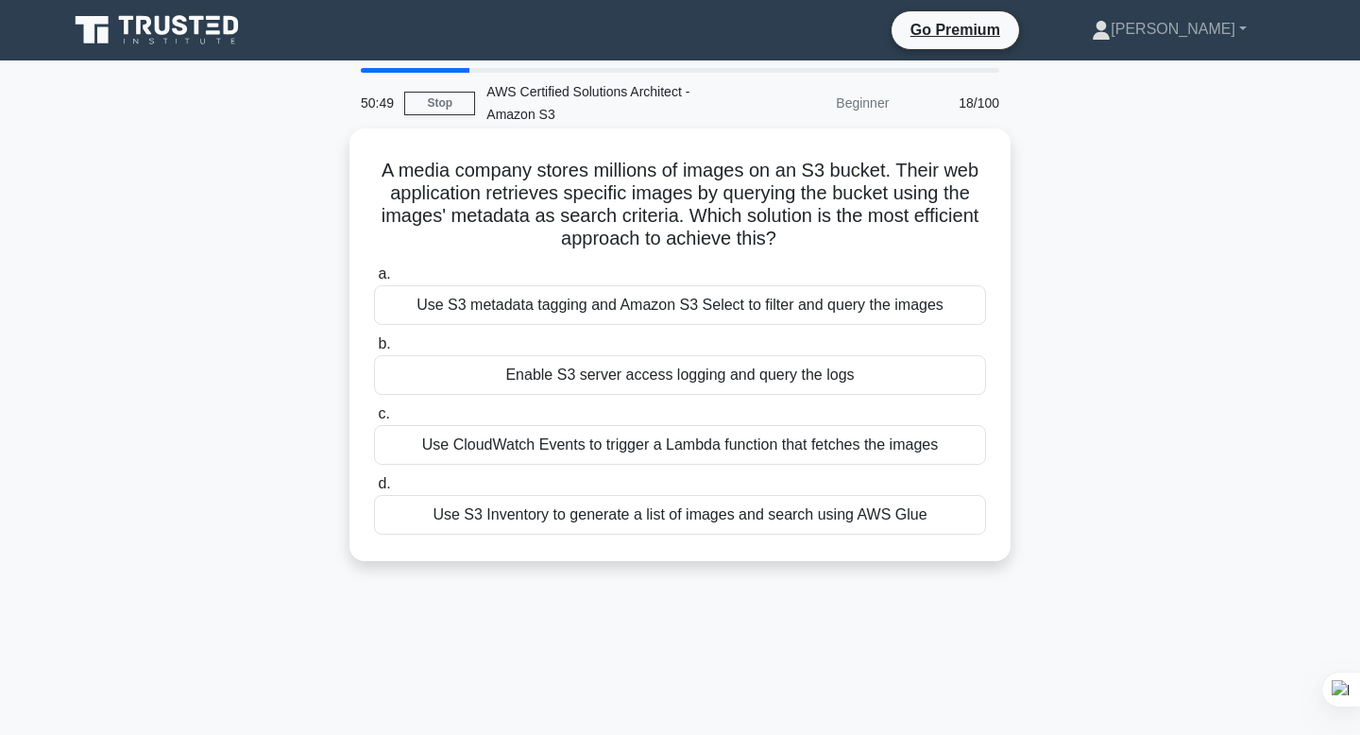
click at [682, 309] on div "Use S3 metadata tagging and Amazon S3 Select to filter and query the images" at bounding box center [680, 305] width 612 height 40
click at [374, 281] on input "a. Use S3 metadata tagging and Amazon S3 Select to filter and query the images" at bounding box center [374, 274] width 0 height 12
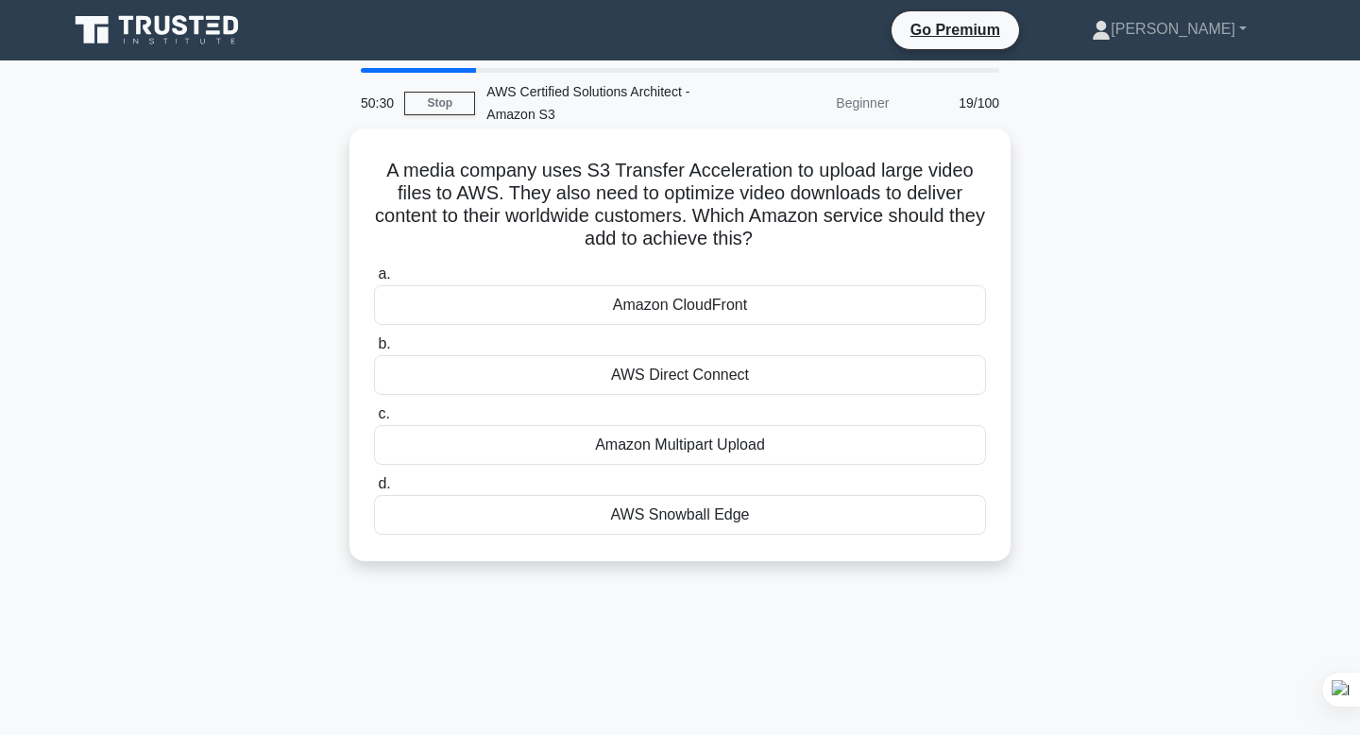
click at [678, 522] on div "AWS Snowball Edge" at bounding box center [680, 515] width 612 height 40
click at [374, 490] on input "d. AWS Snowball Edge" at bounding box center [374, 484] width 0 height 12
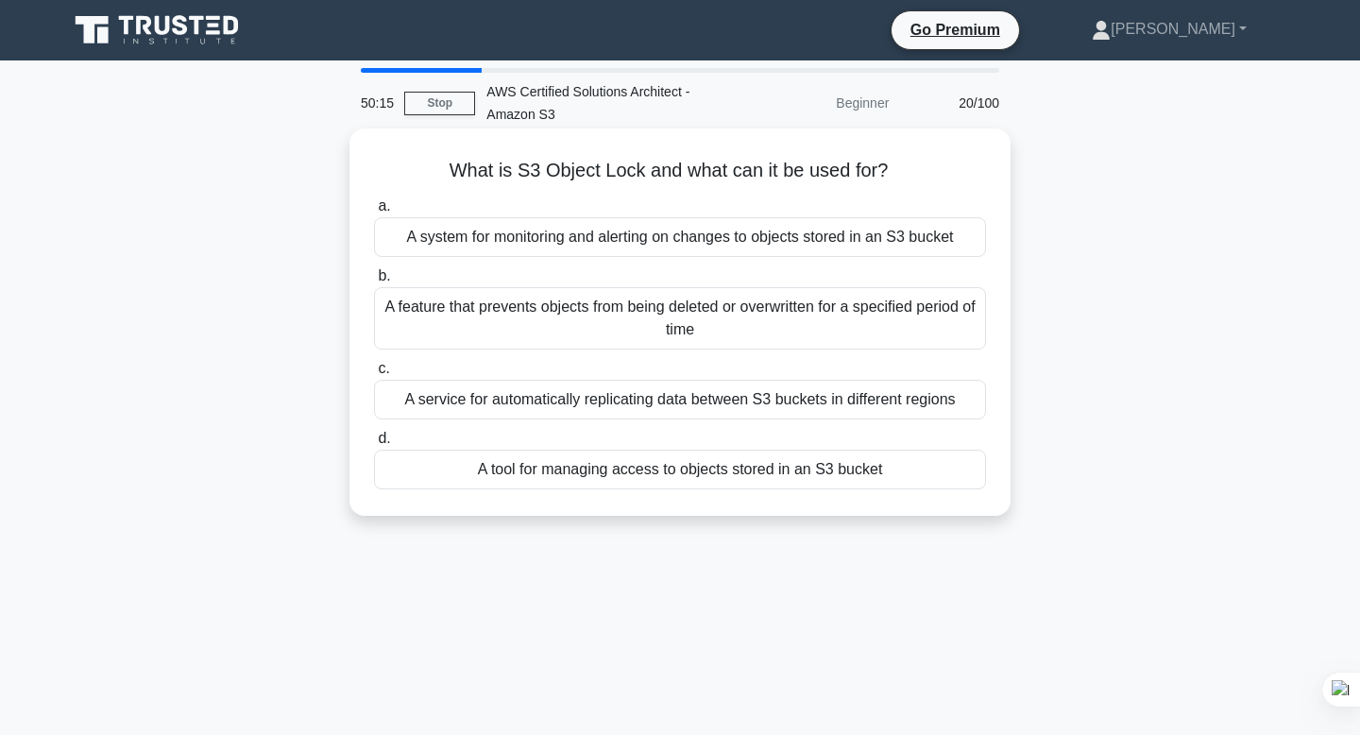
click at [596, 235] on div "A system for monitoring and alerting on changes to objects stored in an S3 buck…" at bounding box center [680, 237] width 612 height 40
click at [374, 213] on input "a. A system for monitoring and alerting on changes to objects stored in an S3 b…" at bounding box center [374, 206] width 0 height 12
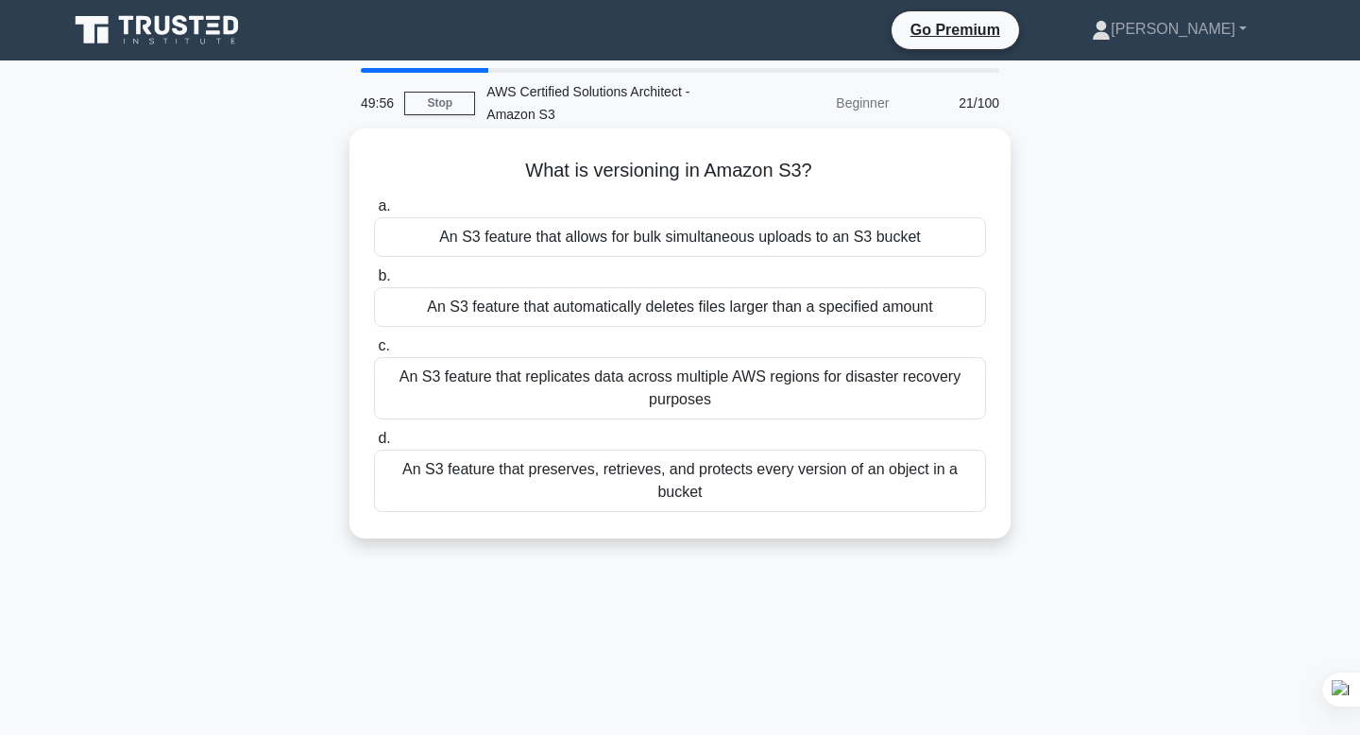
click at [597, 478] on div "An S3 feature that preserves, retrieves, and protects every version of an objec…" at bounding box center [680, 481] width 612 height 62
click at [374, 445] on input "d. An S3 feature that preserves, retrieves, and protects every version of an ob…" at bounding box center [374, 439] width 0 height 12
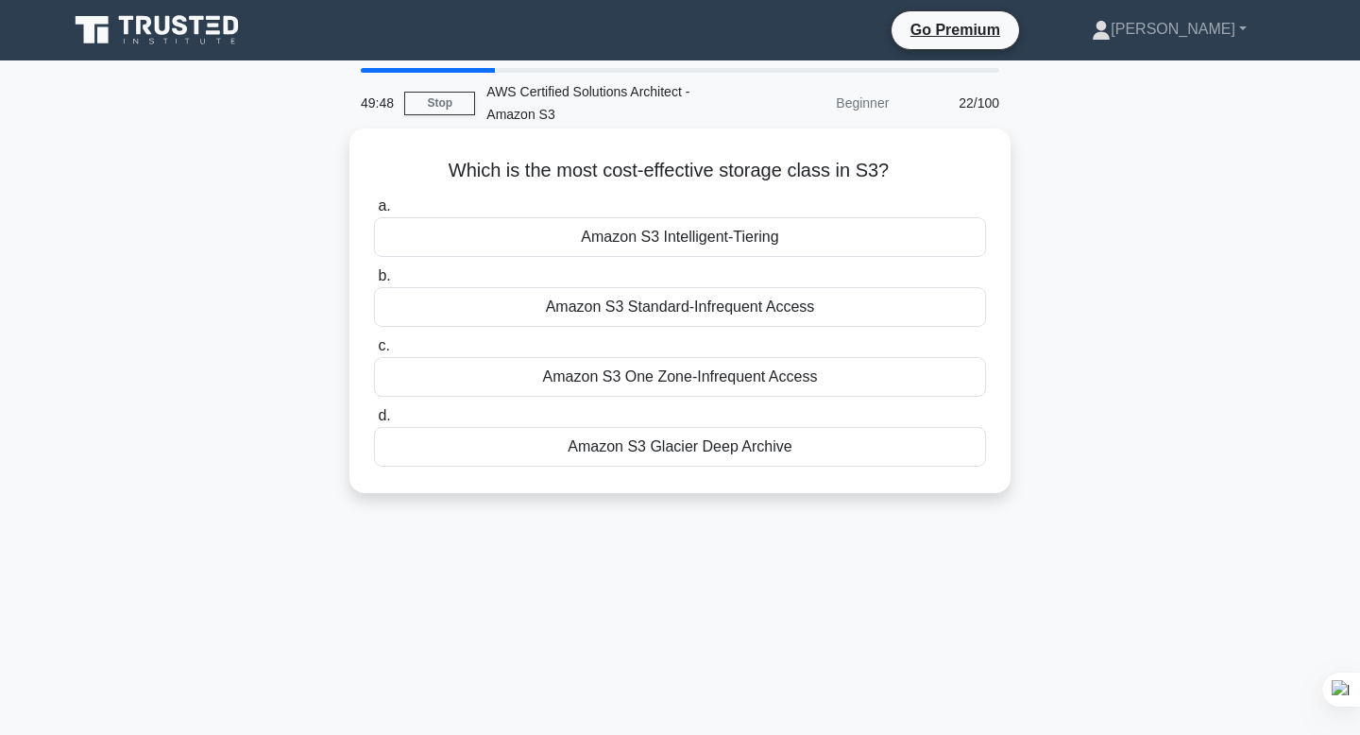
click at [777, 306] on div "Amazon S3 Standard-Infrequent Access" at bounding box center [680, 307] width 612 height 40
click at [374, 282] on input "b. Amazon S3 Standard-Infrequent Access" at bounding box center [374, 276] width 0 height 12
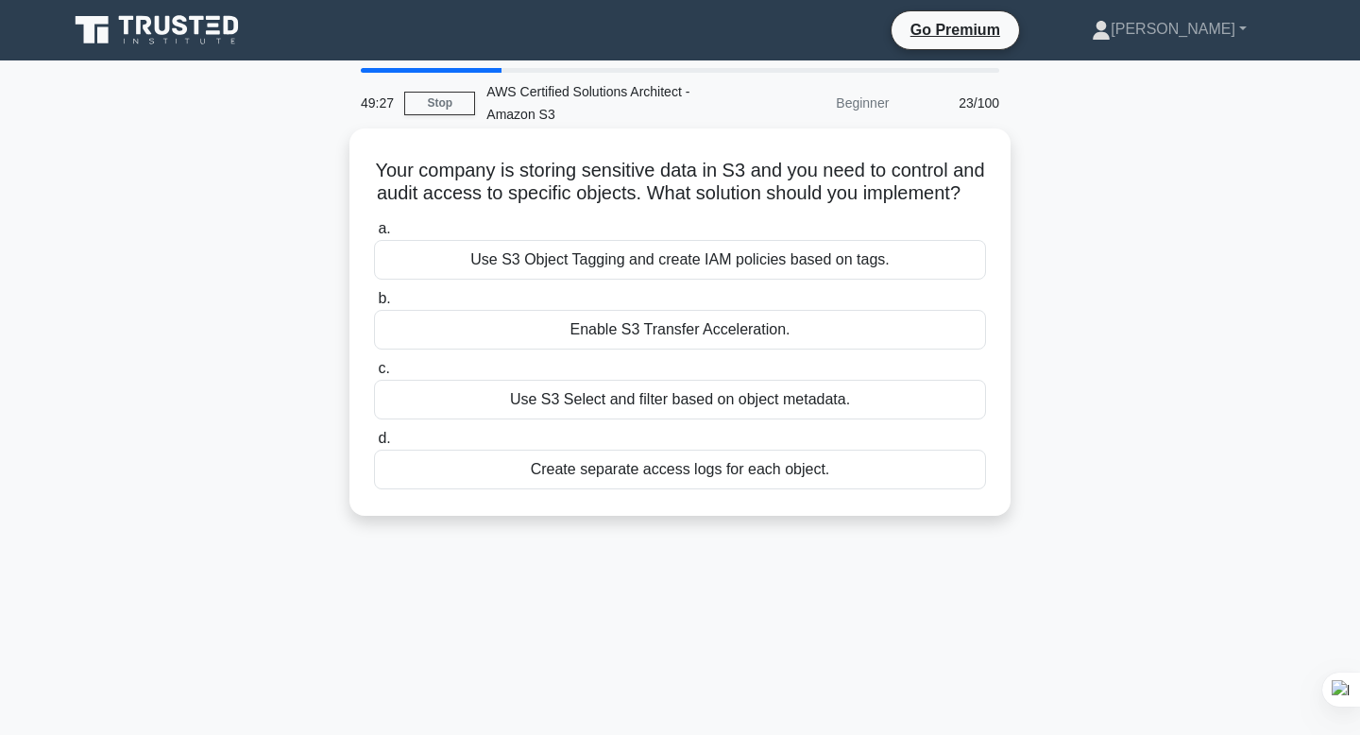
click at [665, 260] on div "Use S3 Object Tagging and create IAM policies based on tags." at bounding box center [680, 260] width 612 height 40
click at [374, 235] on input "a. Use S3 Object Tagging and create IAM policies based on tags." at bounding box center [374, 229] width 0 height 12
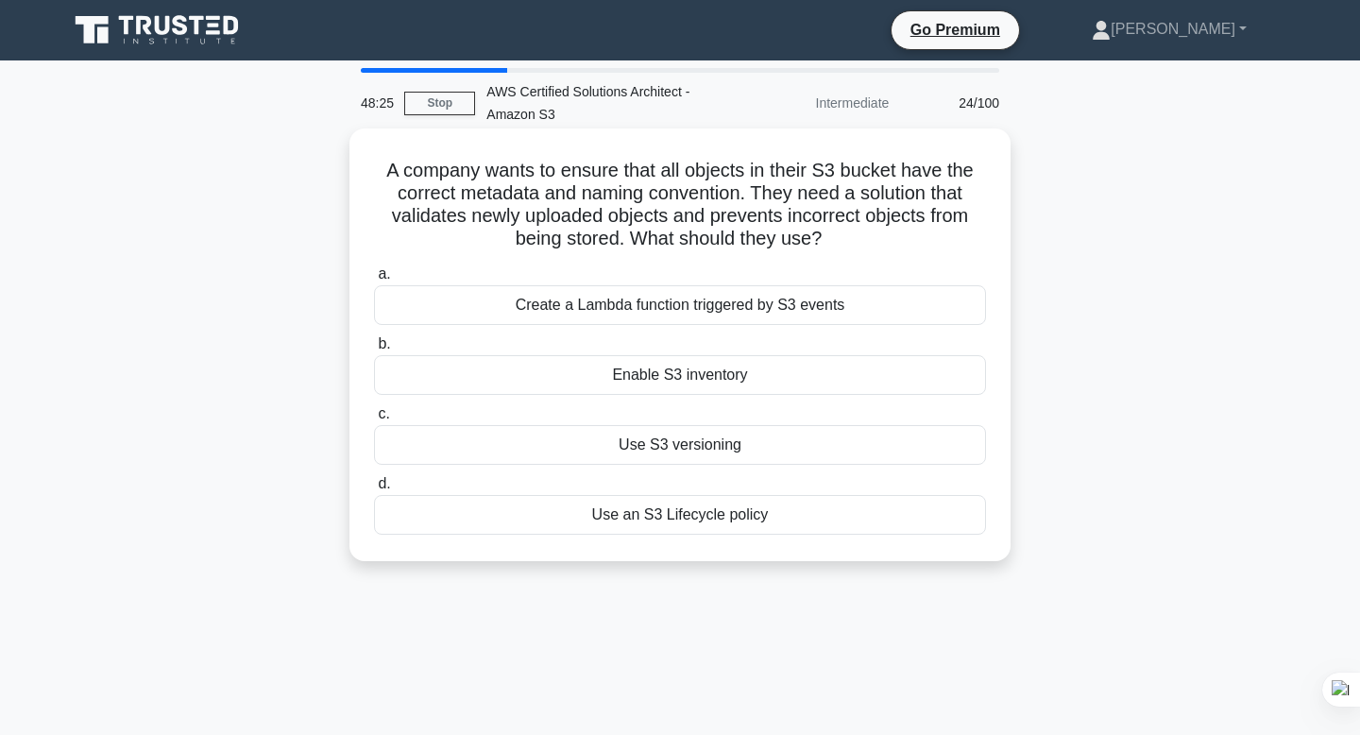
click at [748, 307] on div "Create a Lambda function triggered by S3 events" at bounding box center [680, 305] width 612 height 40
click at [374, 281] on input "a. Create a Lambda function triggered by S3 events" at bounding box center [374, 274] width 0 height 12
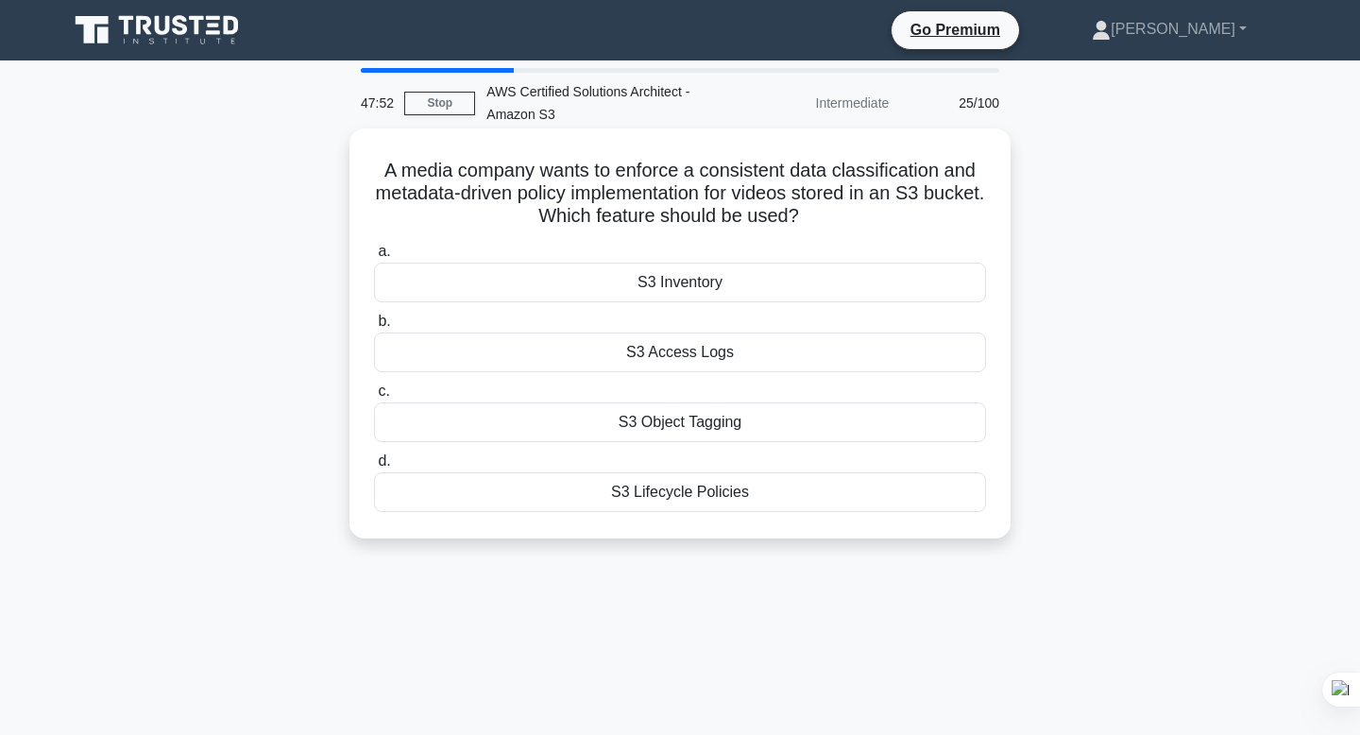
click at [715, 494] on div "S3 Lifecycle Policies" at bounding box center [680, 492] width 612 height 40
click at [374, 468] on input "d. S3 Lifecycle Policies" at bounding box center [374, 461] width 0 height 12
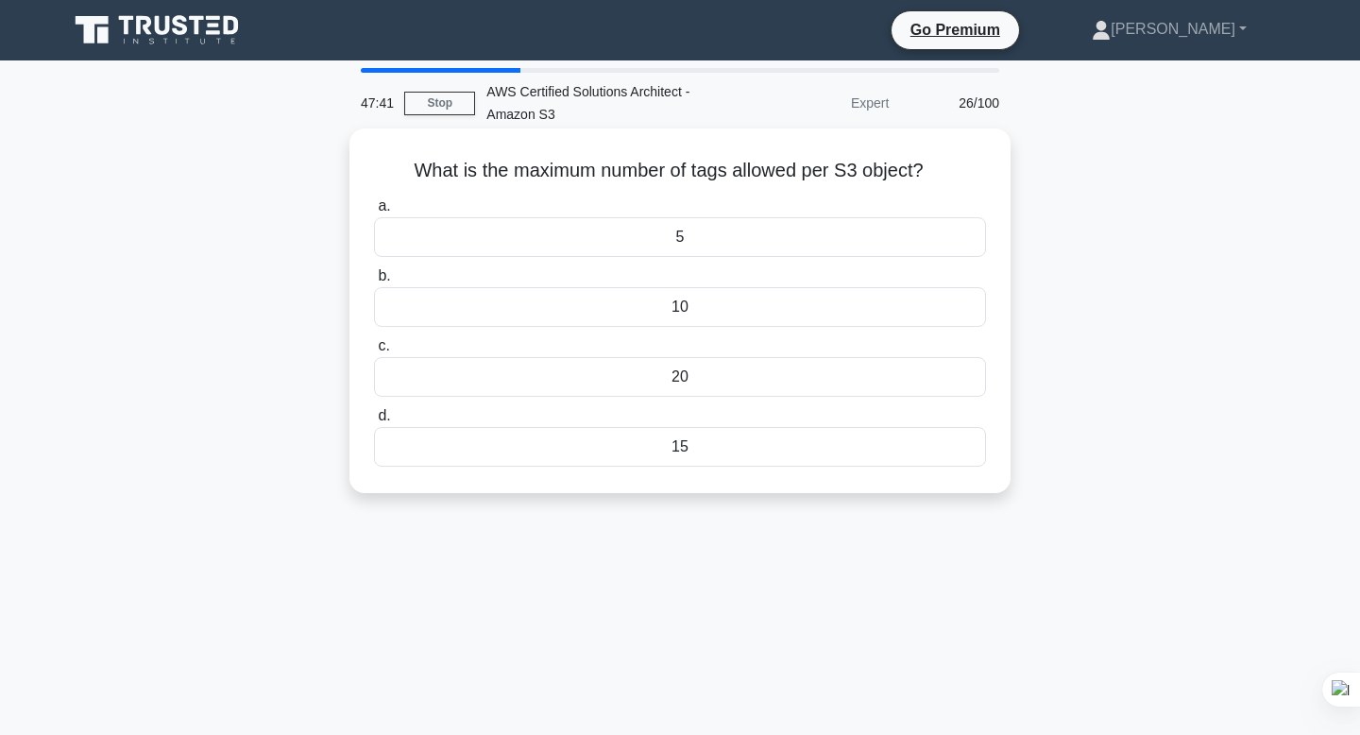
click at [730, 301] on div "10" at bounding box center [680, 307] width 612 height 40
click at [374, 282] on input "b. 10" at bounding box center [374, 276] width 0 height 12
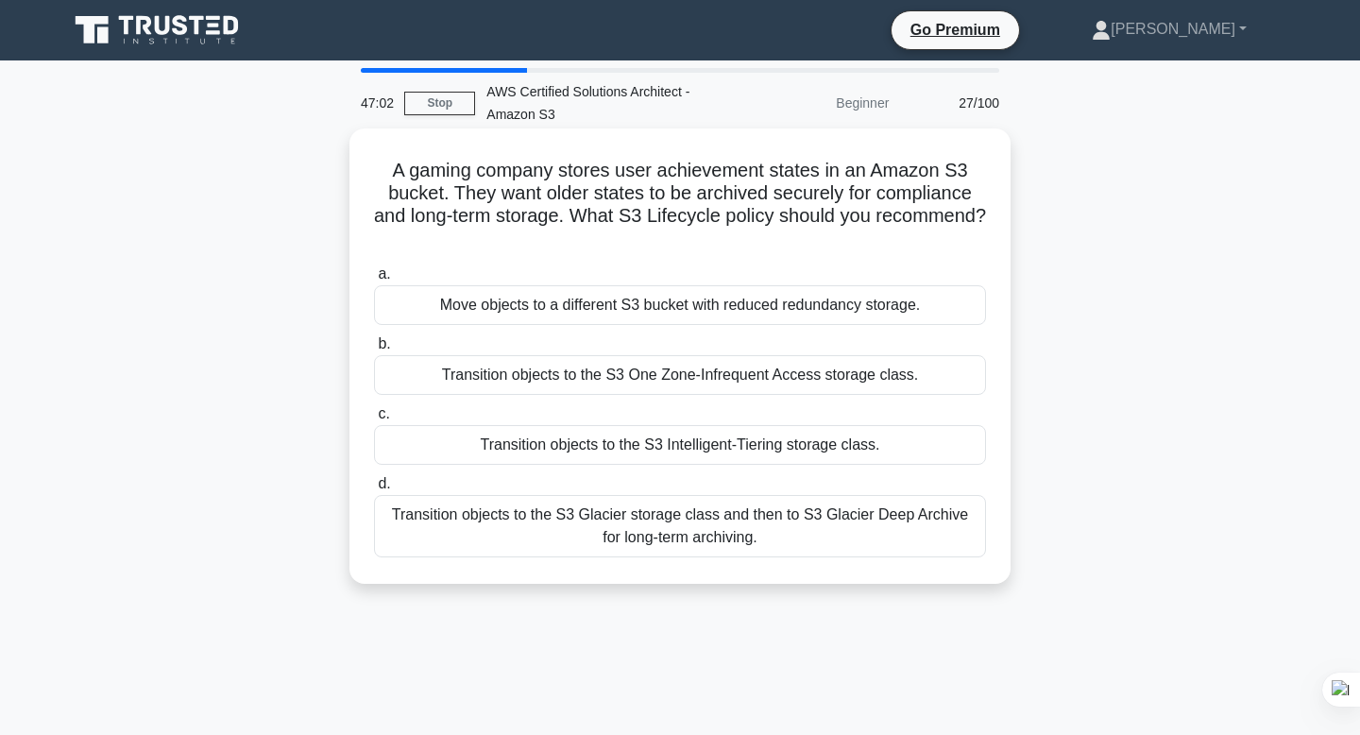
click at [701, 536] on div "Transition objects to the S3 Glacier storage class and then to S3 Glacier Deep …" at bounding box center [680, 526] width 612 height 62
click at [374, 490] on input "d. Transition objects to the S3 Glacier storage class and then to S3 Glacier De…" at bounding box center [374, 484] width 0 height 12
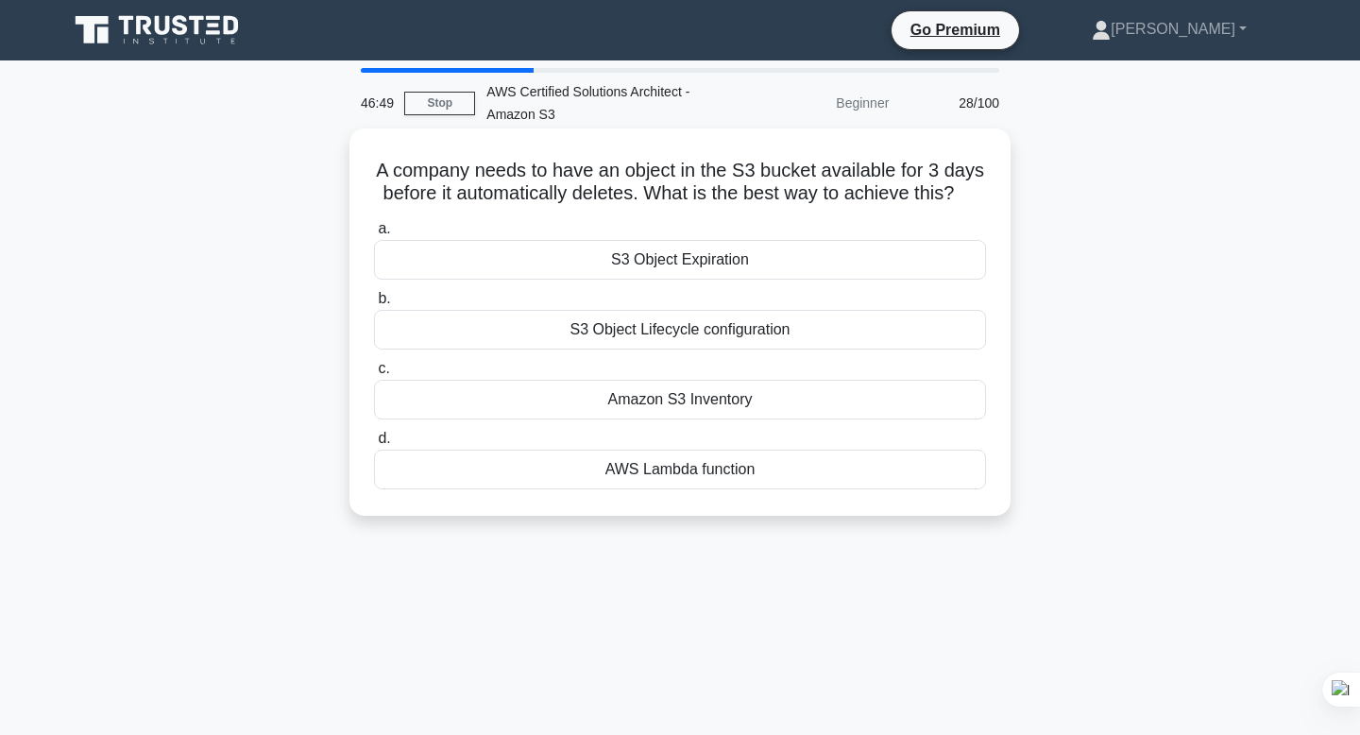
click at [733, 329] on div "S3 Object Lifecycle configuration" at bounding box center [680, 330] width 612 height 40
click at [374, 305] on input "b. S3 Object Lifecycle configuration" at bounding box center [374, 299] width 0 height 12
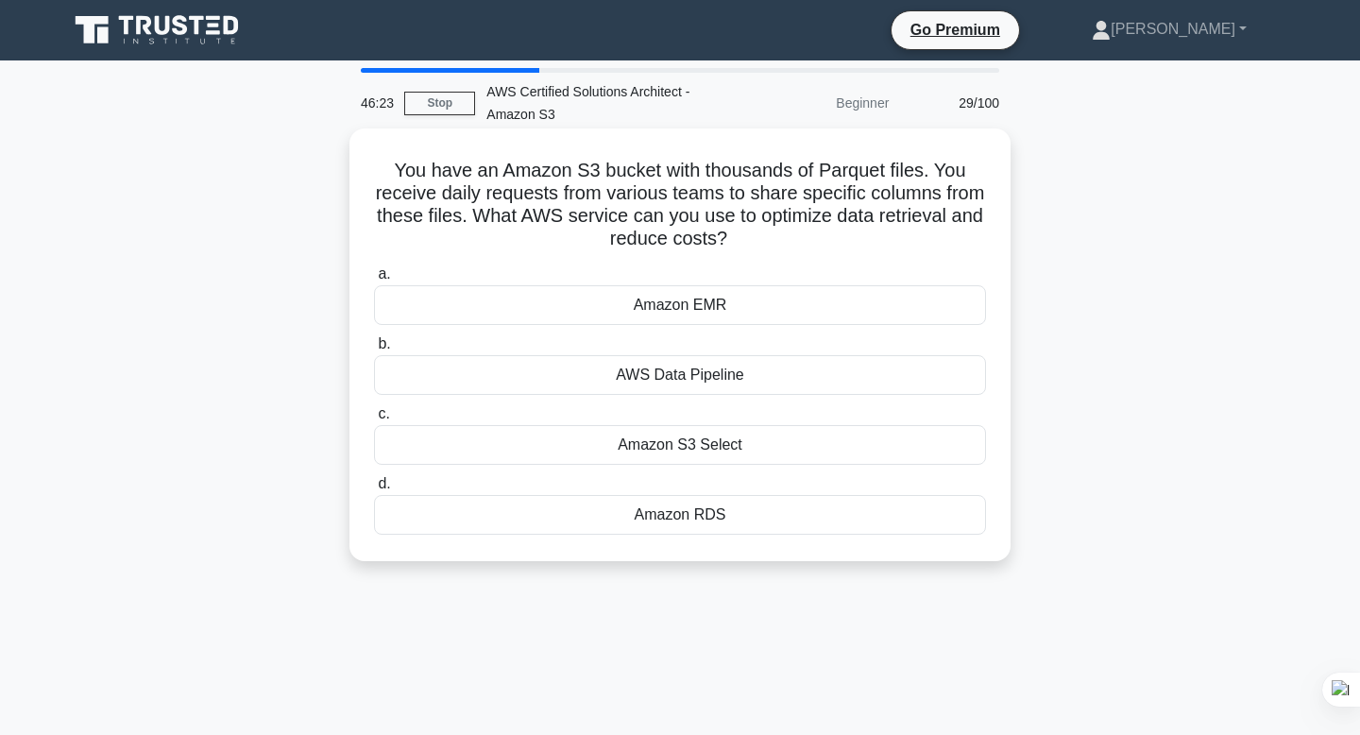
click at [723, 442] on div "Amazon S3 Select" at bounding box center [680, 445] width 612 height 40
click at [374, 420] on input "c. Amazon S3 Select" at bounding box center [374, 414] width 0 height 12
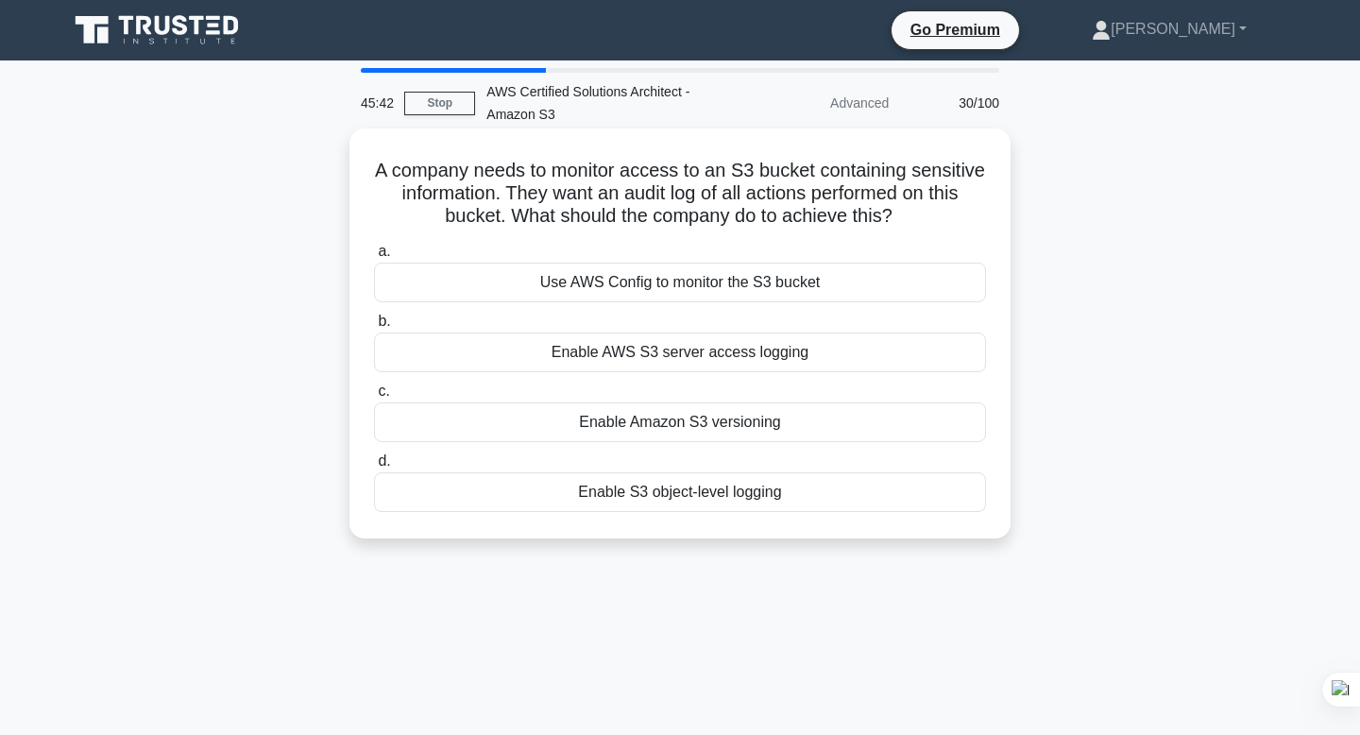
click at [786, 288] on div "Use AWS Config to monitor the S3 bucket" at bounding box center [680, 283] width 612 height 40
click at [374, 258] on input "a. Use AWS Config to monitor the S3 bucket" at bounding box center [374, 252] width 0 height 12
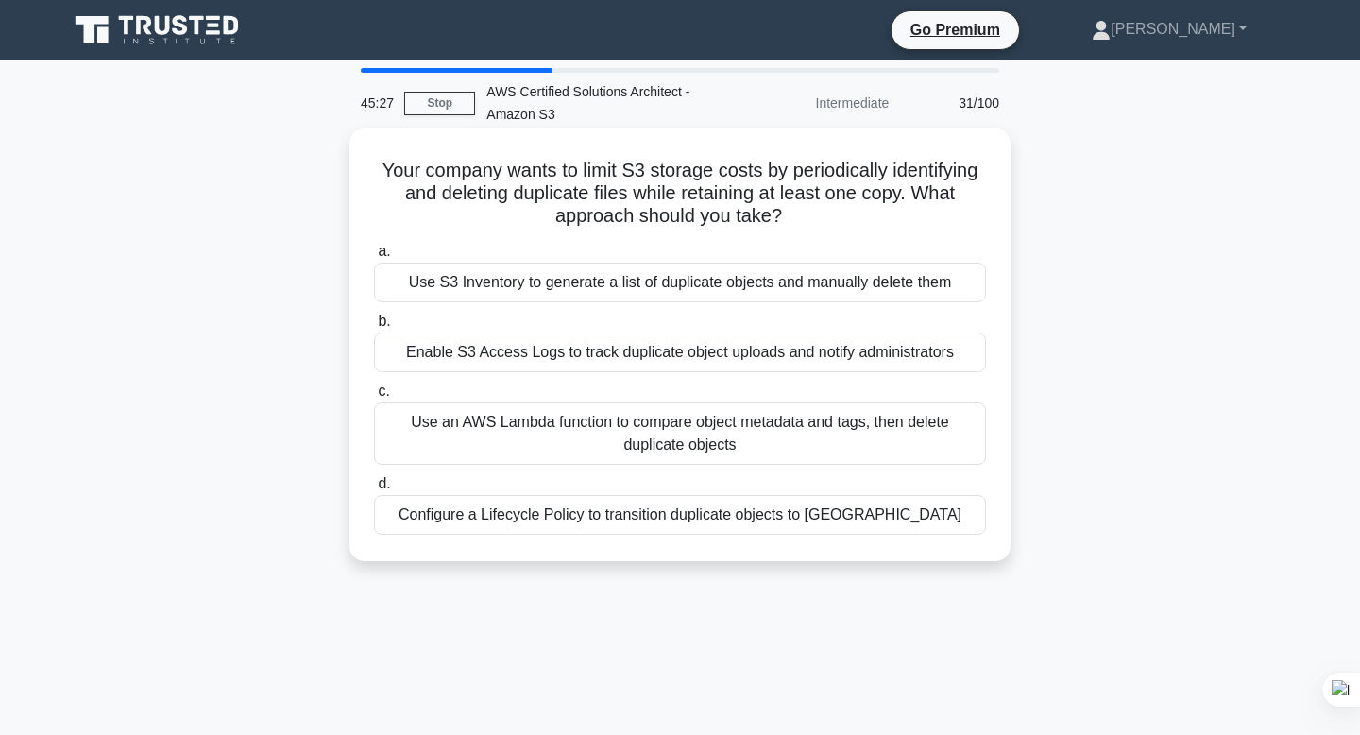
click at [622, 433] on div "Use an AWS Lambda function to compare object metadata and tags, then delete dup…" at bounding box center [680, 433] width 612 height 62
click at [374, 398] on input "c. Use an AWS Lambda function to compare object metadata and tags, then delete …" at bounding box center [374, 391] width 0 height 12
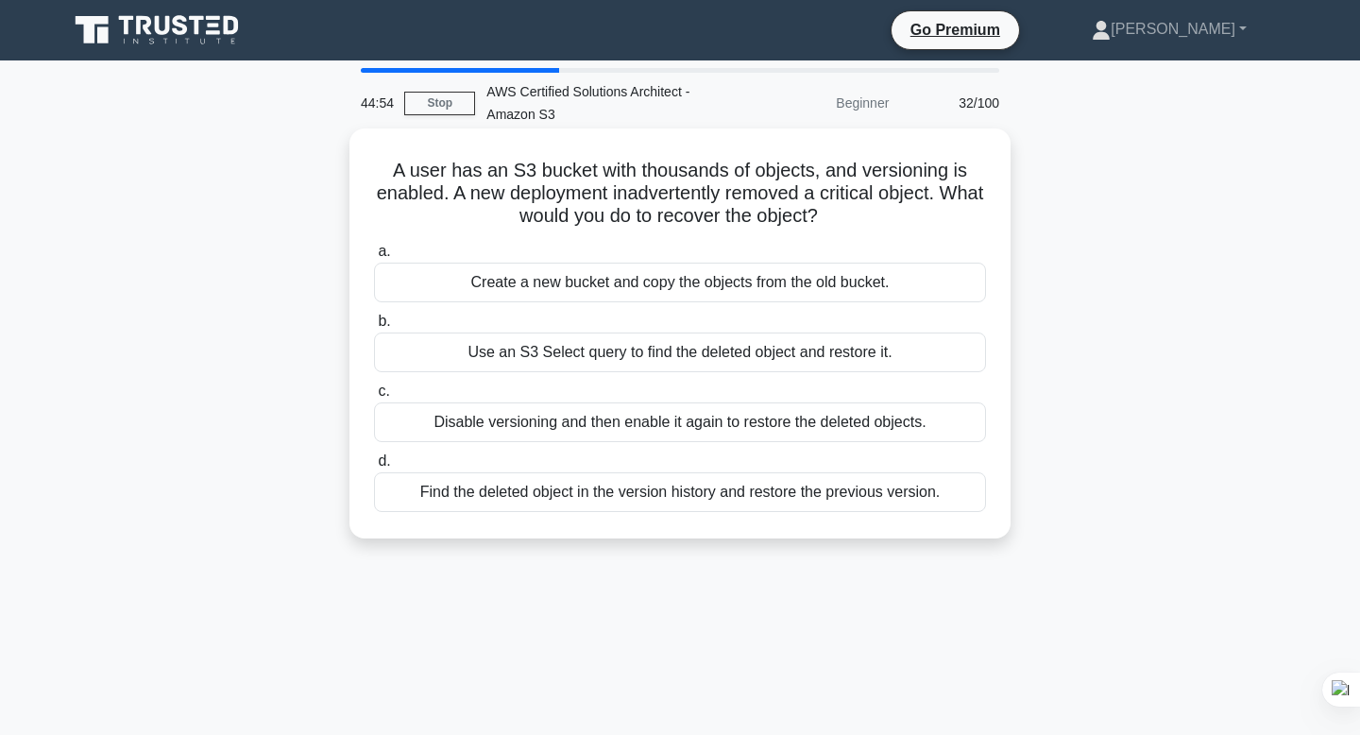
click at [614, 495] on div "Find the deleted object in the version history and restore the previous version." at bounding box center [680, 492] width 612 height 40
click at [374, 468] on input "d. Find the deleted object in the version history and restore the previous vers…" at bounding box center [374, 461] width 0 height 12
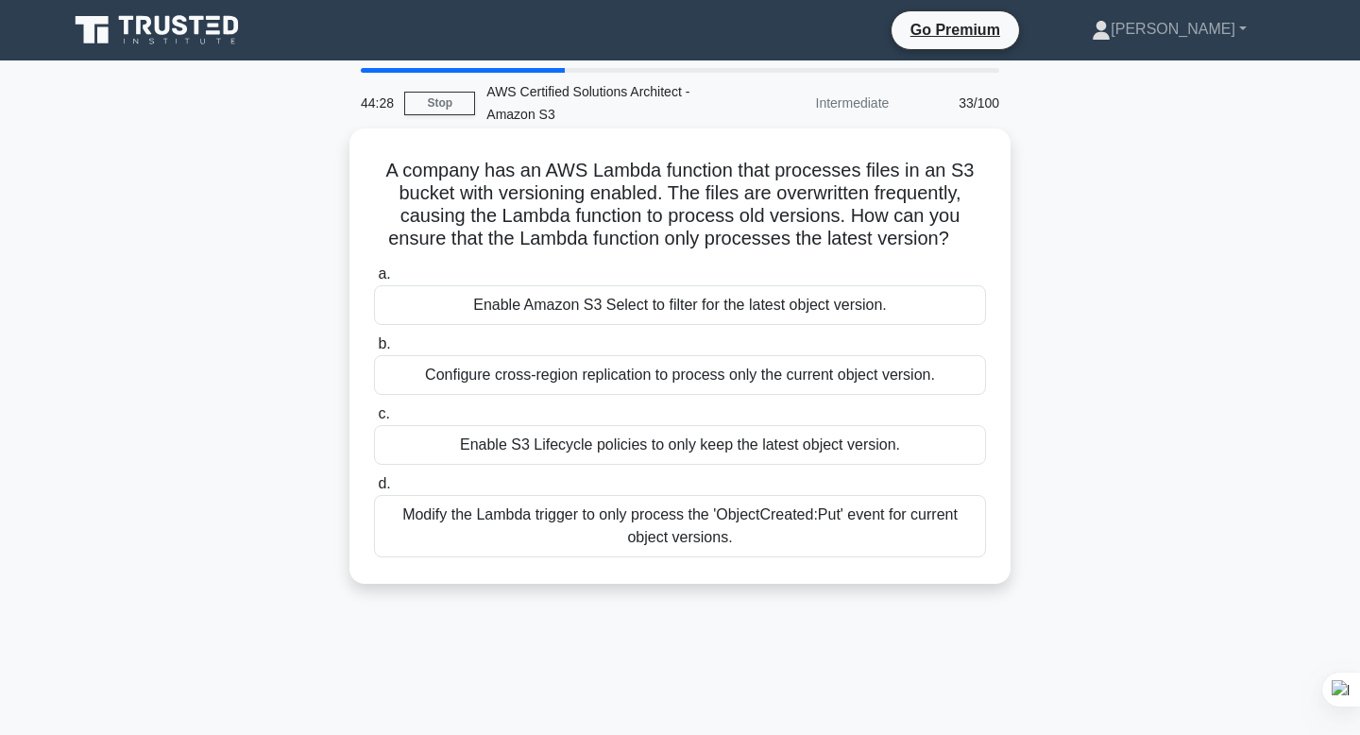
click at [762, 314] on div "Enable Amazon S3 Select to filter for the latest object version." at bounding box center [680, 305] width 612 height 40
click at [374, 281] on input "a. Enable Amazon S3 Select to filter for the latest object version." at bounding box center [374, 274] width 0 height 12
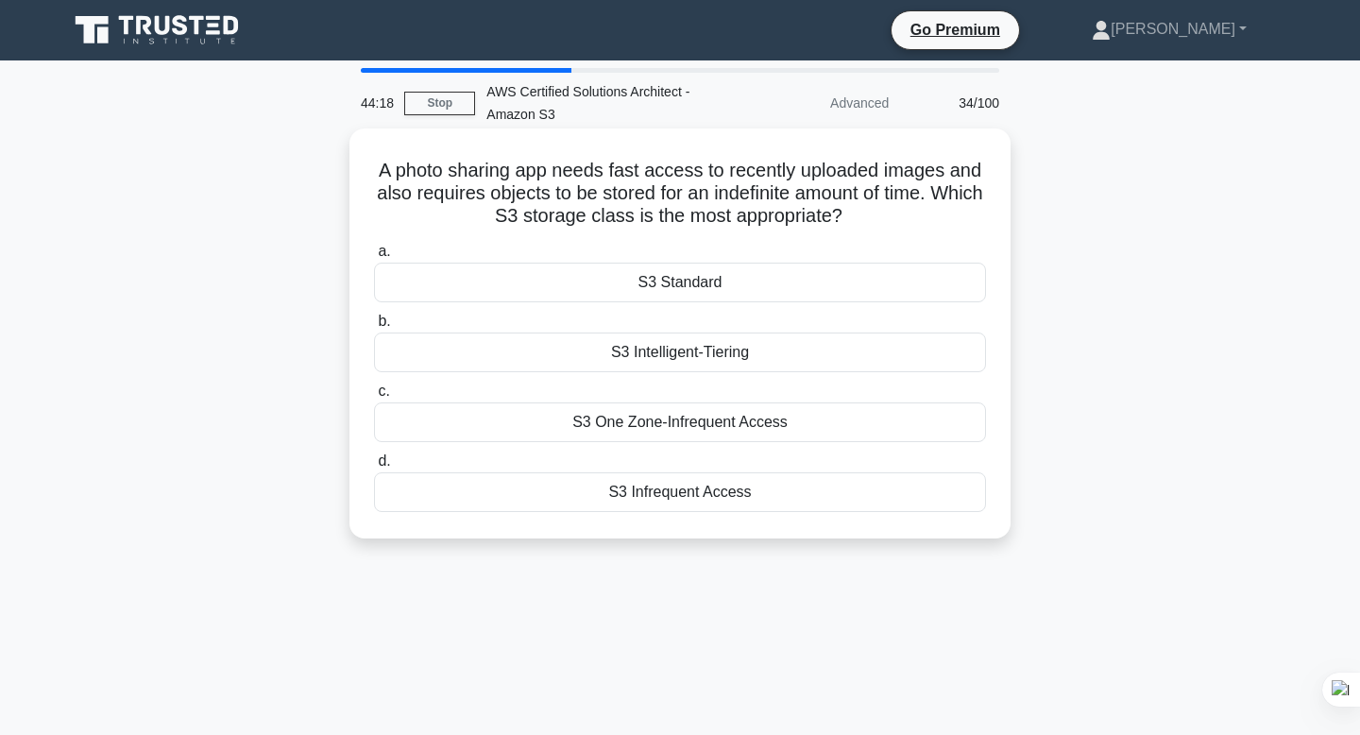
click at [664, 503] on div "S3 Infrequent Access" at bounding box center [680, 492] width 612 height 40
click at [374, 468] on input "d. S3 Infrequent Access" at bounding box center [374, 461] width 0 height 12
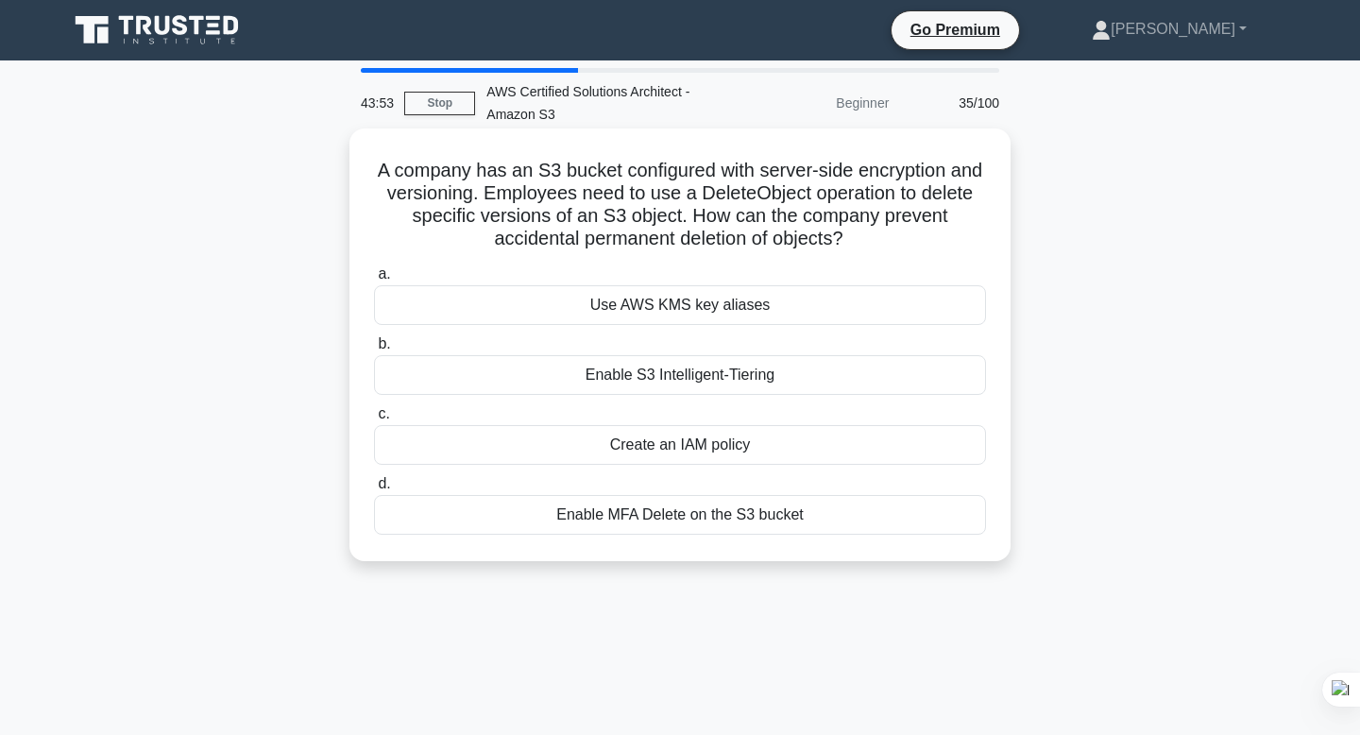
click at [724, 381] on div "Enable S3 Intelligent-Tiering" at bounding box center [680, 375] width 612 height 40
click at [374, 351] on input "b. Enable S3 Intelligent-Tiering" at bounding box center [374, 344] width 0 height 12
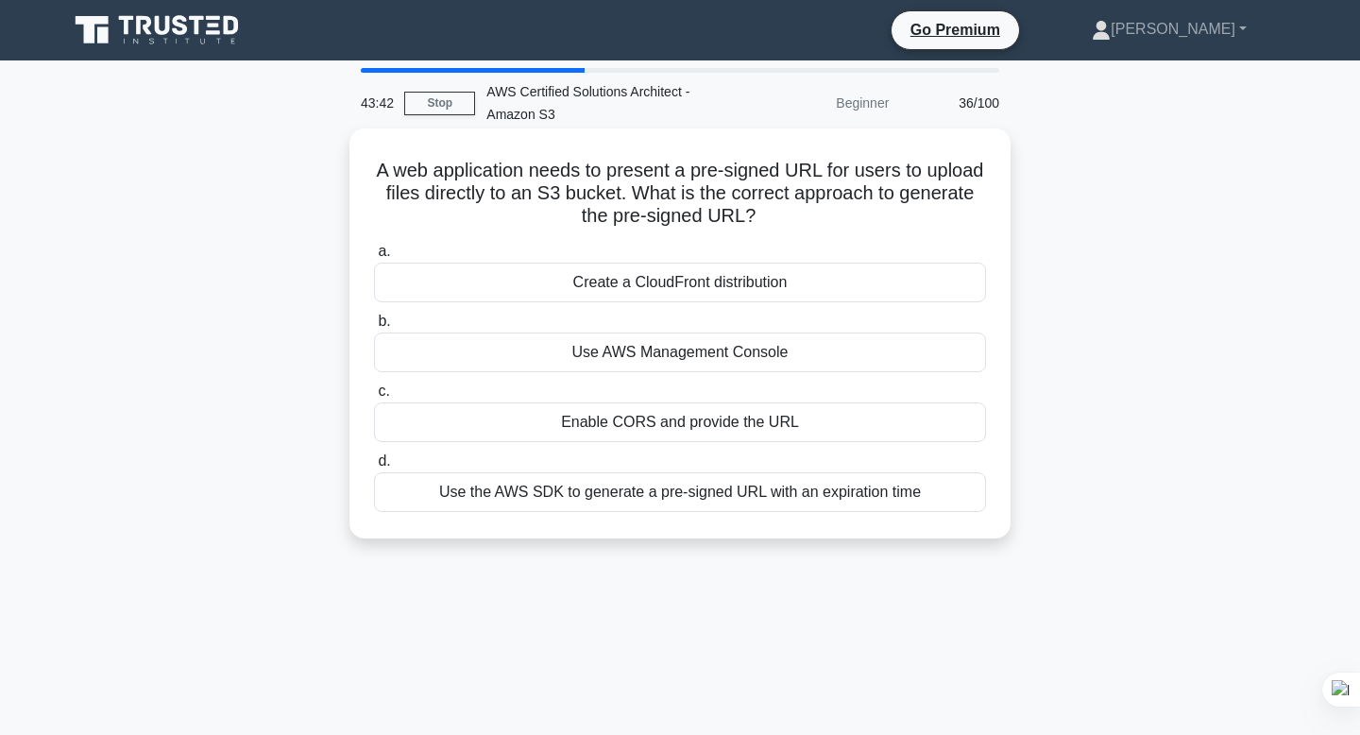
click at [721, 351] on div "Use AWS Management Console" at bounding box center [680, 353] width 612 height 40
click at [374, 328] on input "b. Use AWS Management Console" at bounding box center [374, 322] width 0 height 12
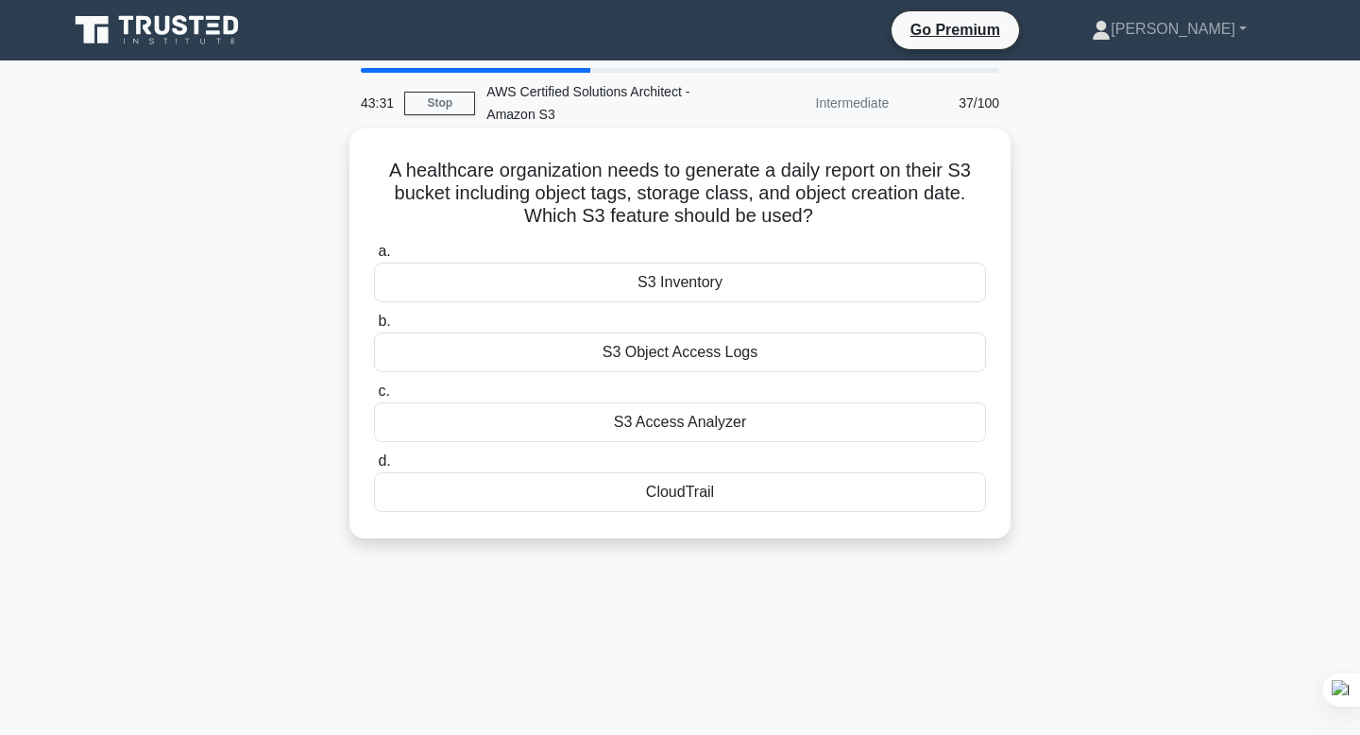
click at [698, 422] on div "S3 Access Analyzer" at bounding box center [680, 422] width 612 height 40
click at [374, 398] on input "c. S3 Access Analyzer" at bounding box center [374, 391] width 0 height 12
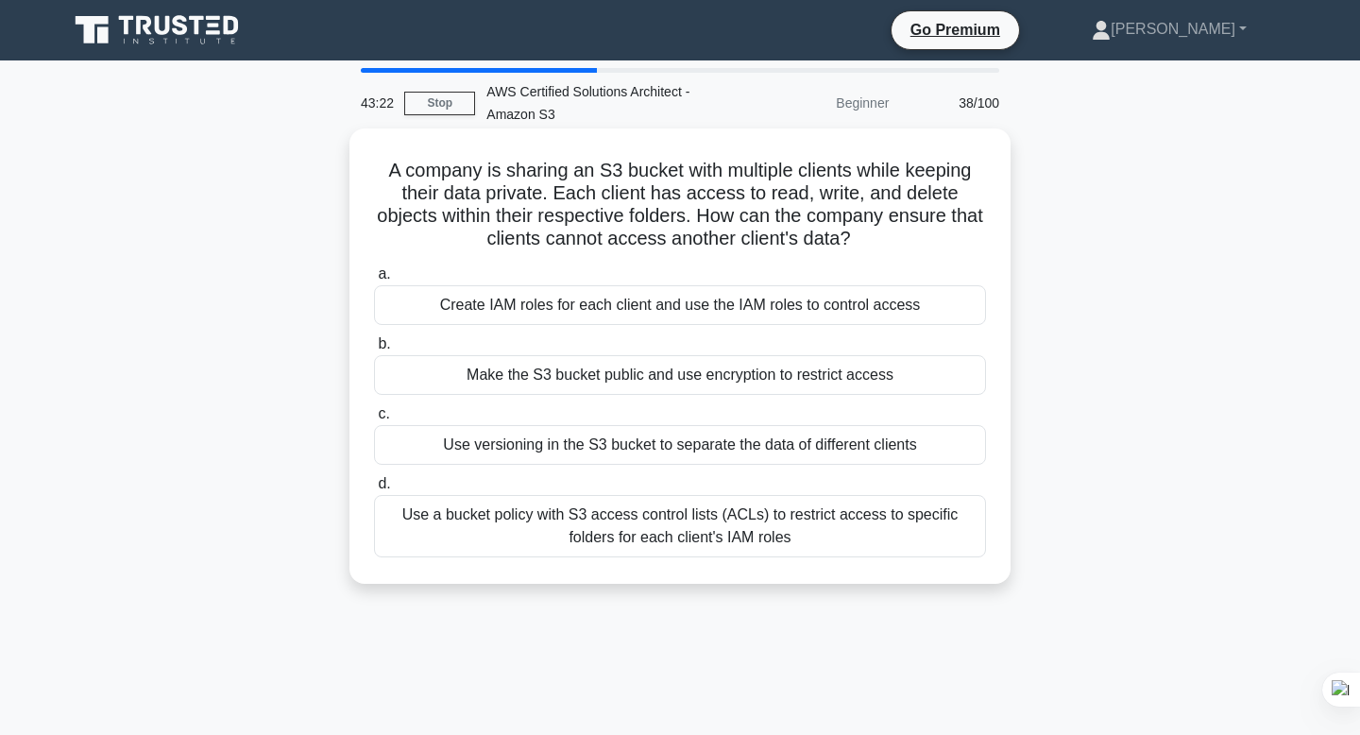
click at [742, 304] on div "Create IAM roles for each client and use the IAM roles to control access" at bounding box center [680, 305] width 612 height 40
click at [374, 281] on input "a. Create IAM roles for each client and use the IAM roles to control access" at bounding box center [374, 274] width 0 height 12
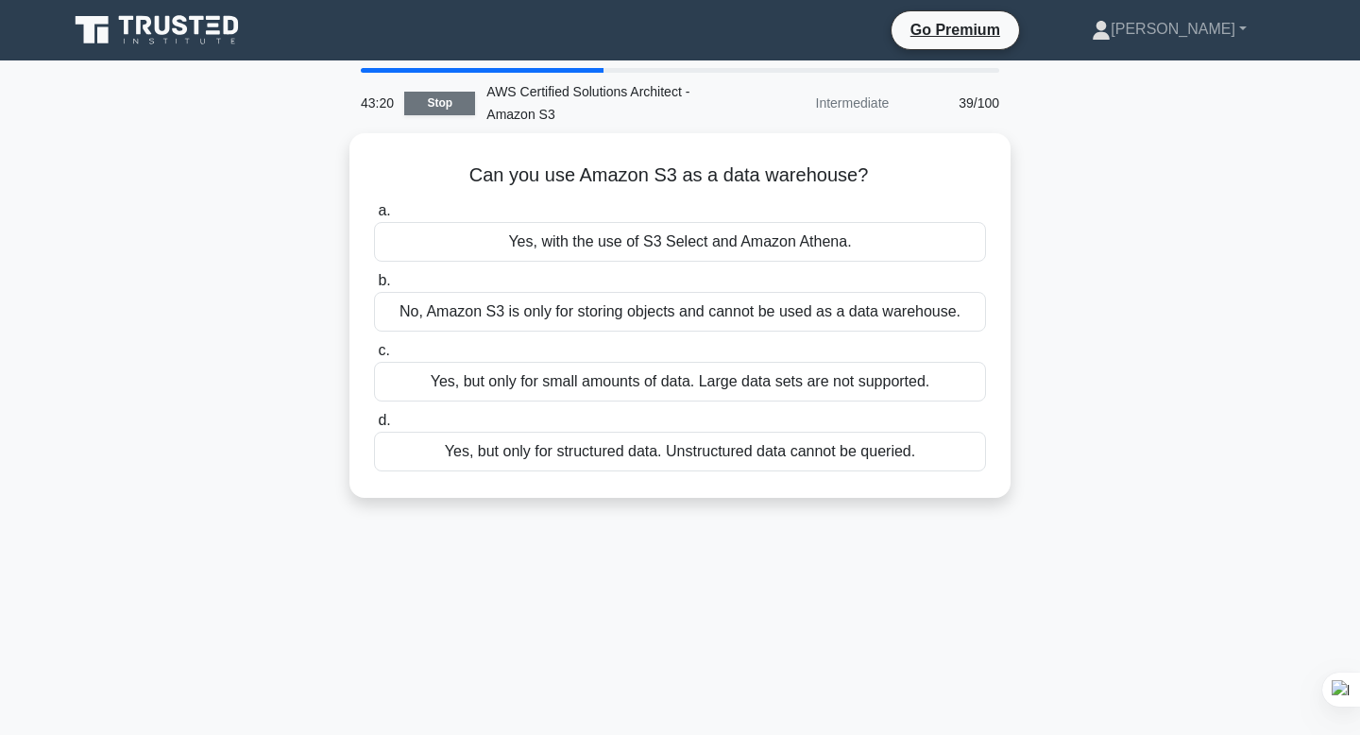
click at [432, 103] on link "Stop" at bounding box center [439, 104] width 71 height 24
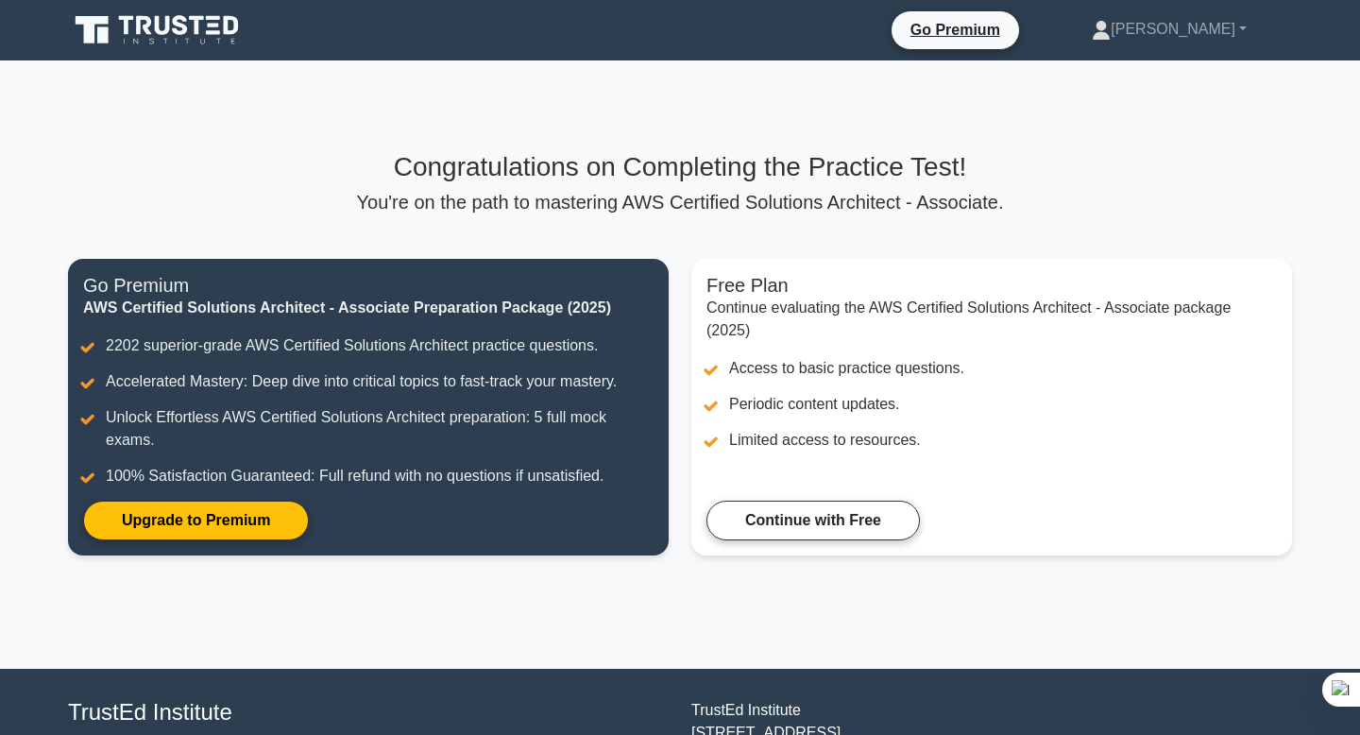
scroll to position [20, 0]
